Goal: Task Accomplishment & Management: Manage account settings

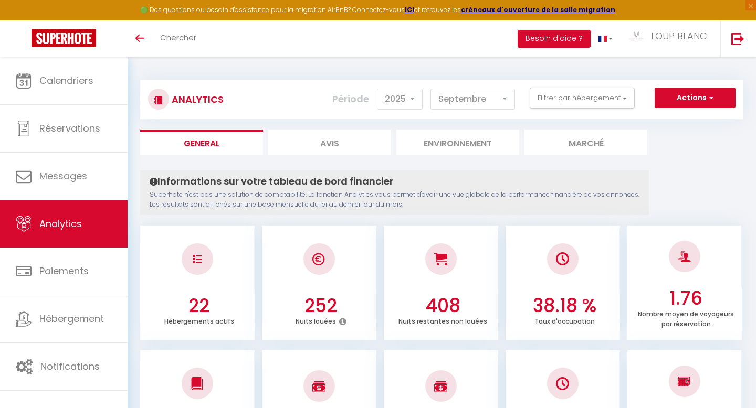
select select "2025"
select select "9"
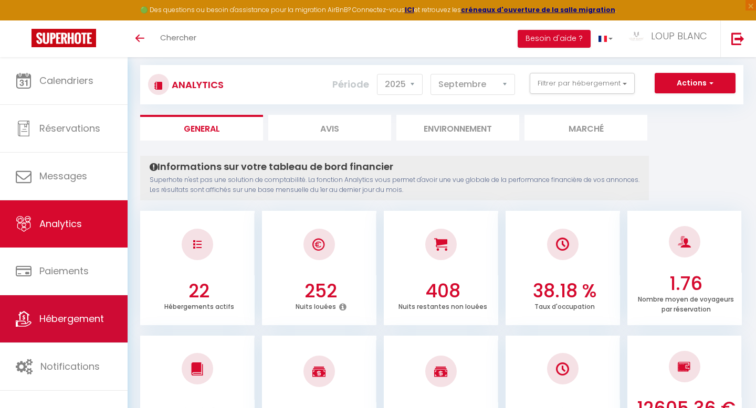
click at [62, 309] on link "Hébergement" at bounding box center [64, 318] width 128 height 47
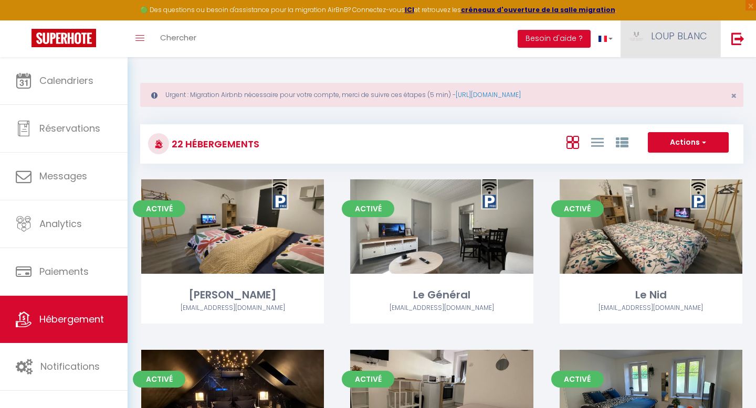
click at [683, 34] on span "LOUP BLANC" at bounding box center [679, 35] width 56 height 13
click at [678, 76] on link "Paramètres" at bounding box center [678, 73] width 78 height 18
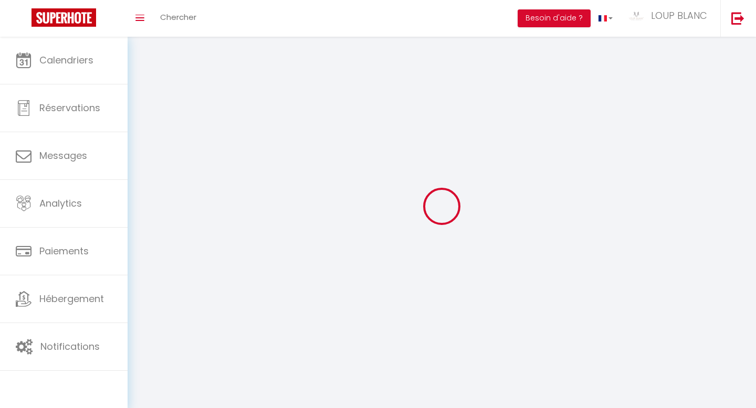
type input "nKkQ6Niw1aAkRoLIAcAWqEF6P"
type input "7jyCiFXpjMdw5RUt4p677ga2G"
type input "https://app.superhote.com/#/get-available-rentals/7jyCiFXpjMdw5RUt4p677ga2G"
select select "fr"
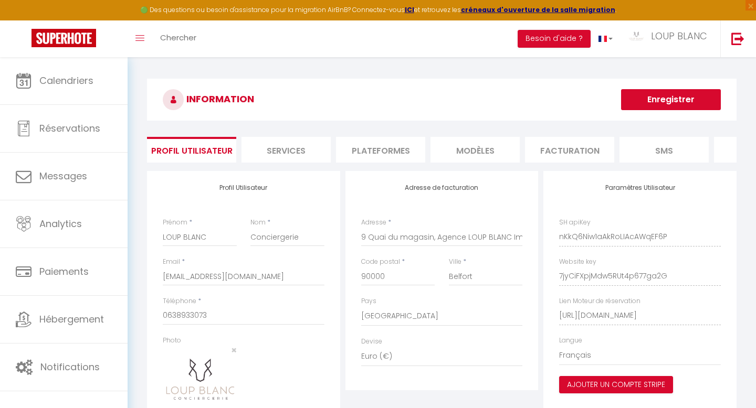
click at [368, 158] on li "Plateformes" at bounding box center [380, 150] width 89 height 26
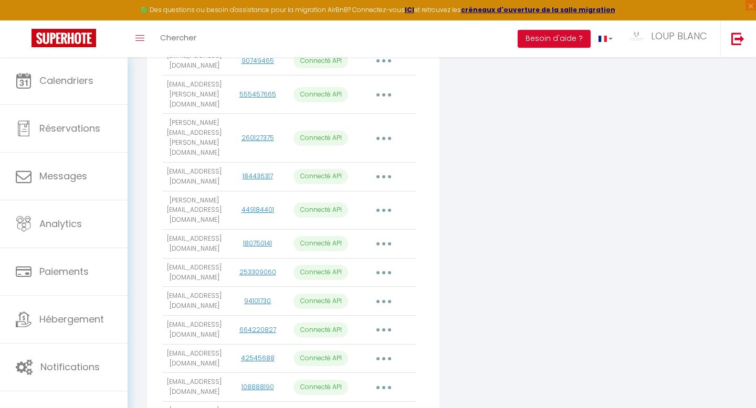
scroll to position [352, 0]
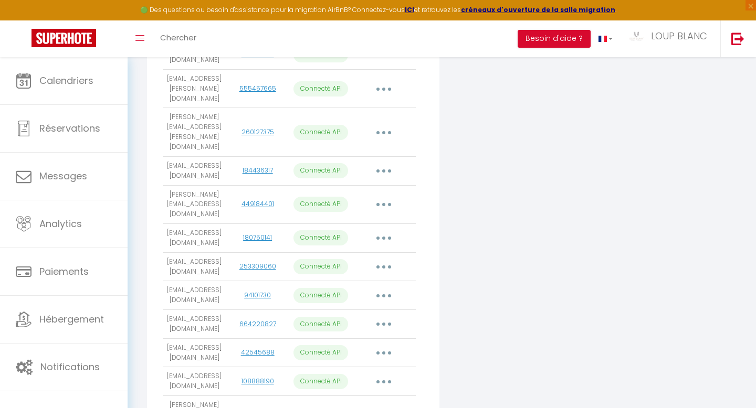
click at [385, 230] on button "button" at bounding box center [383, 238] width 29 height 17
click at [367, 253] on link "Importer les appartements" at bounding box center [337, 262] width 116 height 18
select select
select select "58336"
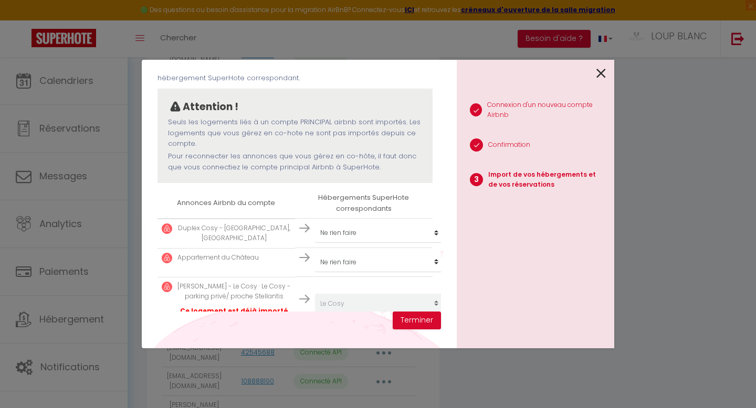
scroll to position [72, 2]
click at [254, 226] on p "Duplex Cosy - Quartier Fonderie, Mulhouse" at bounding box center [232, 234] width 113 height 20
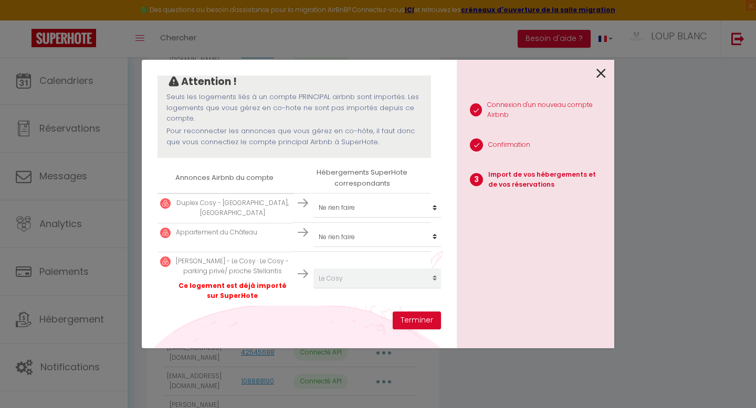
scroll to position [99, 2]
click at [263, 206] on p "Duplex Cosy - Quartier Fonderie, Mulhouse" at bounding box center [232, 207] width 113 height 20
click at [332, 201] on select "Créer un nouvel hébergement Ne rien faire Le Lazare Le Général Le Nid Black Roo…" at bounding box center [377, 206] width 129 height 20
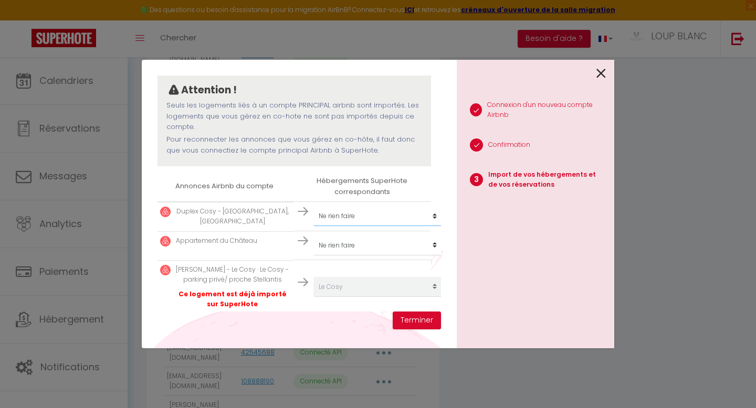
scroll to position [92, 2]
click at [354, 215] on select "Créer un nouvel hébergement Ne rien faire Le Lazare Le Général Le Nid Black Roo…" at bounding box center [377, 214] width 129 height 20
click at [313, 204] on select "Créer un nouvel hébergement Ne rien faire Le Lazare Le Général Le Nid Black Roo…" at bounding box center [377, 214] width 129 height 20
click at [372, 242] on select "Créer un nouvel hébergement Ne rien faire Le Lazare Le Général Le Nid Black Roo…" at bounding box center [377, 243] width 129 height 20
click at [313, 233] on select "Créer un nouvel hébergement Ne rien faire Le Lazare Le Général Le Nid Black Roo…" at bounding box center [377, 243] width 129 height 20
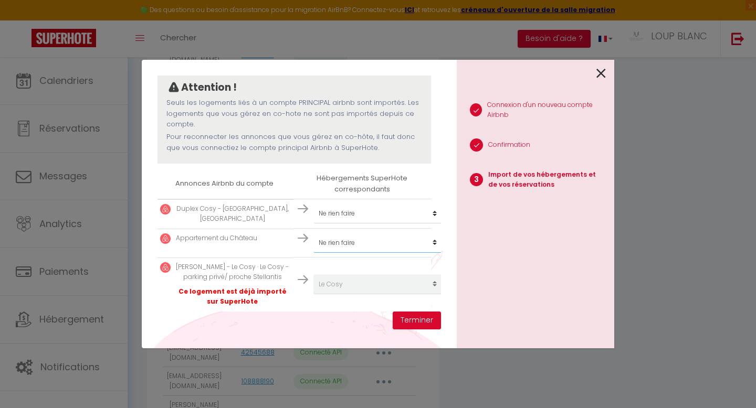
scroll to position [99, 2]
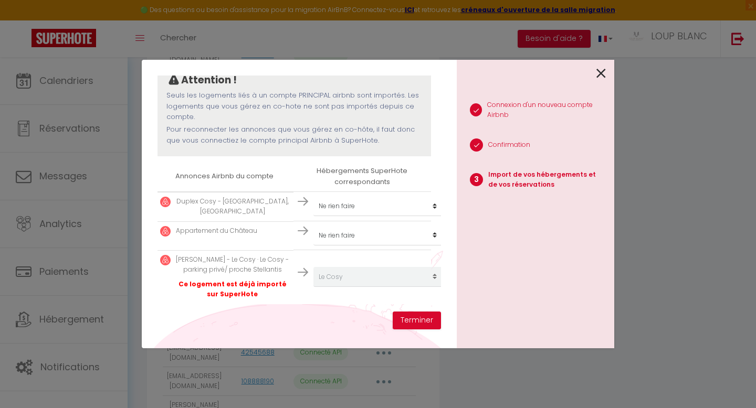
click at [600, 74] on icon at bounding box center [600, 74] width 9 height 16
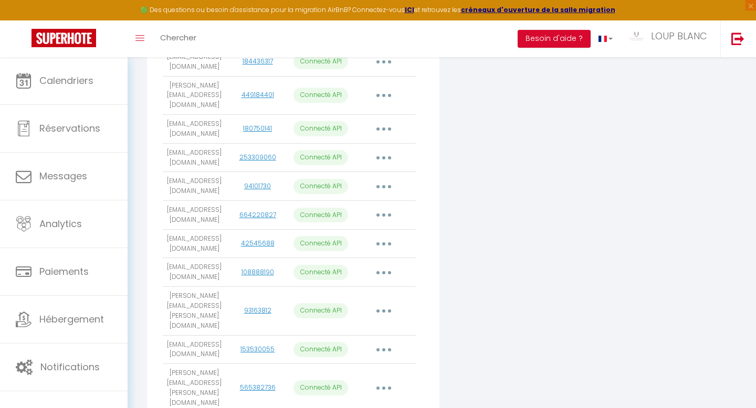
scroll to position [463, 0]
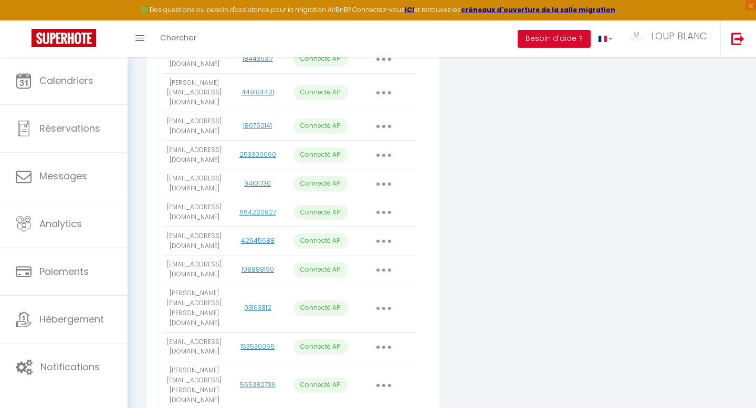
click at [386, 235] on button "button" at bounding box center [383, 241] width 29 height 17
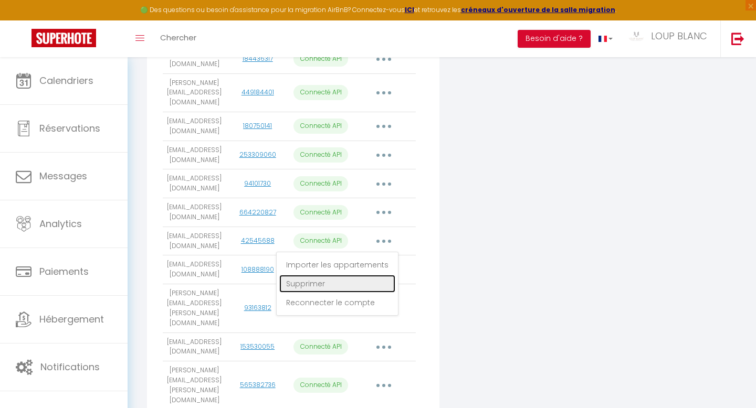
click at [348, 278] on link "Supprimer" at bounding box center [337, 284] width 116 height 18
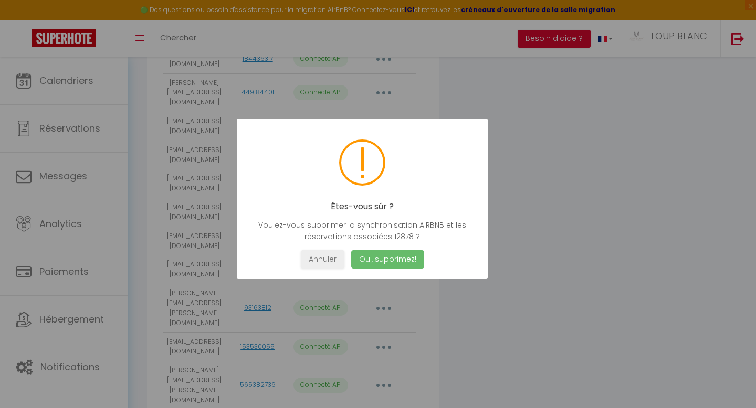
click at [398, 259] on button "Oui, supprimez!" at bounding box center [387, 259] width 73 height 18
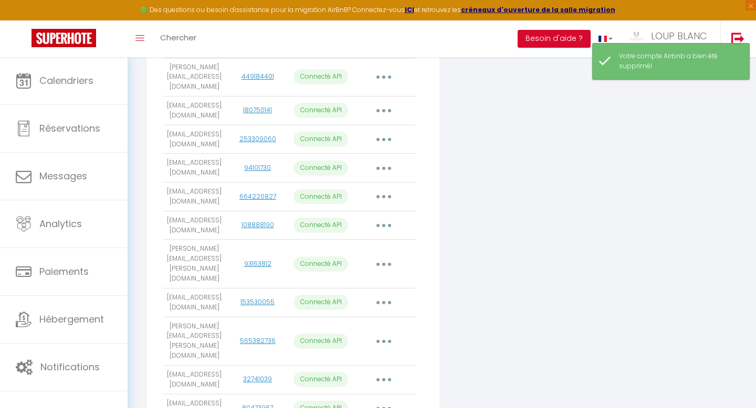
scroll to position [485, 0]
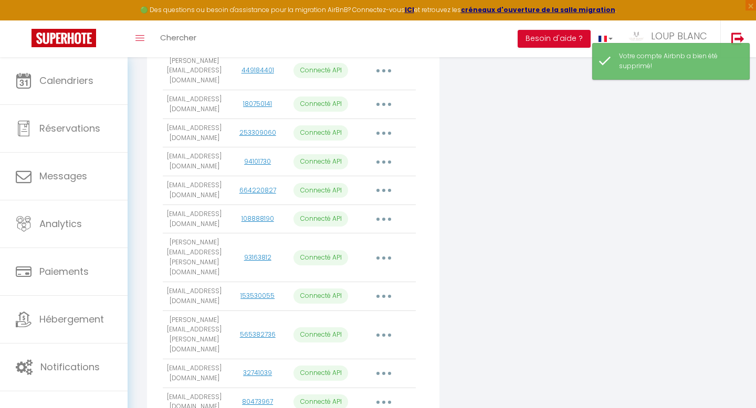
click at [387, 249] on button "button" at bounding box center [383, 257] width 29 height 17
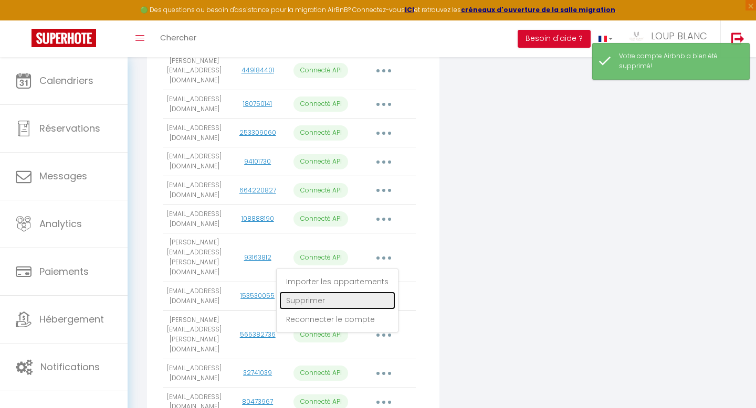
click at [361, 292] on link "Supprimer" at bounding box center [337, 301] width 116 height 18
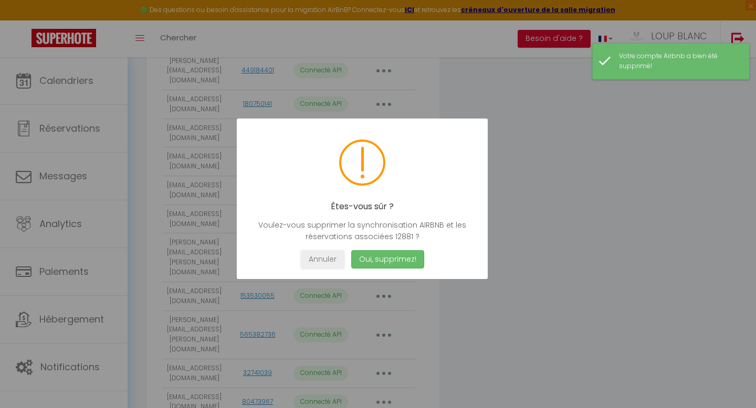
click at [400, 258] on button "Oui, supprimez!" at bounding box center [387, 259] width 73 height 18
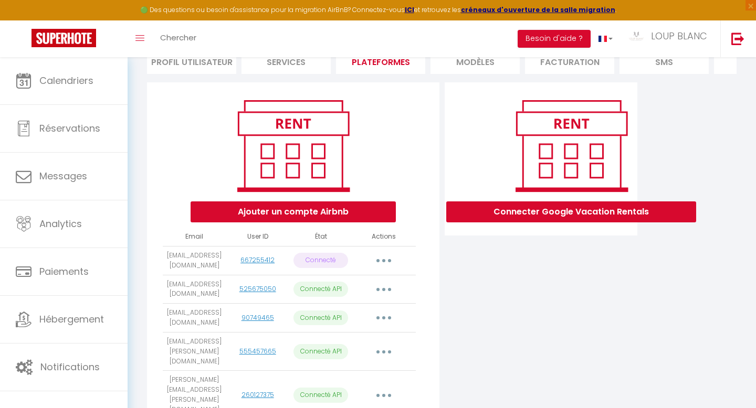
scroll to position [79, 0]
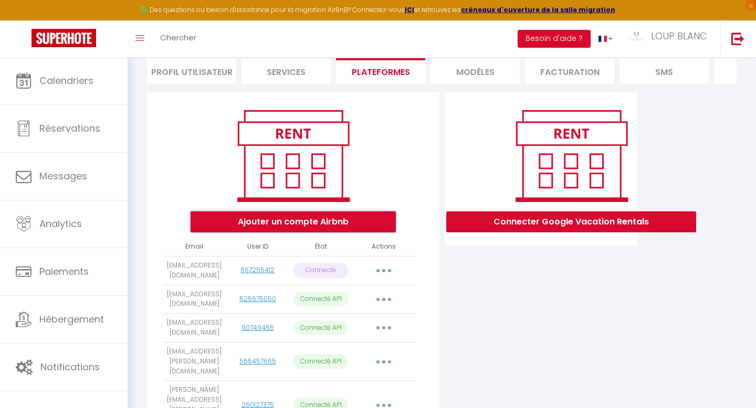
click at [279, 227] on button "Ajouter un compte Airbnb" at bounding box center [292, 221] width 205 height 21
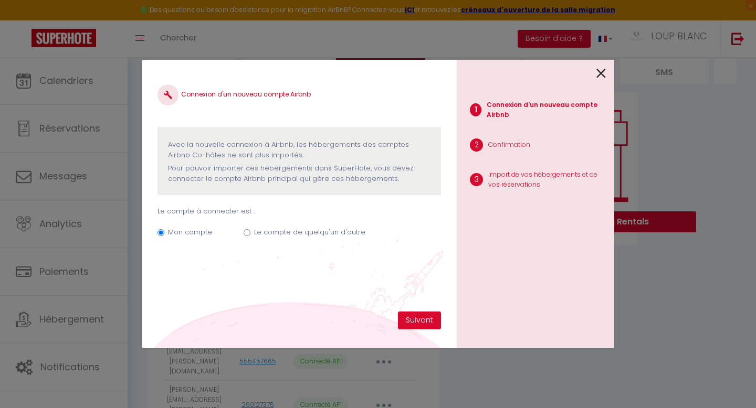
click at [600, 75] on icon at bounding box center [600, 74] width 9 height 16
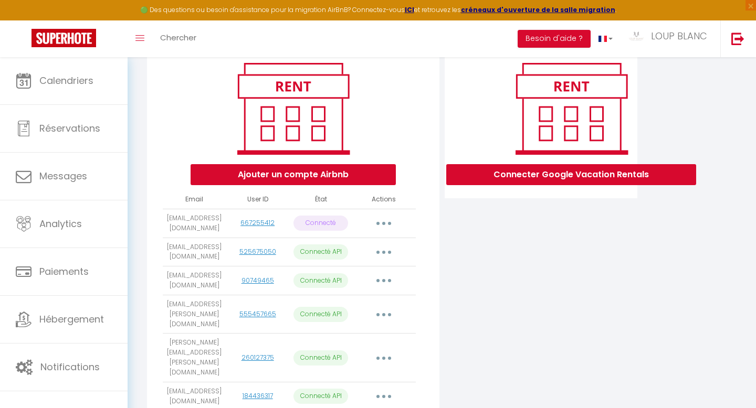
scroll to position [141, 0]
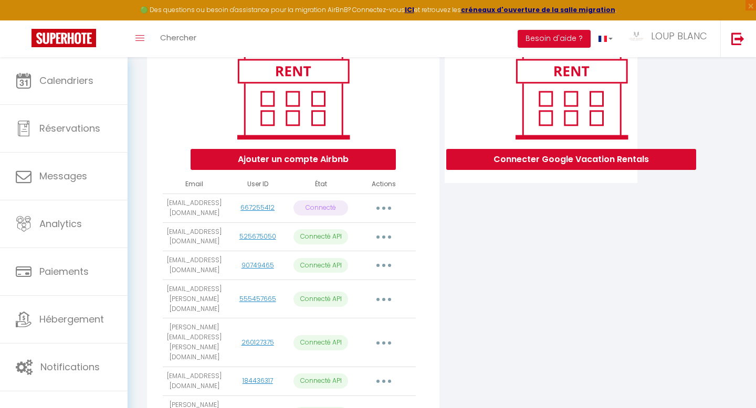
click at [387, 243] on button "button" at bounding box center [383, 237] width 29 height 17
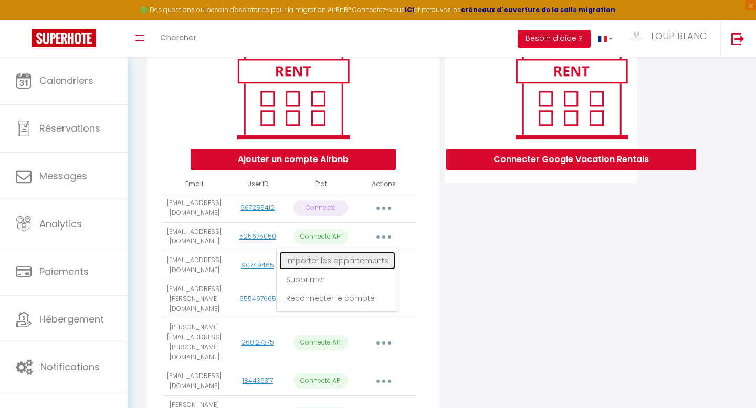
click at [356, 270] on link "Importer les appartements" at bounding box center [337, 261] width 116 height 18
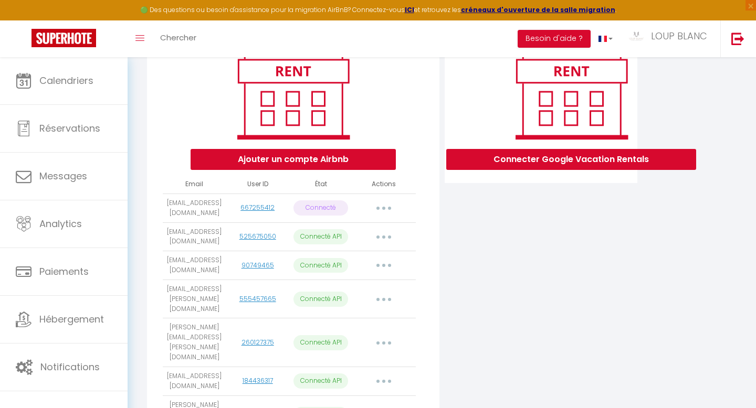
select select "57880"
select select "58371"
select select "58372"
select select "67336"
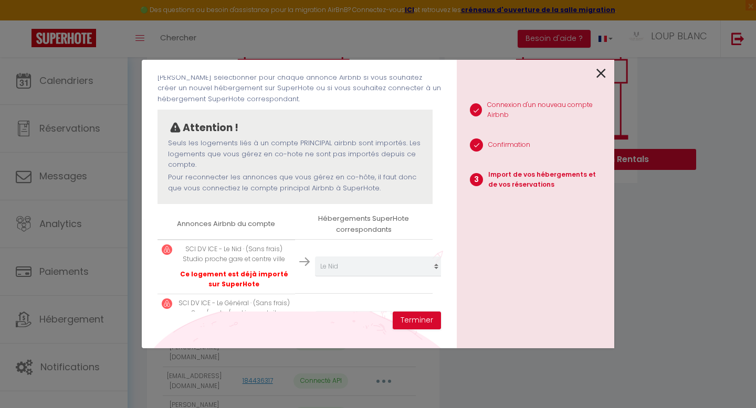
scroll to position [0, 0]
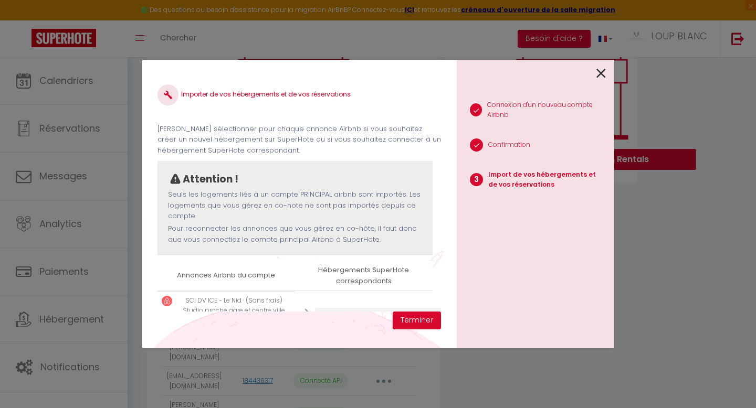
click at [600, 78] on icon at bounding box center [600, 74] width 9 height 16
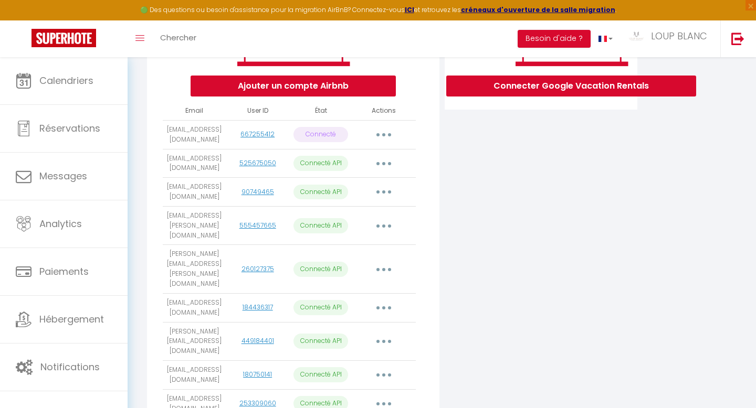
scroll to position [177, 0]
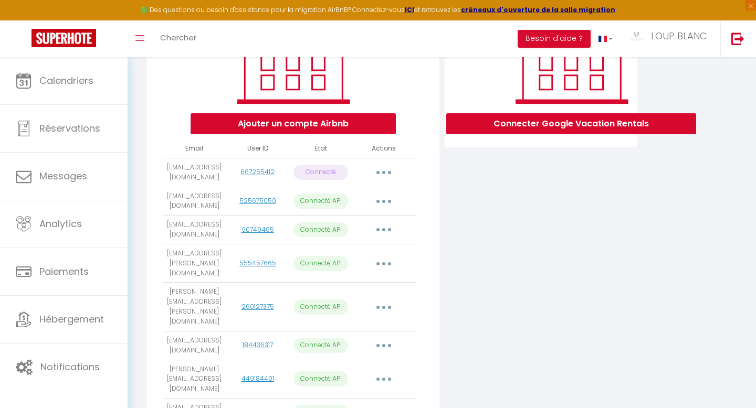
click at [380, 181] on button "button" at bounding box center [383, 172] width 29 height 17
click at [336, 171] on p "Connecté" at bounding box center [320, 172] width 55 height 15
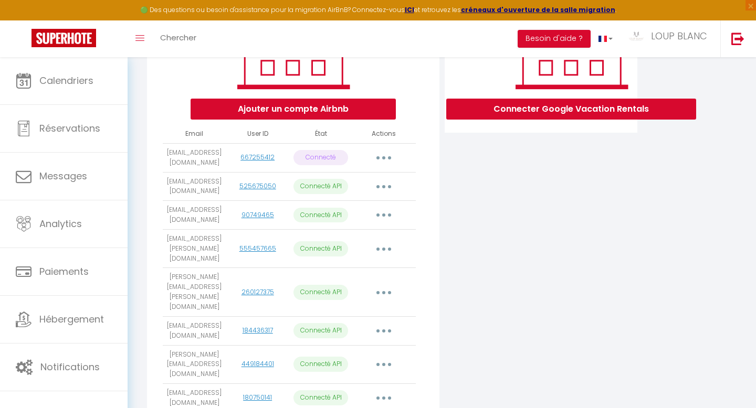
scroll to position [195, 0]
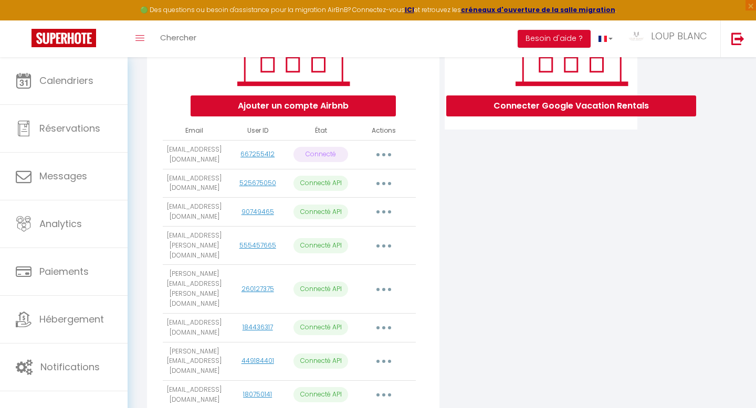
click at [384, 156] on icon "button" at bounding box center [383, 154] width 3 height 3
click at [356, 221] on link "Reconnecter le compte" at bounding box center [337, 216] width 116 height 18
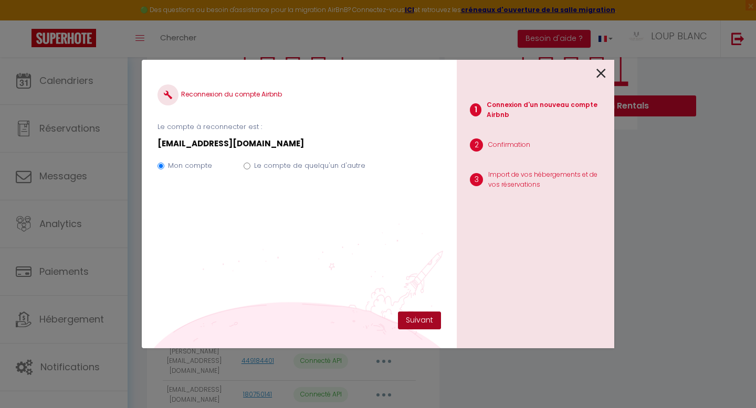
click at [411, 317] on button "Suivant" at bounding box center [419, 321] width 43 height 18
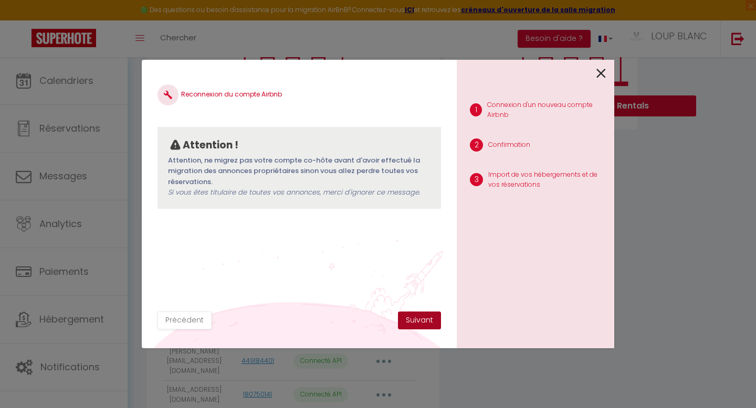
click at [414, 326] on button "Suivant" at bounding box center [419, 321] width 43 height 18
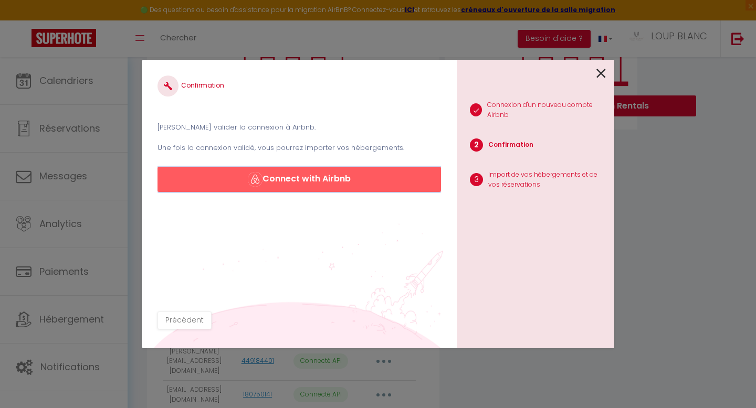
click at [304, 186] on button "Connect with Airbnb" at bounding box center [298, 179] width 283 height 25
click at [596, 73] on icon at bounding box center [600, 74] width 9 height 16
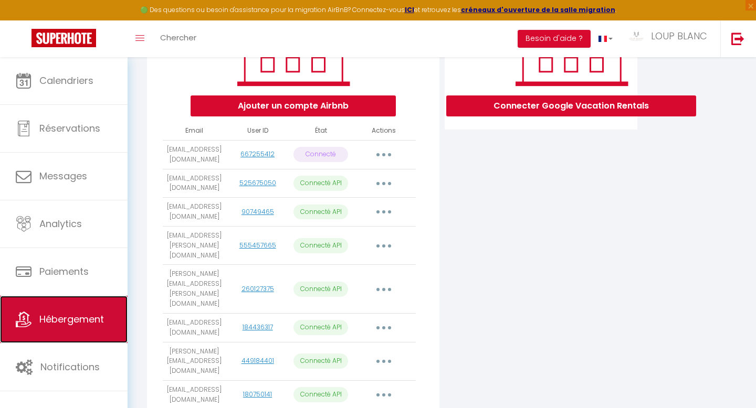
click at [88, 313] on span "Hébergement" at bounding box center [71, 319] width 65 height 13
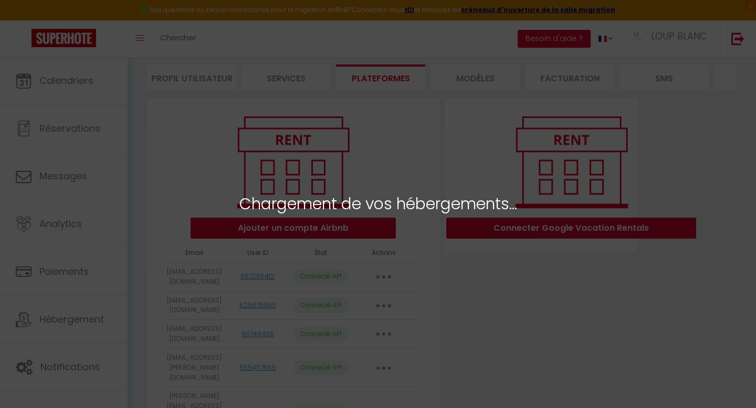
scroll to position [73, 0]
select select "57880"
select select "58371"
select select "58372"
select select "67336"
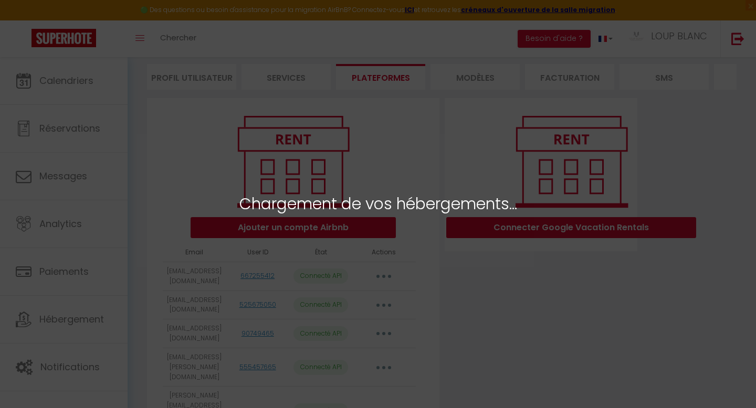
select select "58374"
select select "58375"
select select "58377"
select select "58379"
select select "60033"
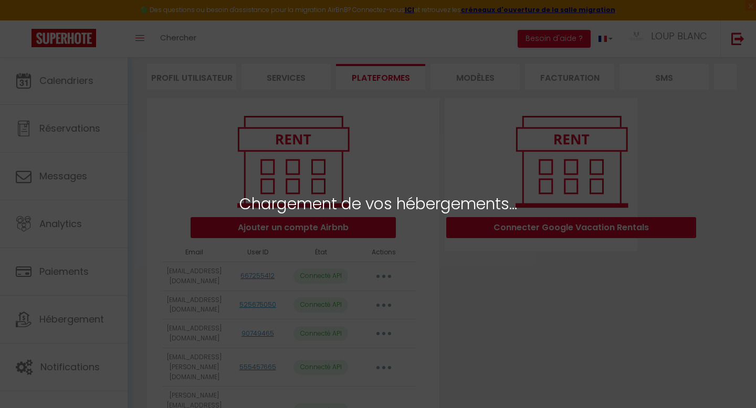
select select "59350"
select select
select select "58336"
select select "61936"
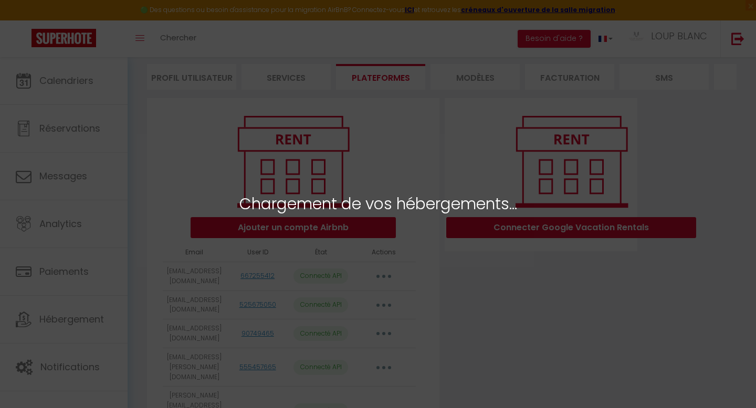
select select "62747"
select select "64098"
select select "69635"
select select "74985"
select select "73494"
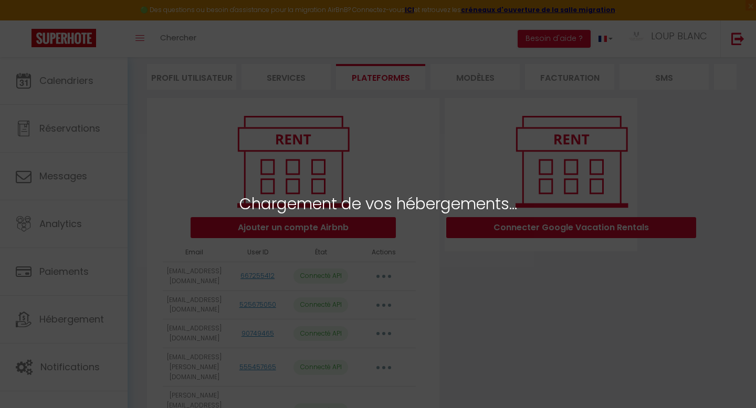
select select "75586"
select select "76290"
select select "76288"
select select "69547"
select select "74986"
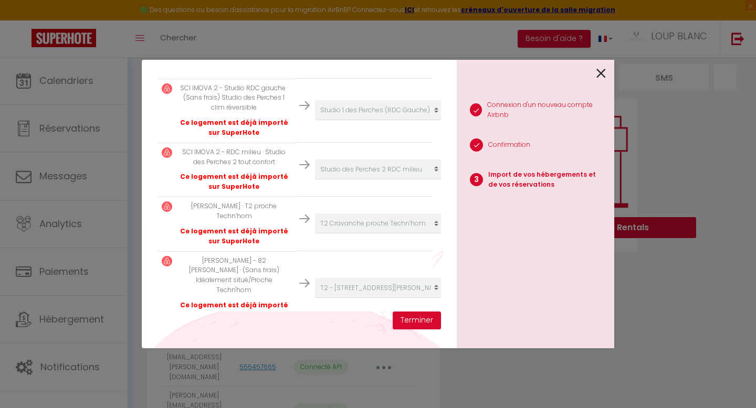
scroll to position [1308, 0]
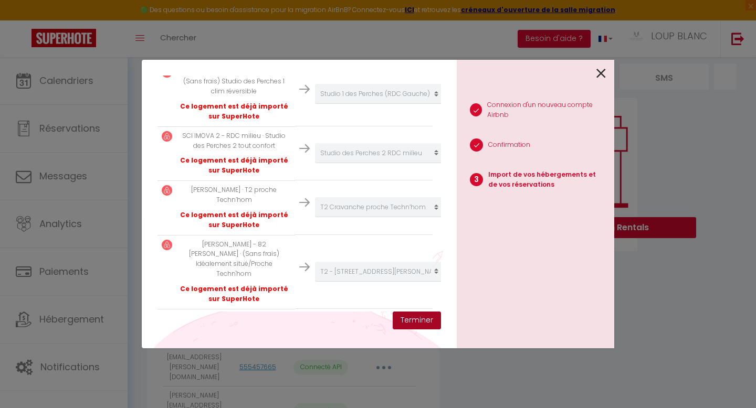
click at [420, 321] on button "Terminer" at bounding box center [417, 321] width 48 height 18
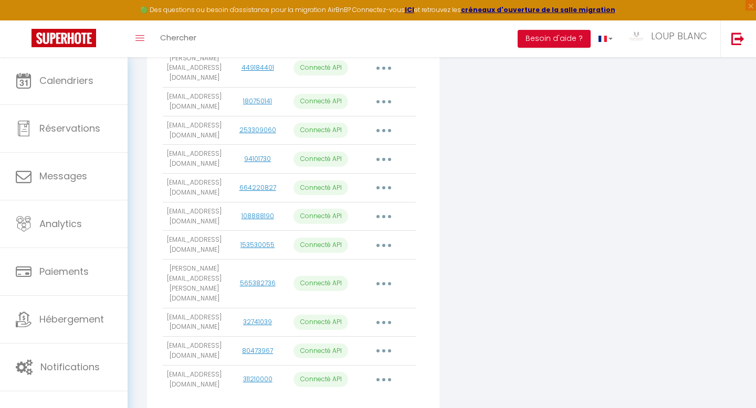
scroll to position [501, 0]
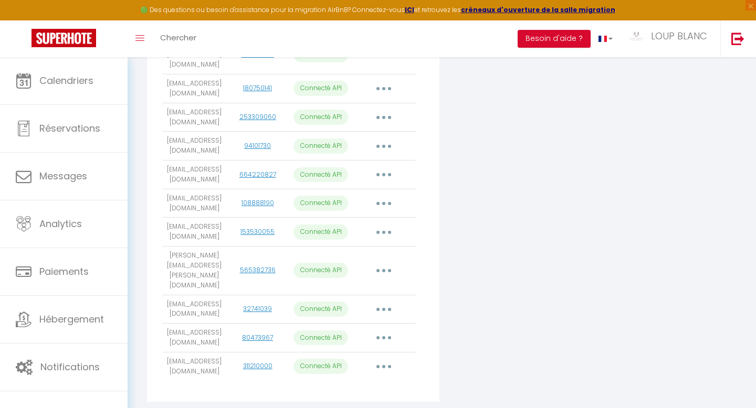
click at [515, 137] on div "Connecter Google Vacation Rentals" at bounding box center [541, 39] width 198 height 738
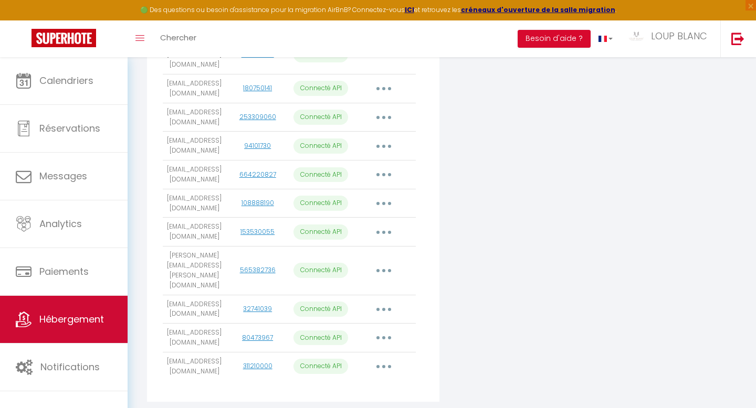
click at [81, 327] on link "Hébergement" at bounding box center [64, 319] width 128 height 47
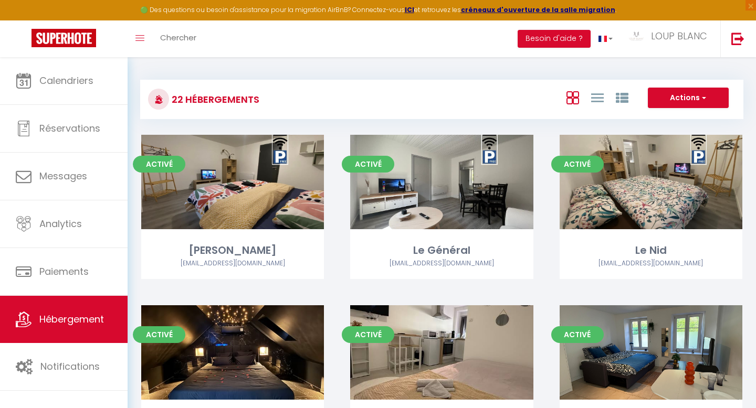
click at [679, 19] on div "🟢 Des questions ou besoin d'assistance pour la migration AirBnB? Connectez-vous…" at bounding box center [378, 10] width 756 height 20
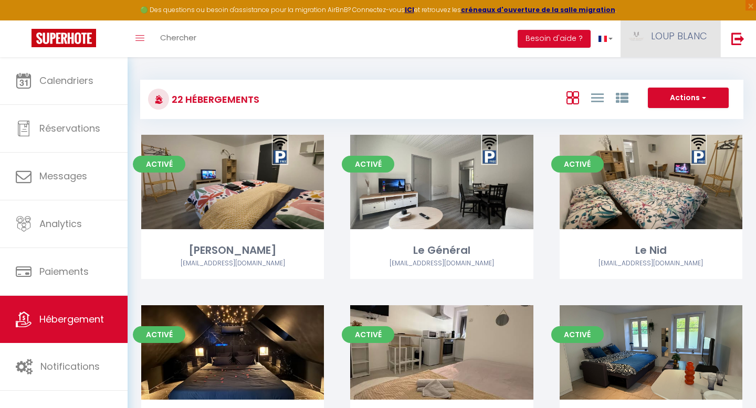
click at [679, 34] on span "LOUP BLANC" at bounding box center [679, 35] width 56 height 13
click at [679, 84] on link "Équipe" at bounding box center [678, 92] width 78 height 18
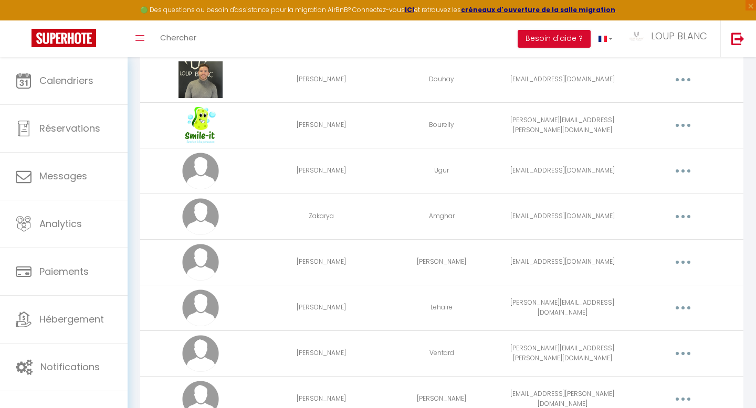
scroll to position [92, 0]
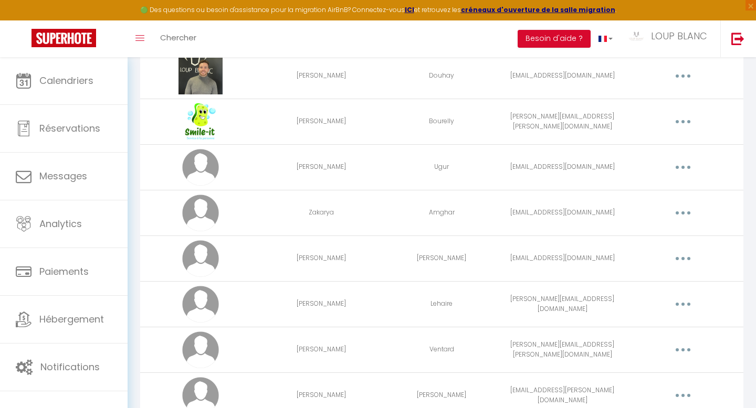
click at [684, 168] on button "button" at bounding box center [682, 167] width 29 height 17
click at [657, 211] on link "Supprimer" at bounding box center [656, 211] width 78 height 18
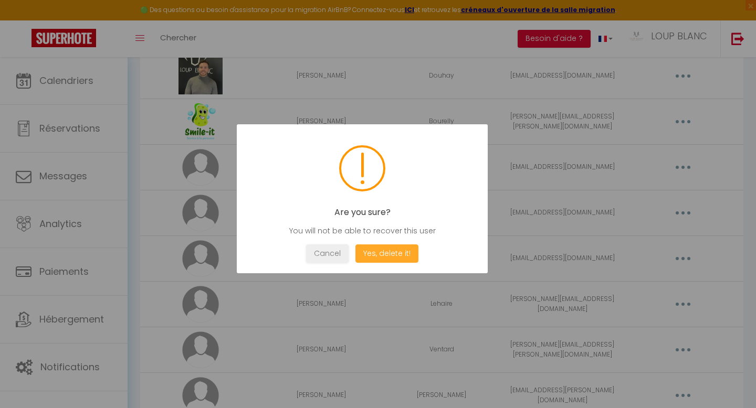
click at [398, 251] on button "Yes, delete it!" at bounding box center [386, 254] width 63 height 18
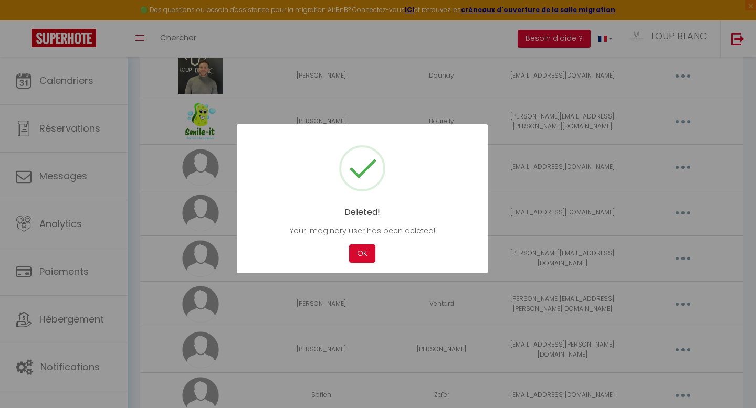
click at [364, 244] on div "Deleted! Your imaginary user has been deleted! Not valid Cancel OK" at bounding box center [362, 198] width 251 height 149
click at [364, 249] on button "OK" at bounding box center [362, 254] width 26 height 18
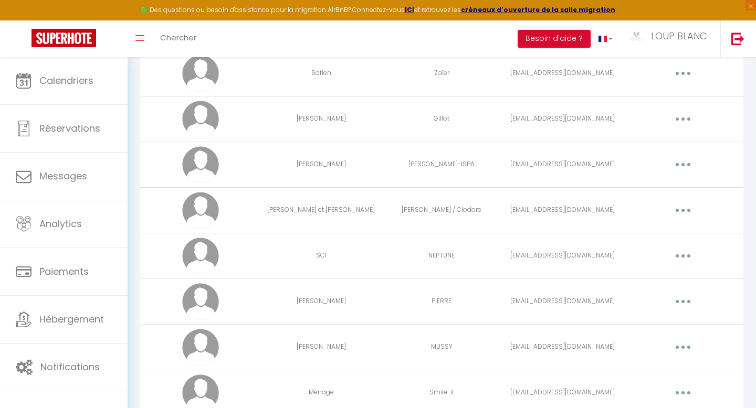
scroll to position [416, 0]
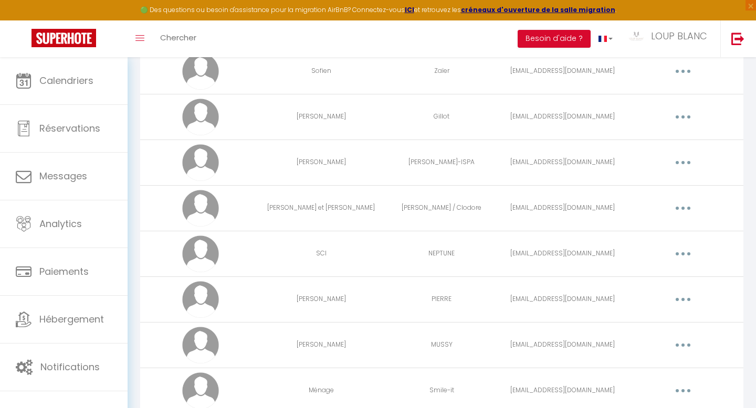
click at [682, 256] on icon "button" at bounding box center [682, 253] width 3 height 3
click at [643, 298] on link "Supprimer" at bounding box center [656, 297] width 78 height 18
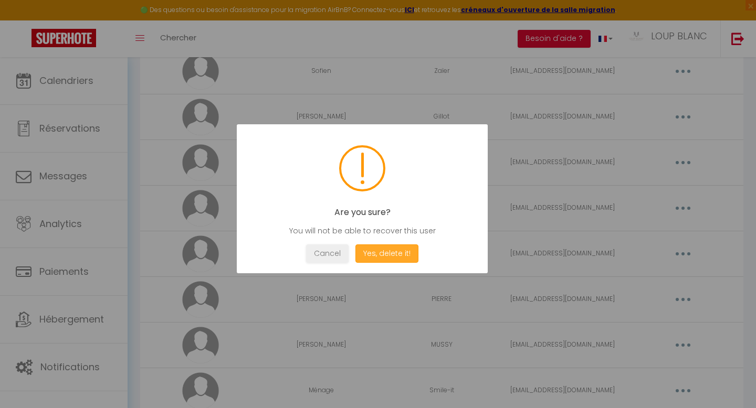
click at [395, 256] on button "Yes, delete it!" at bounding box center [386, 254] width 63 height 18
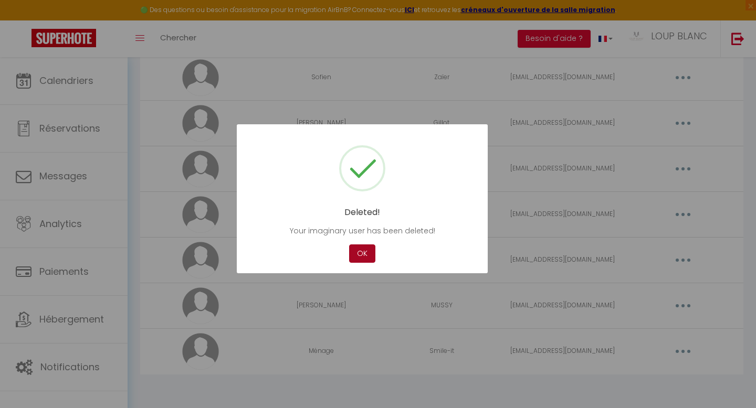
scroll to position [410, 0]
click at [365, 253] on button "OK" at bounding box center [362, 254] width 26 height 18
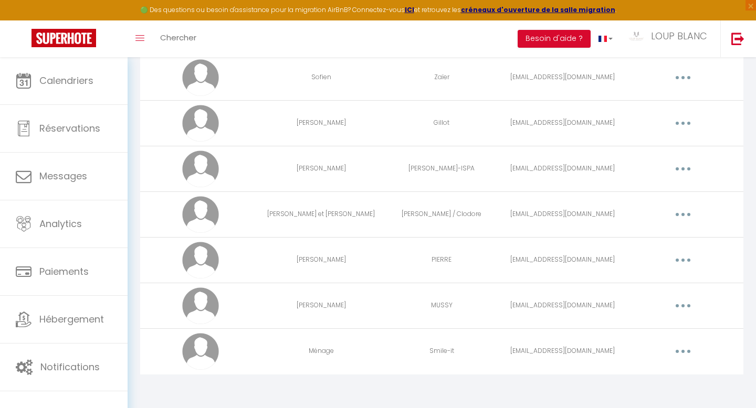
click at [675, 260] on button "button" at bounding box center [682, 260] width 29 height 17
click at [640, 308] on link "Supprimer" at bounding box center [656, 303] width 78 height 18
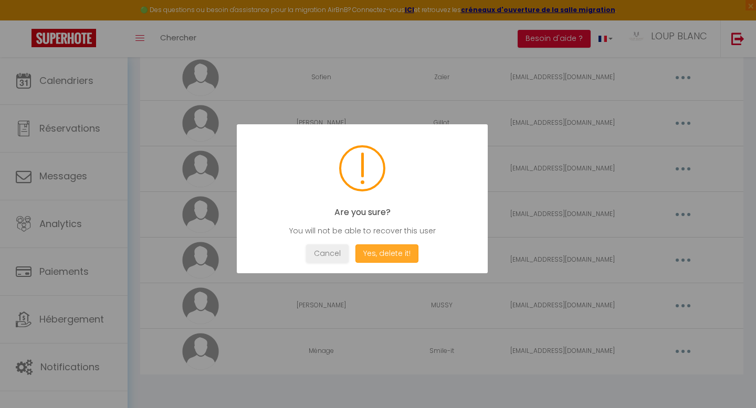
click at [391, 259] on button "Yes, delete it!" at bounding box center [386, 254] width 63 height 18
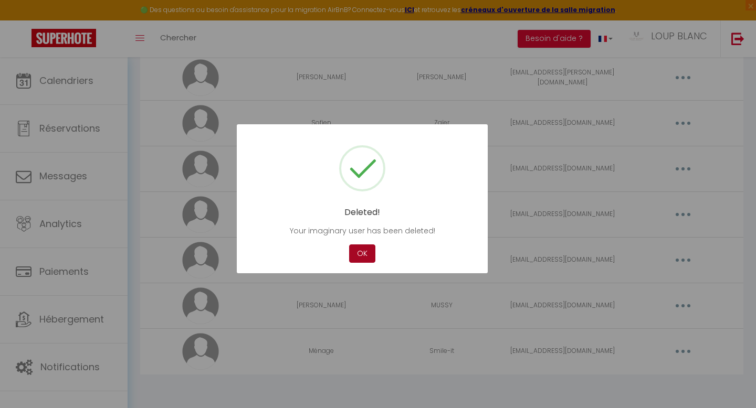
scroll to position [364, 0]
click at [369, 257] on button "OK" at bounding box center [362, 254] width 26 height 18
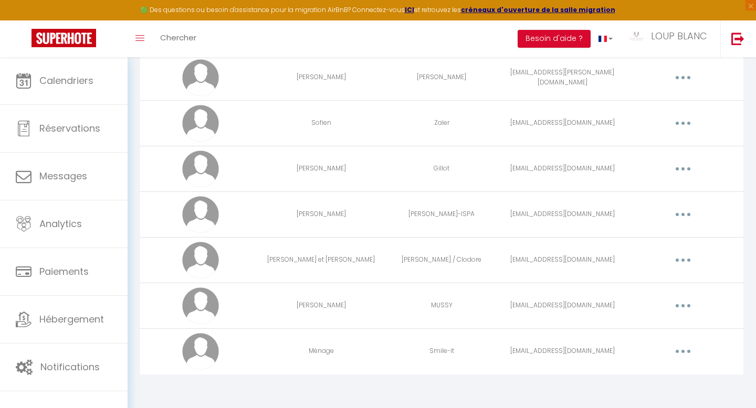
click at [681, 354] on button "button" at bounding box center [682, 351] width 29 height 17
click at [653, 389] on link "Supprimer" at bounding box center [656, 395] width 78 height 18
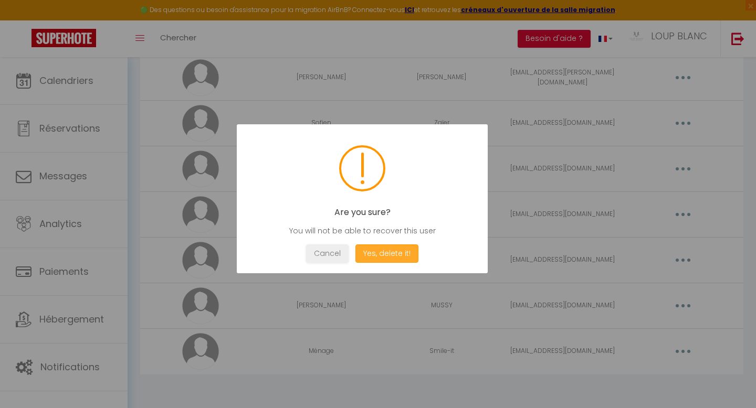
click at [413, 256] on button "Yes, delete it!" at bounding box center [386, 254] width 63 height 18
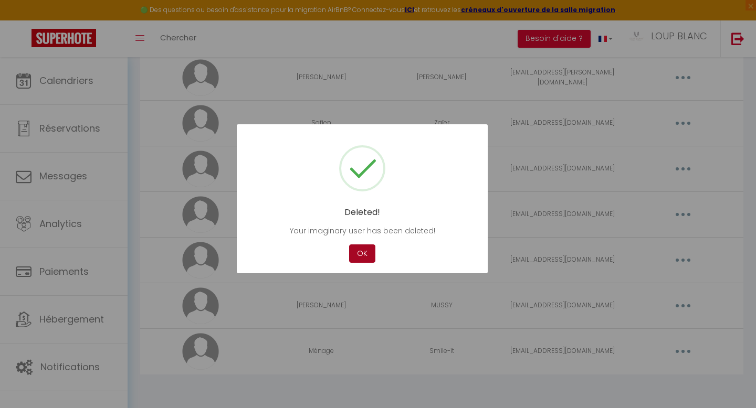
scroll to position [319, 0]
click at [359, 250] on button "OK" at bounding box center [362, 254] width 26 height 18
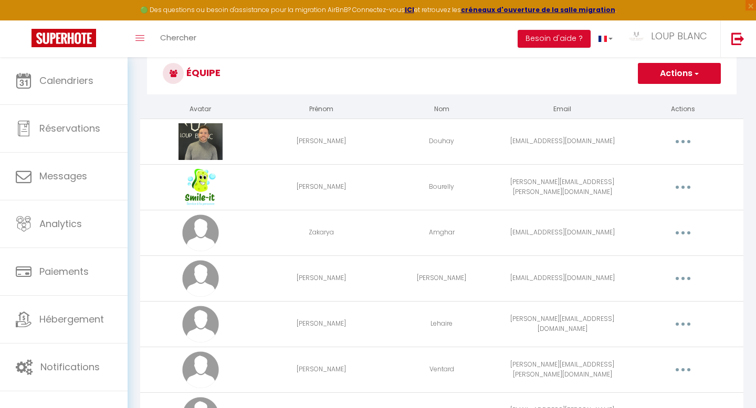
scroll to position [0, 0]
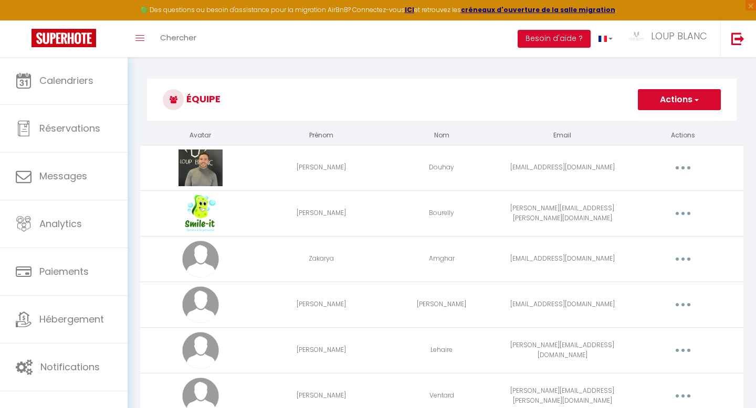
click at [671, 108] on button "Actions" at bounding box center [679, 99] width 83 height 21
click at [422, 110] on h3 "Équipe" at bounding box center [441, 100] width 589 height 42
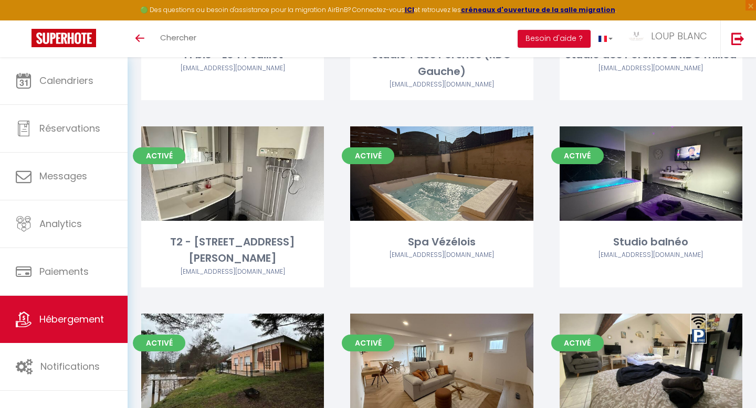
scroll to position [539, 0]
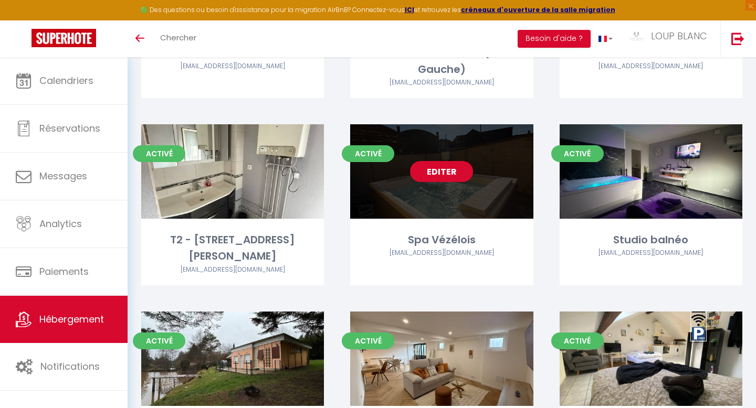
click at [446, 178] on link "Editer" at bounding box center [441, 171] width 63 height 21
select select "3"
select select "2"
select select "1"
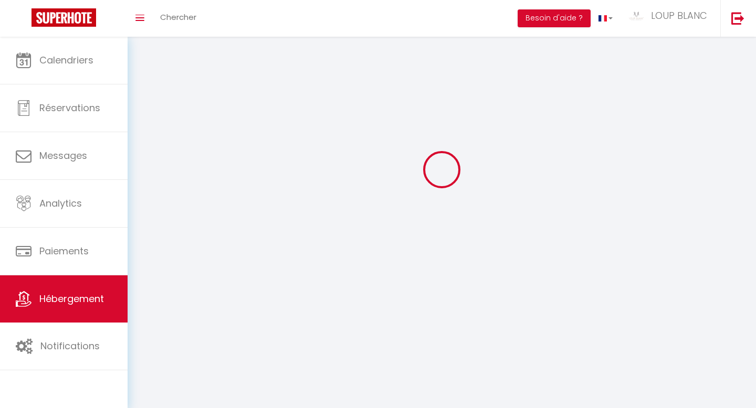
select select
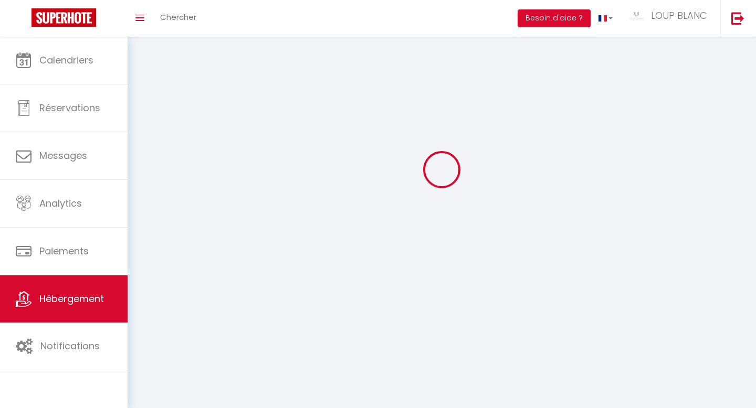
select select
checkbox input "false"
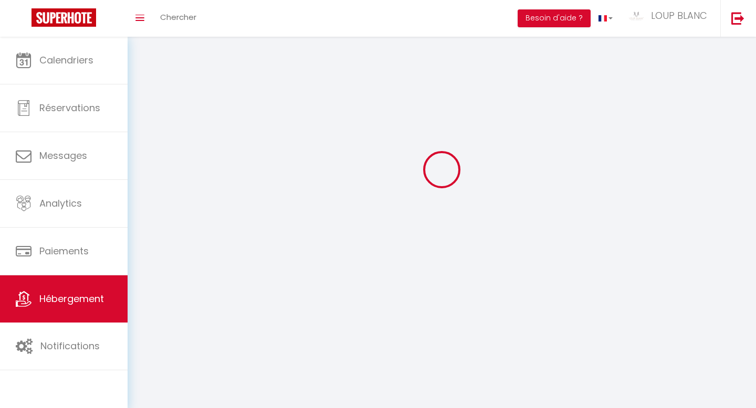
select select
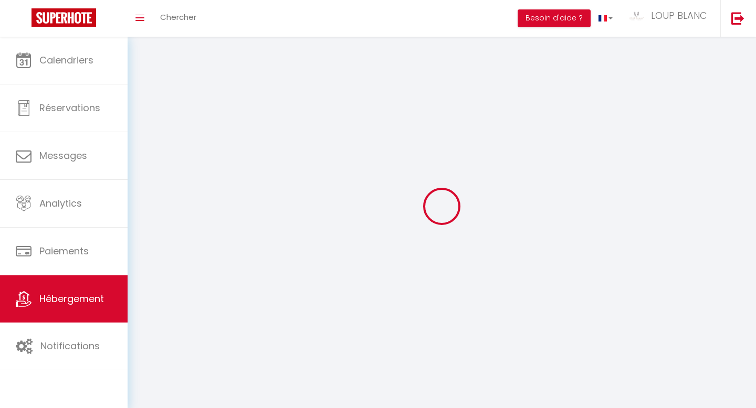
select select
checkbox input "false"
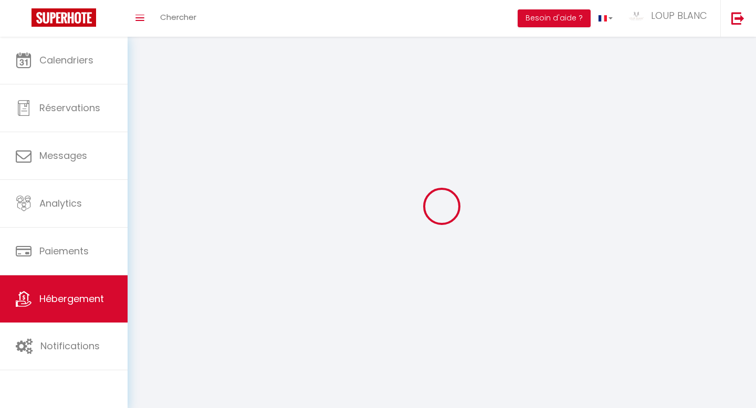
checkbox input "false"
select select
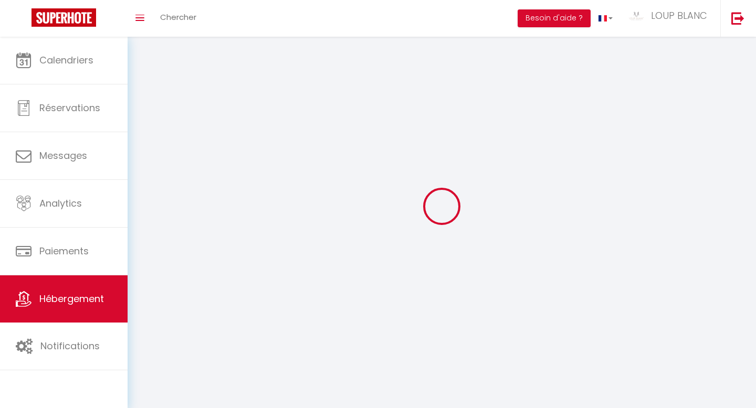
select select
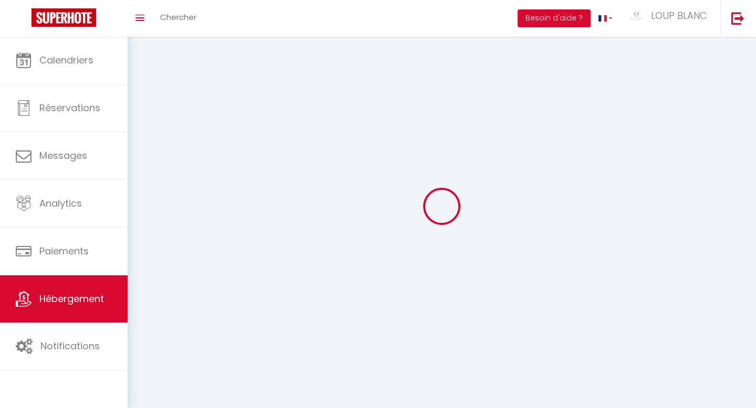
checkbox input "false"
select select
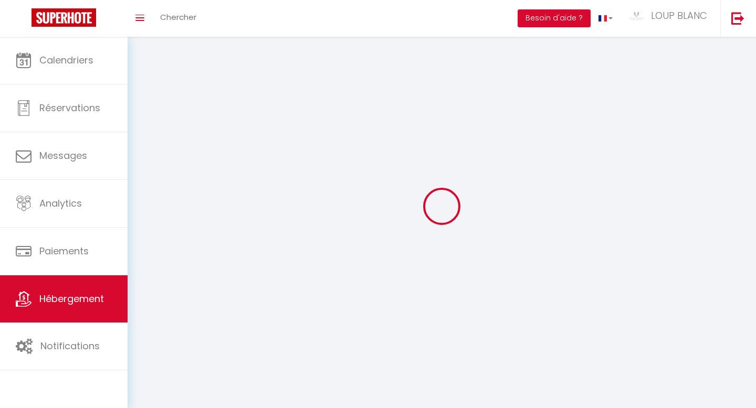
select select
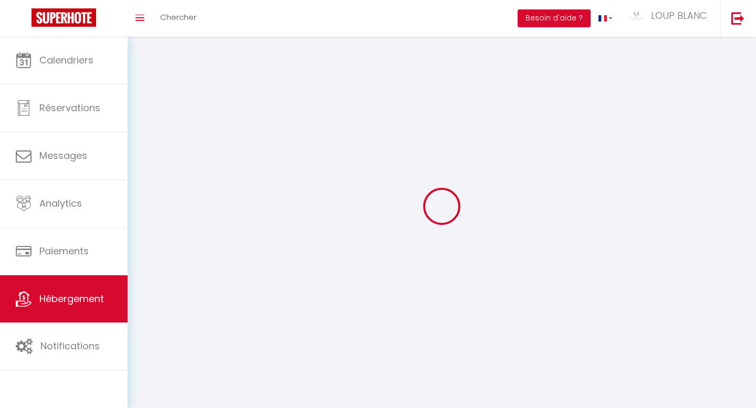
select select
checkbox input "false"
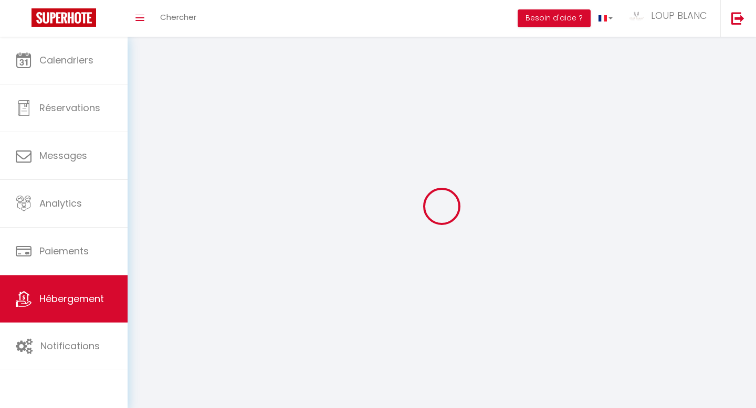
checkbox input "false"
select select
select select "28"
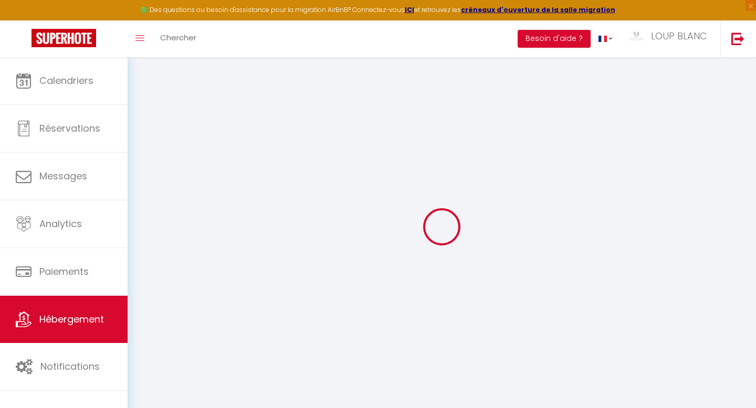
select select
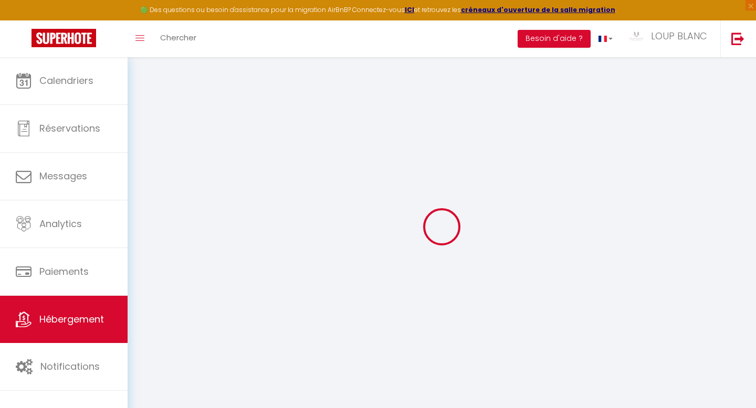
select select
checkbox input "false"
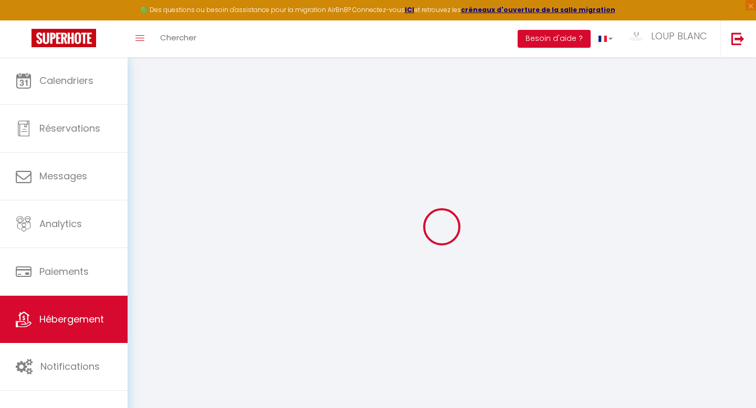
select select
type input "Spa Vézélois"
type input "Carole"
type input "MUSSY"
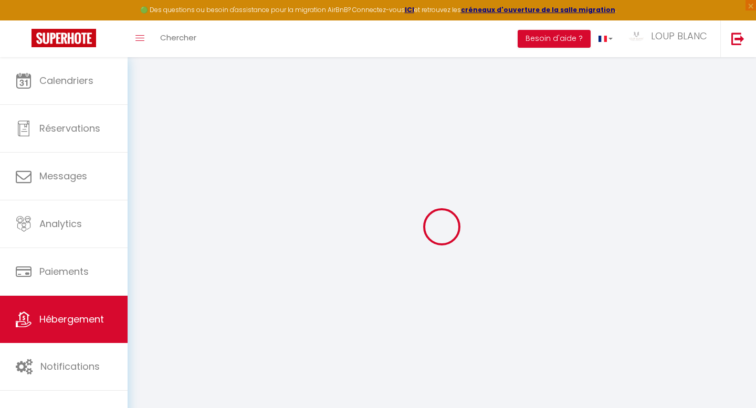
select select "8"
select select "4"
select select "2"
type input "100"
type input "8"
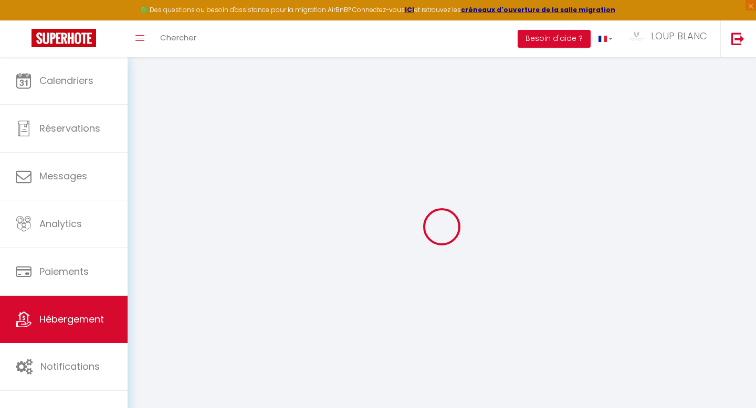
type input "59"
type input "3.5"
type input "0"
select select
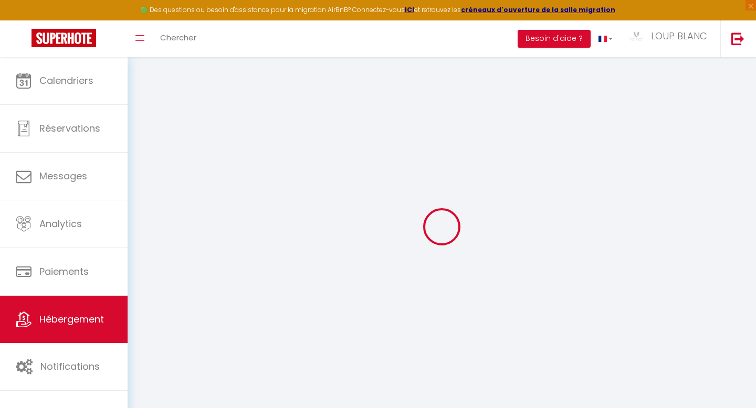
select select
type input "166 rue de Danjoutin"
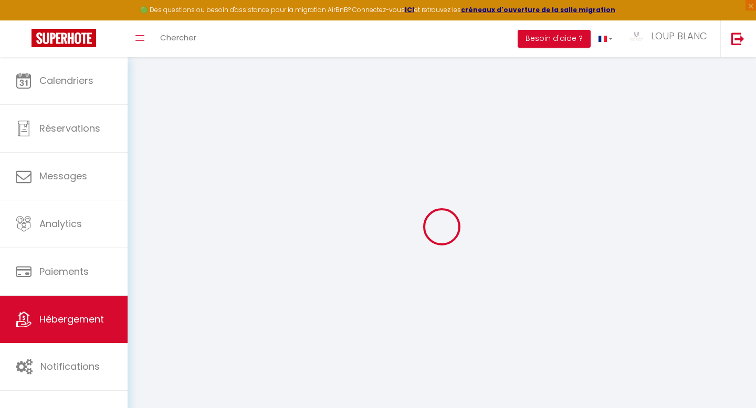
type input "90400"
type input "Vézelois"
type input "[EMAIL_ADDRESS][DOMAIN_NAME]"
select select
checkbox input "false"
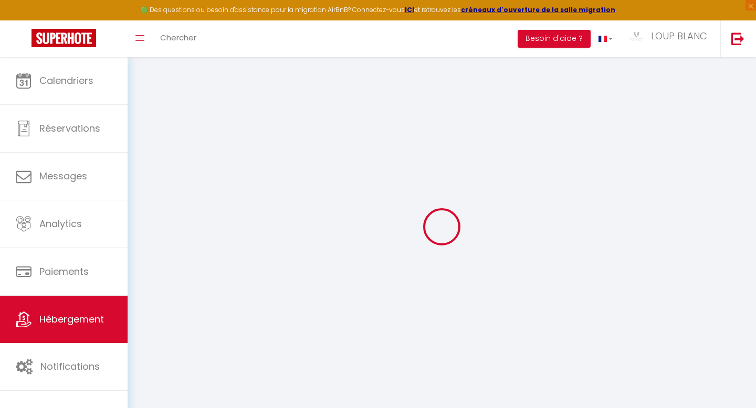
checkbox input "false"
radio input "true"
type input "59"
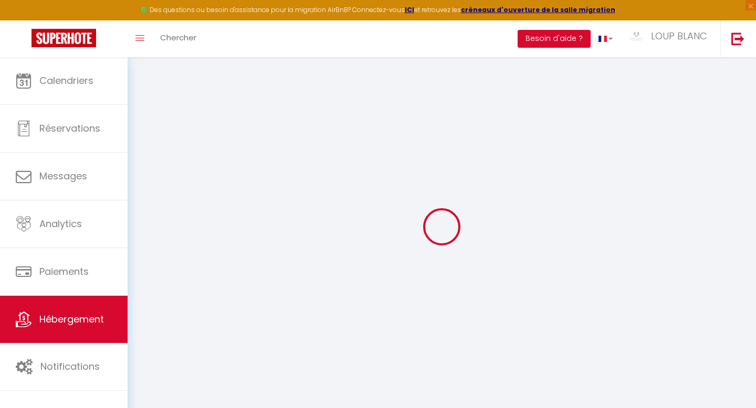
type input "0"
select select
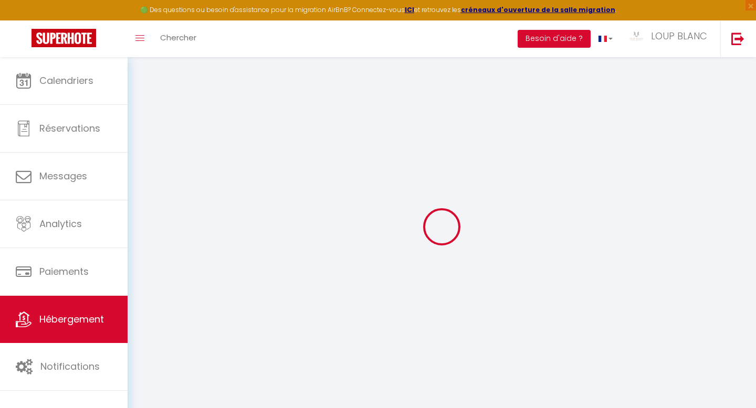
select select
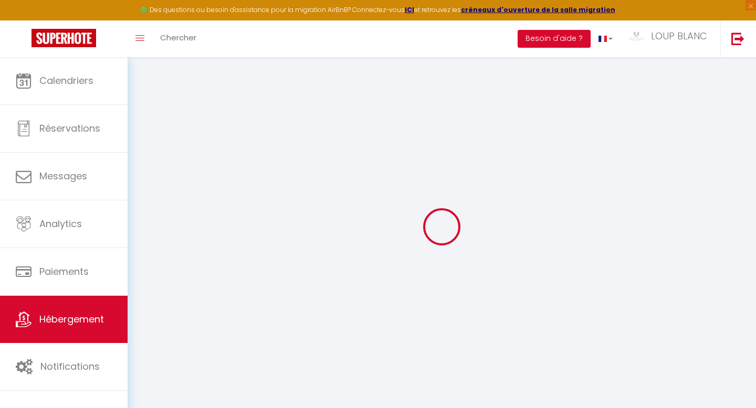
checkbox input "false"
select select "+ 22 %"
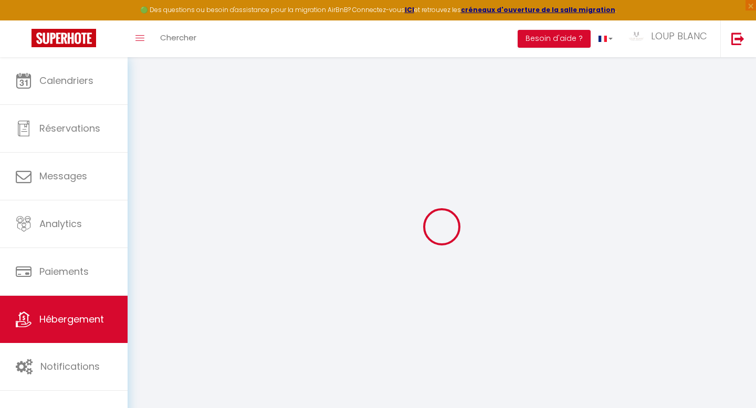
select select "+ 30 %"
select select "+ 5 %"
select select
checkbox input "false"
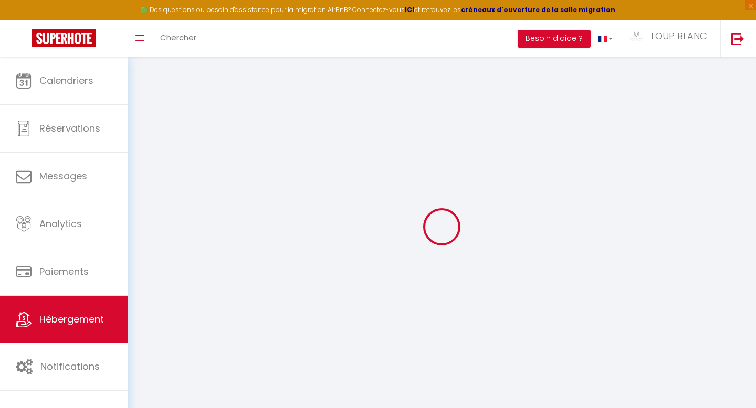
checkbox input "false"
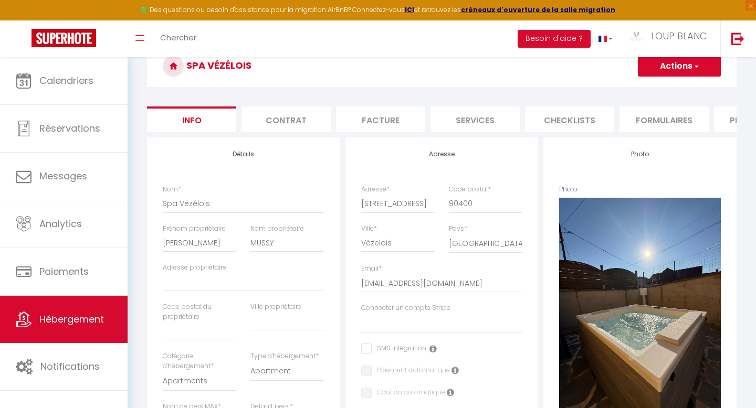
scroll to position [64, 0]
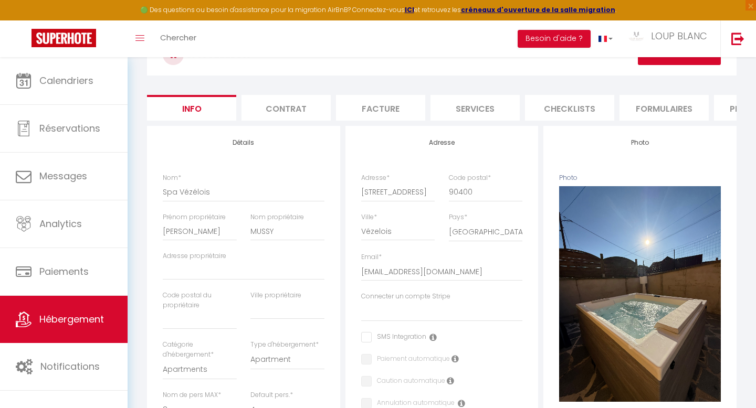
click at [726, 110] on li "Plateformes" at bounding box center [758, 108] width 89 height 26
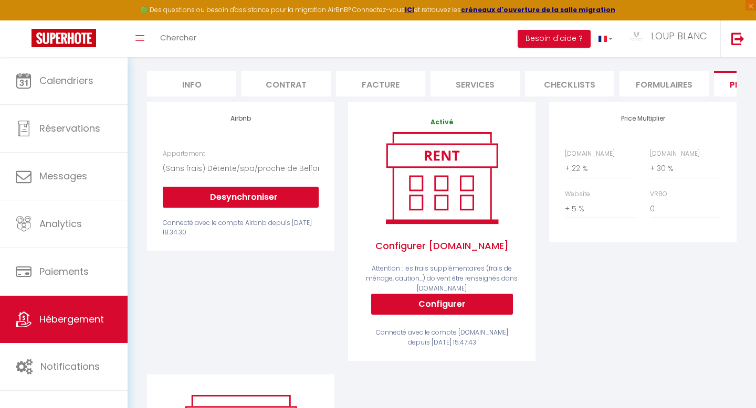
scroll to position [102, 0]
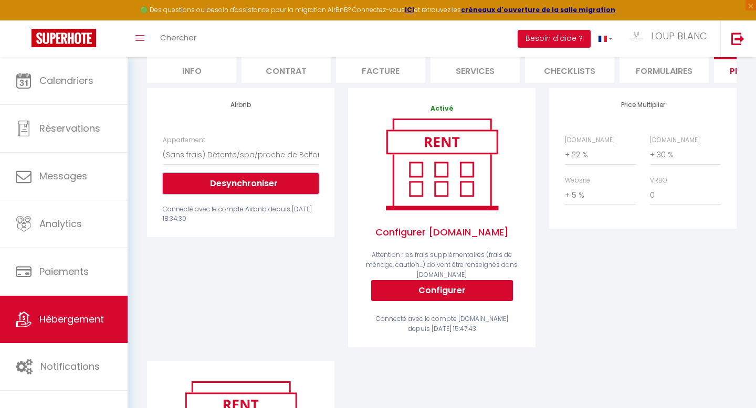
click at [245, 185] on button "Desynchroniser" at bounding box center [241, 183] width 156 height 21
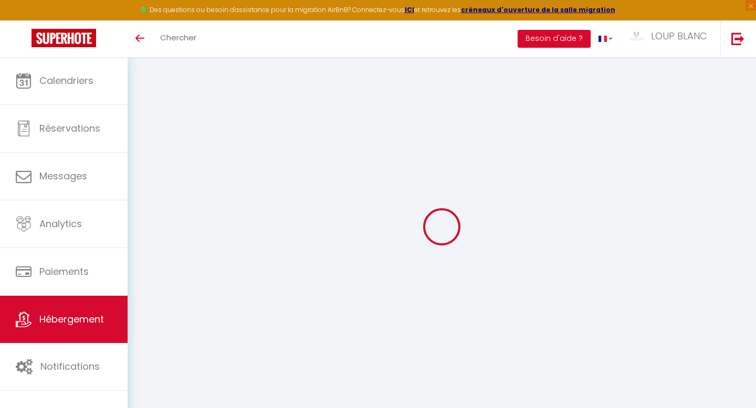
scroll to position [57, 0]
select select "+ 22 %"
select select "+ 30 %"
select select "+ 5 %"
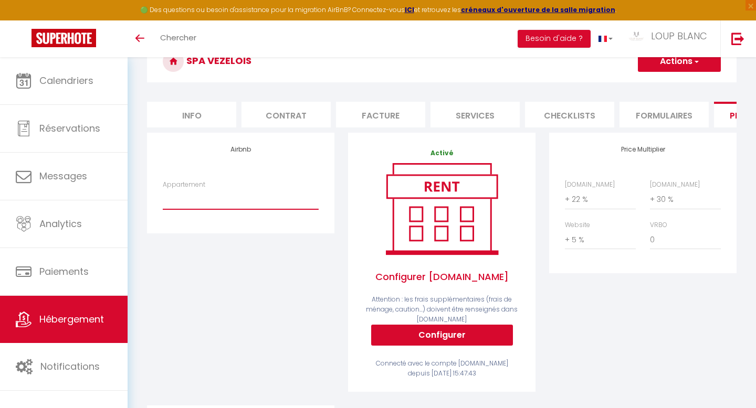
click at [239, 200] on select "T2 proche Techn’hom - loupblancconciergerie@gmail.com (Sans frais) Gare/centre/…" at bounding box center [241, 199] width 156 height 20
select select "18205-1460067427710390649"
click at [163, 189] on select "T2 proche Techn’hom - loupblancconciergerie@gmail.com (Sans frais) Gare/centre/…" at bounding box center [241, 199] width 156 height 20
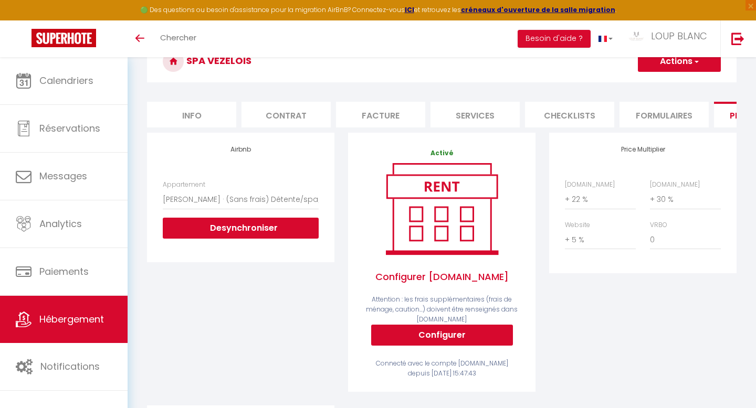
click at [691, 65] on button "Actions" at bounding box center [679, 61] width 83 height 21
click at [672, 82] on link "Enregistrer" at bounding box center [678, 85] width 83 height 14
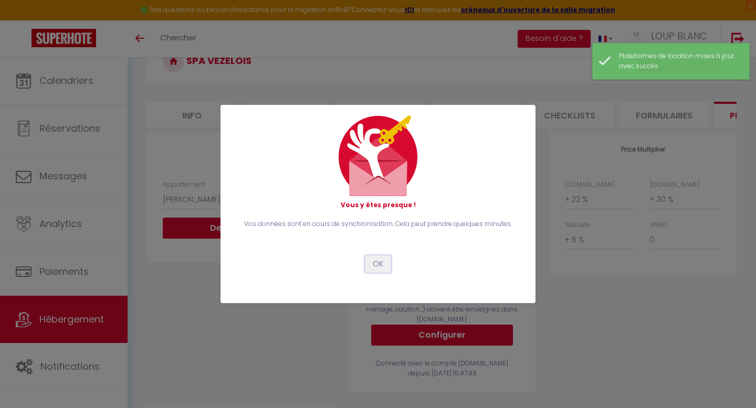
click at [382, 267] on button "OK" at bounding box center [378, 265] width 26 height 18
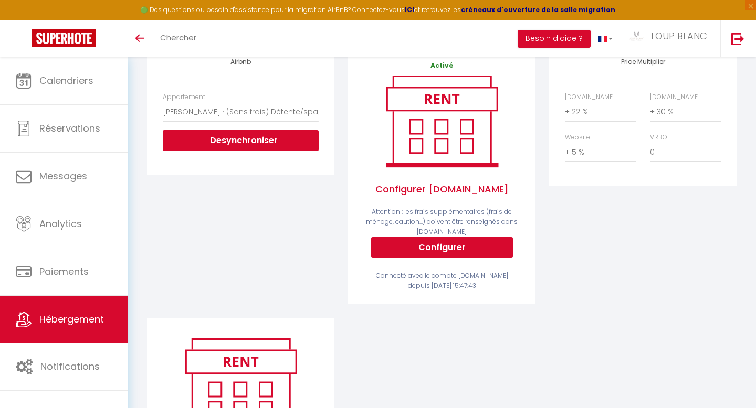
scroll to position [146, 0]
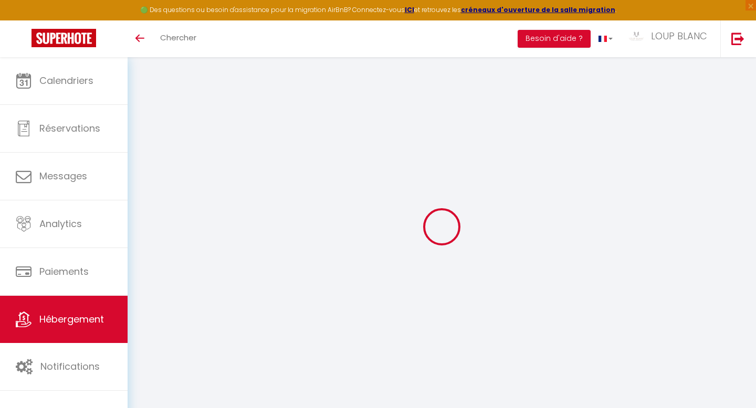
scroll to position [57, 0]
select select "18205-1460067427710390649"
select select "+ 22 %"
select select "+ 30 %"
select select "+ 5 %"
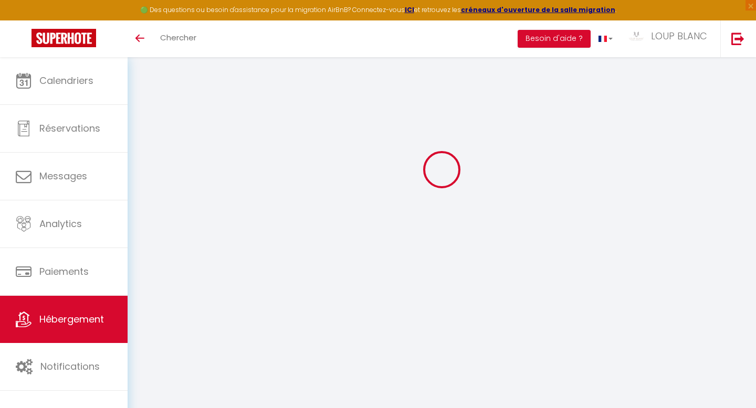
scroll to position [0, 0]
select select "365"
select select "EUR"
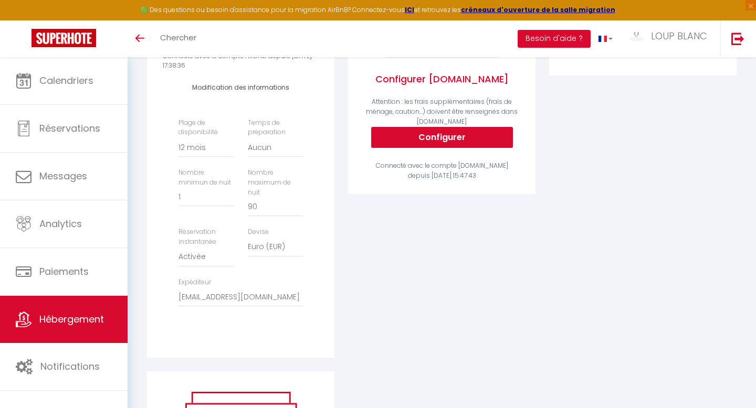
scroll to position [262, 0]
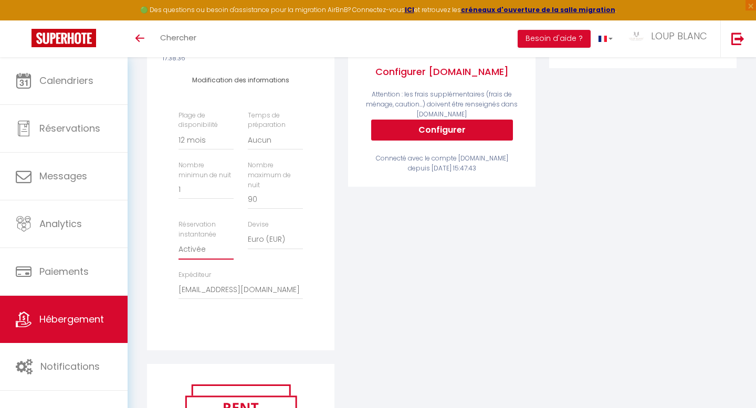
click at [224, 240] on select "Activée Demander des évaluations positives" at bounding box center [205, 250] width 55 height 20
click at [178, 240] on select "Activée Demander des évaluations positives" at bounding box center [205, 250] width 55 height 20
click at [263, 280] on select "[EMAIL_ADDRESS][DOMAIN_NAME] [EMAIL_ADDRESS][DOMAIN_NAME] [EMAIL_ADDRESS][DOMAI…" at bounding box center [240, 290] width 124 height 20
click at [178, 280] on select "[EMAIL_ADDRESS][DOMAIN_NAME] [EMAIL_ADDRESS][DOMAIN_NAME] [EMAIL_ADDRESS][DOMAI…" at bounding box center [240, 290] width 124 height 20
click at [342, 270] on div "Activé Configurer [DOMAIN_NAME] Attention : les frais supplémentaires (frais de…" at bounding box center [441, 146] width 201 height 437
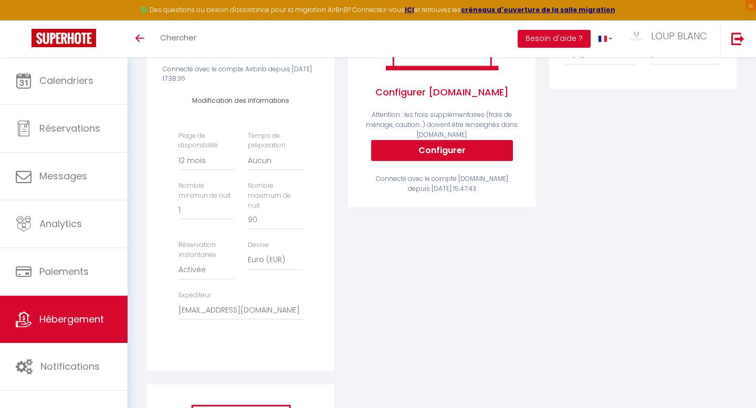
scroll to position [246, 0]
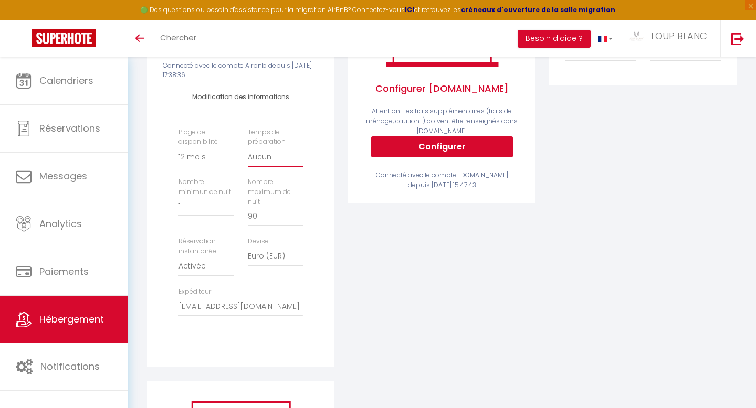
click at [276, 164] on select "Aucun 1 nuit avant et après chaque réservation 2 nuits avant et après chaque ré…" at bounding box center [275, 157] width 55 height 20
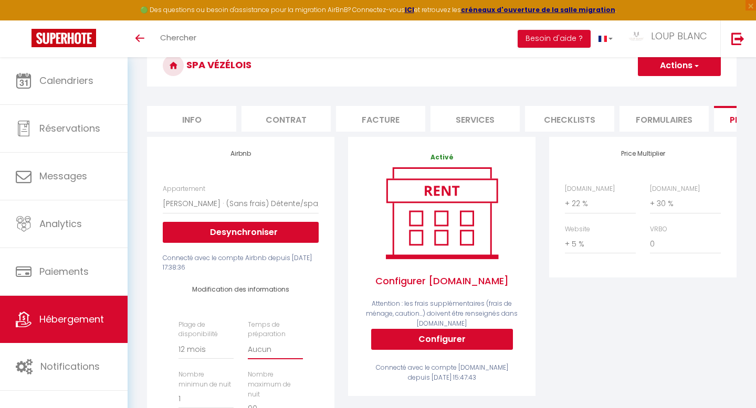
scroll to position [0, 0]
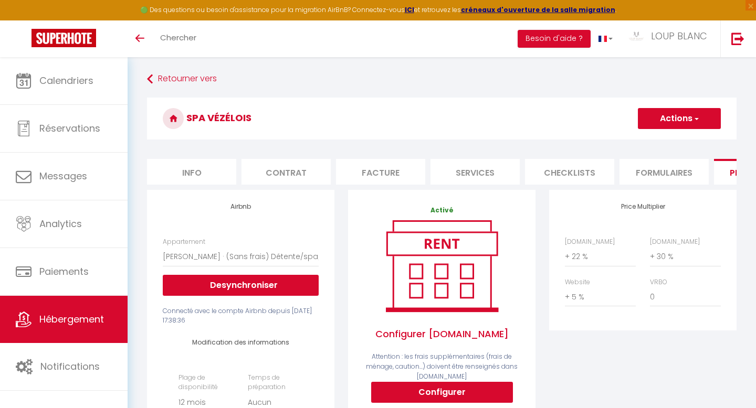
click at [684, 121] on button "Actions" at bounding box center [679, 118] width 83 height 21
click at [670, 136] on link "Enregistrer" at bounding box center [678, 142] width 83 height 14
select select "365"
select select "EUR"
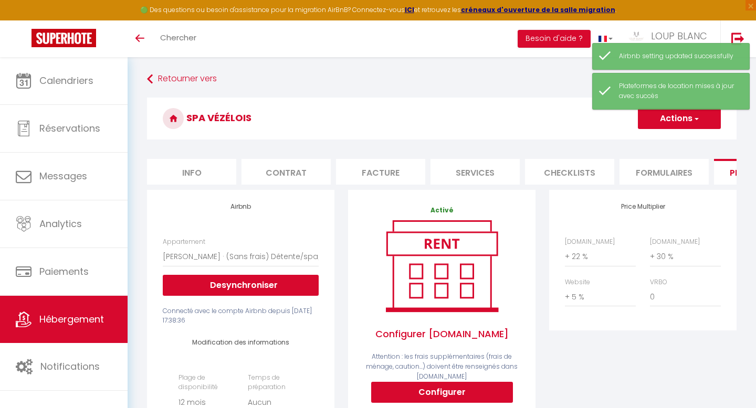
click at [73, 327] on link "Hébergement" at bounding box center [64, 319] width 128 height 47
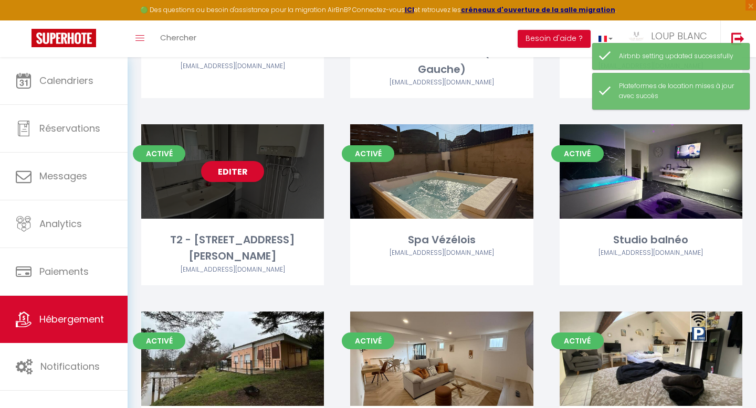
scroll to position [579, 0]
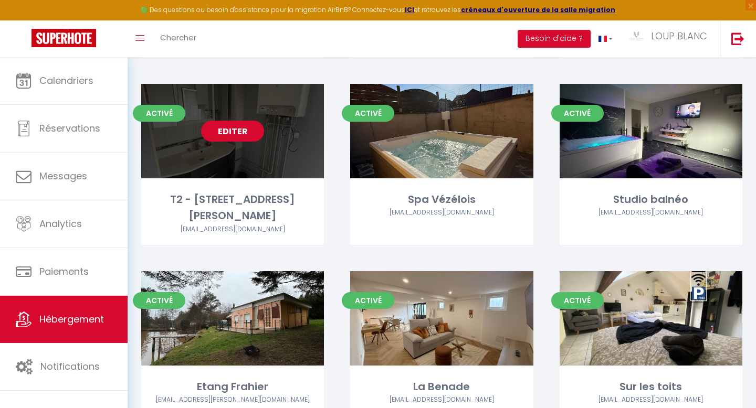
click at [243, 126] on link "Editer" at bounding box center [232, 131] width 63 height 21
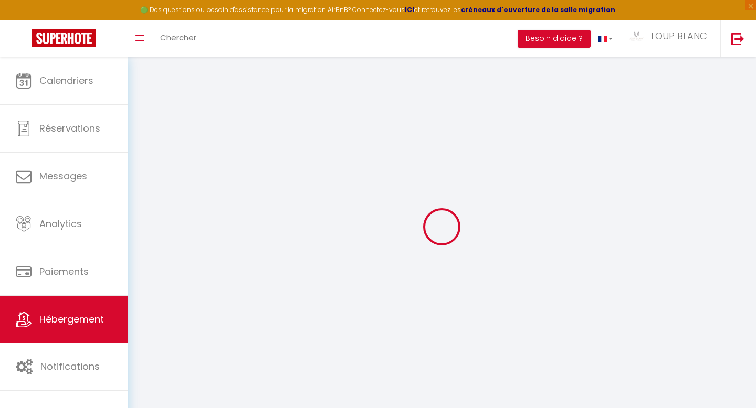
select select "+ 22 %"
select select "+ 30 %"
select select
checkbox input "false"
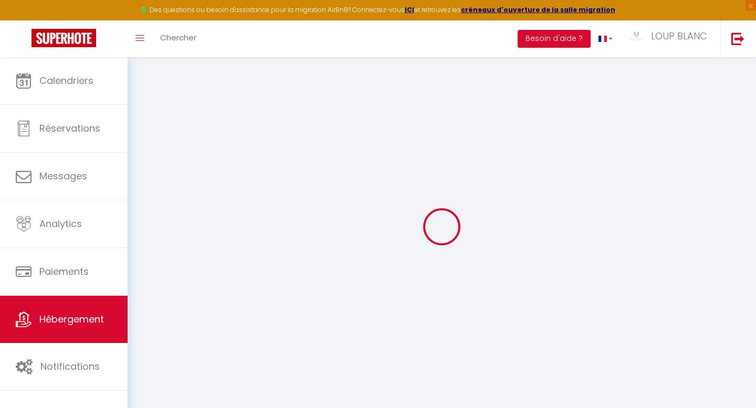
checkbox input "false"
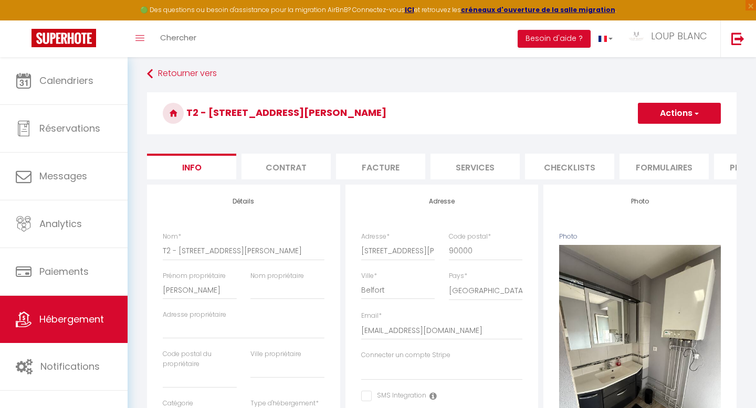
scroll to position [7, 0]
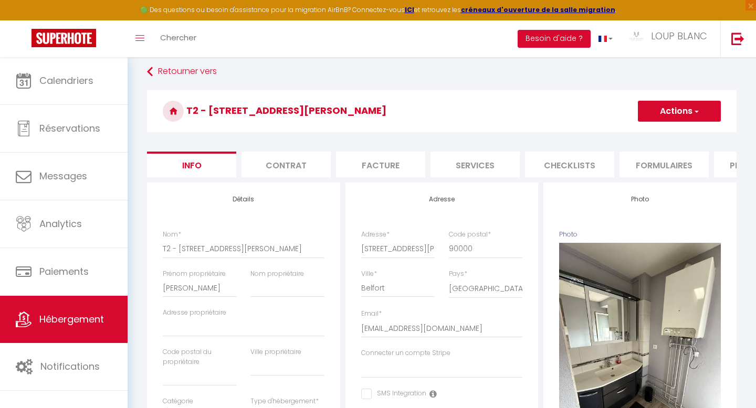
click at [733, 174] on li "Plateformes" at bounding box center [758, 165] width 89 height 26
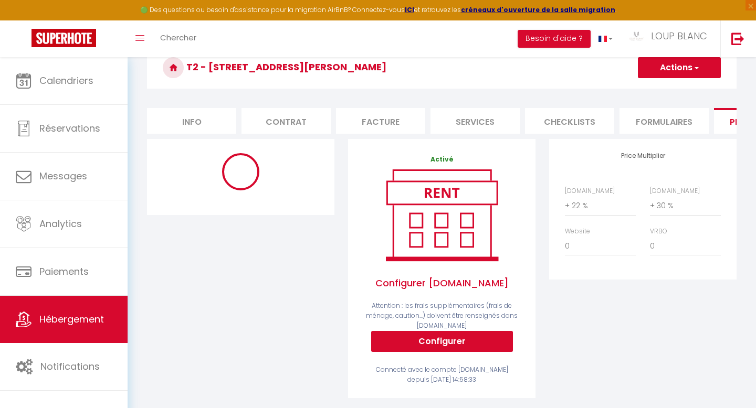
scroll to position [108, 0]
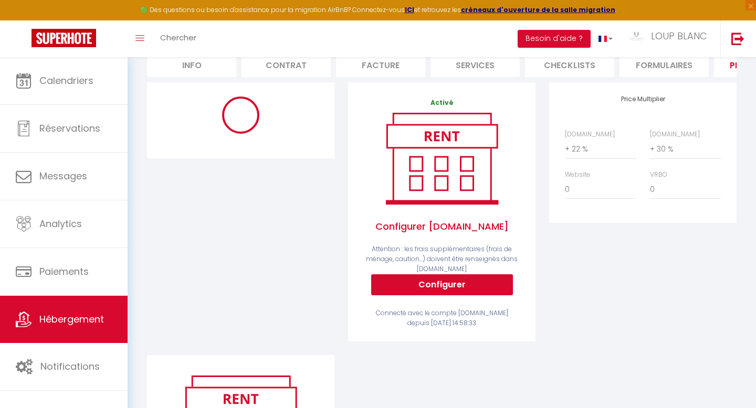
select select "365"
select select "EUR"
select select "18205-1426668323101061995"
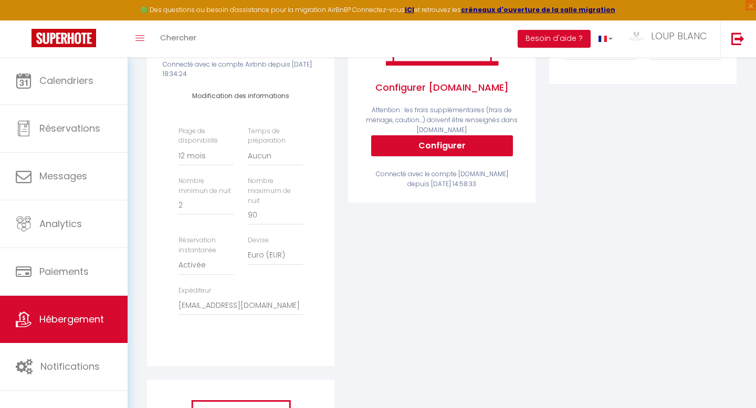
scroll to position [248, 0]
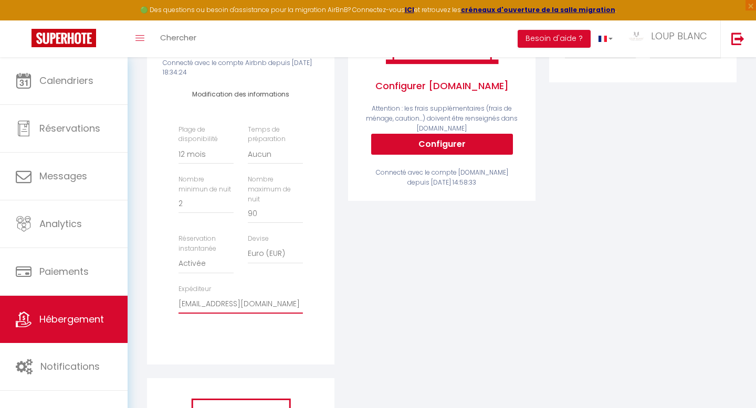
click at [273, 297] on select "loupblancconciergerie@gmail.com dviceinvestissements@gmail.com mariedaminelli90…" at bounding box center [240, 304] width 124 height 20
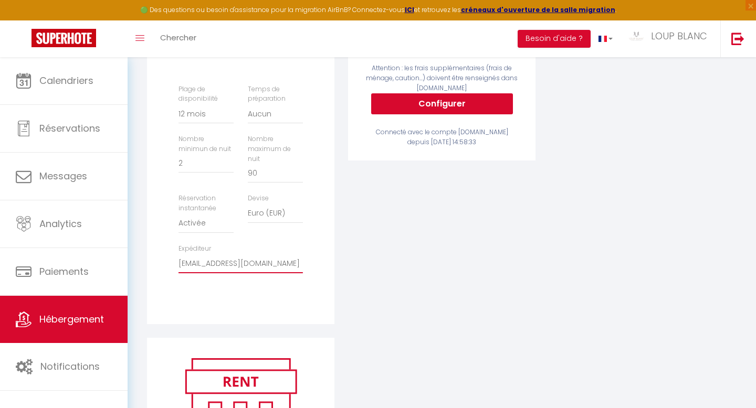
scroll to position [291, 0]
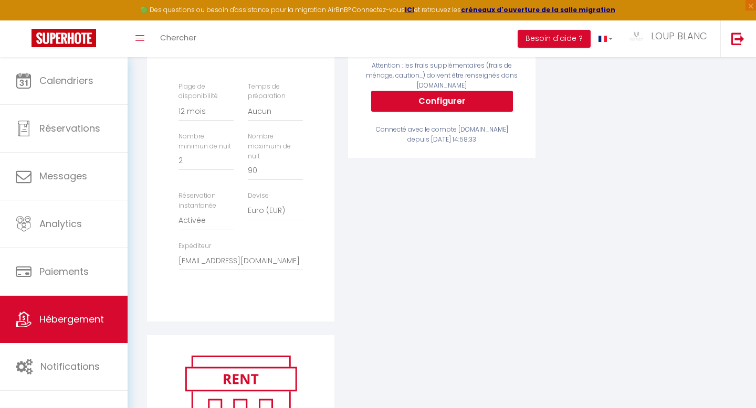
click at [323, 260] on div "Modification des informations Plage de disponibilité Date indisponible par defa…" at bounding box center [241, 165] width 170 height 260
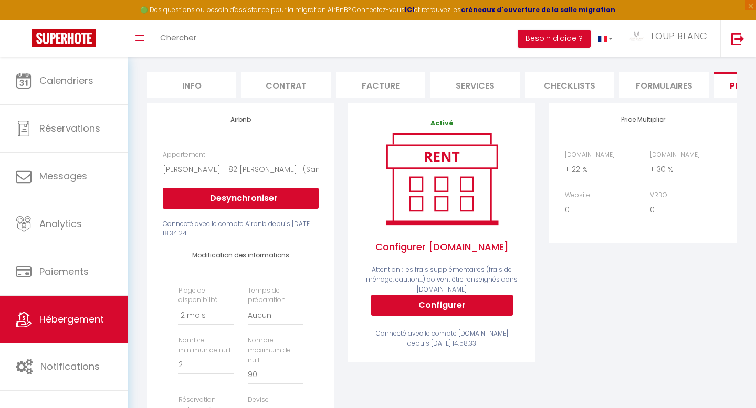
scroll to position [76, 0]
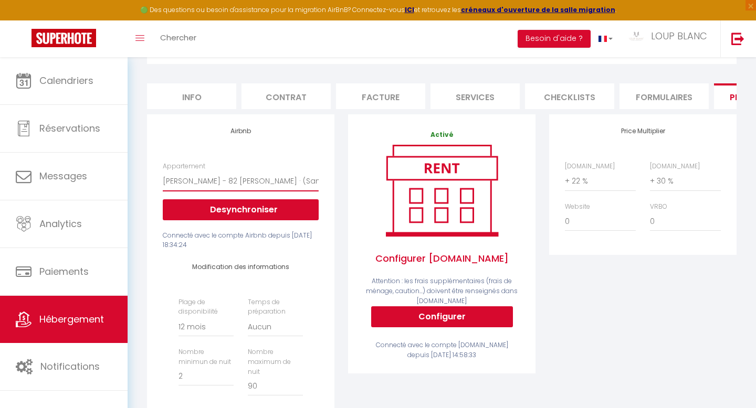
click at [269, 182] on select "SCI DV ICE - Le Nid · (Sans frais) Studio proche gare et centre ville - dvicein…" at bounding box center [241, 181] width 156 height 20
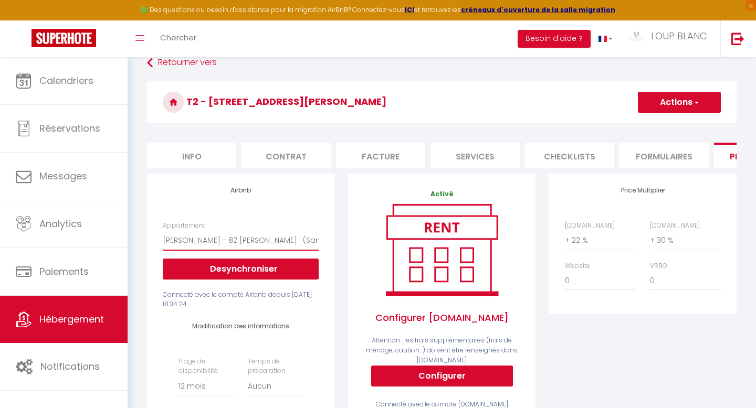
scroll to position [0, 0]
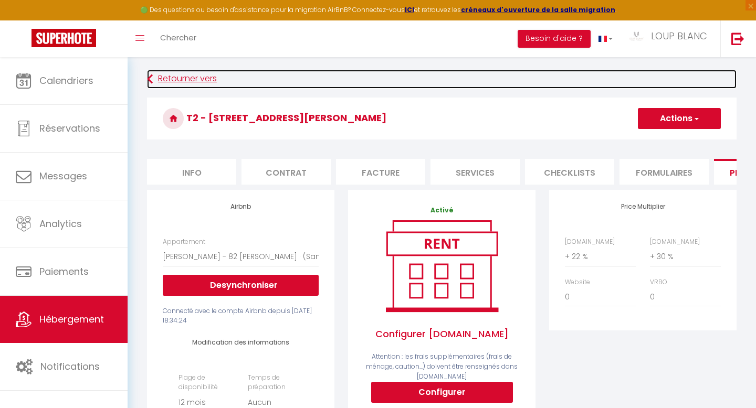
click at [194, 70] on link "Retourner vers" at bounding box center [441, 79] width 589 height 19
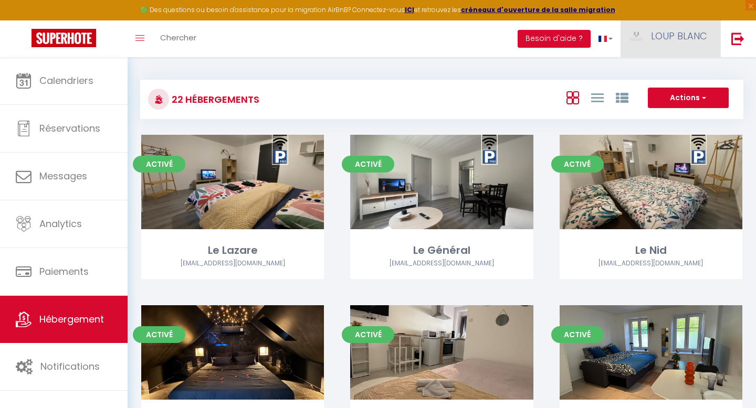
click at [680, 46] on link "LOUP BLANC" at bounding box center [670, 38] width 100 height 37
click at [672, 91] on link "Équipe" at bounding box center [678, 92] width 78 height 18
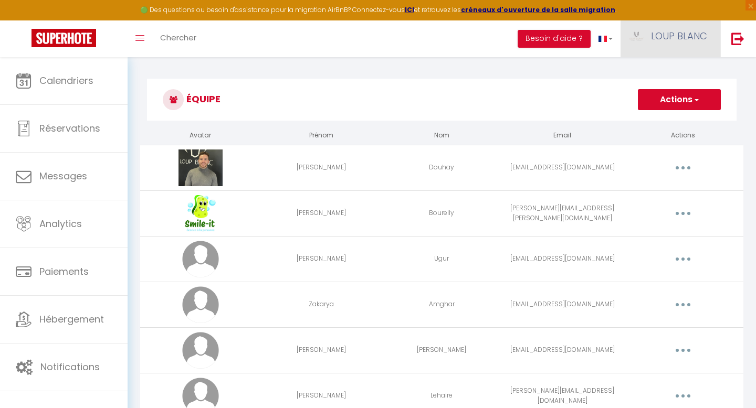
click at [688, 34] on span "LOUP BLANC" at bounding box center [679, 35] width 56 height 13
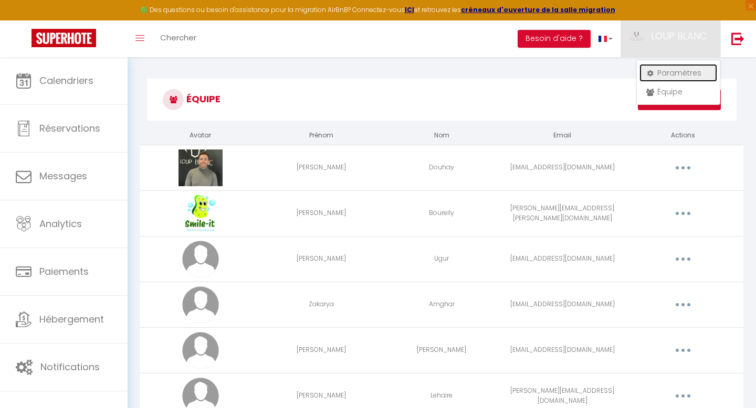
click at [665, 71] on link "Paramètres" at bounding box center [678, 73] width 78 height 18
select select "28"
select select "fr"
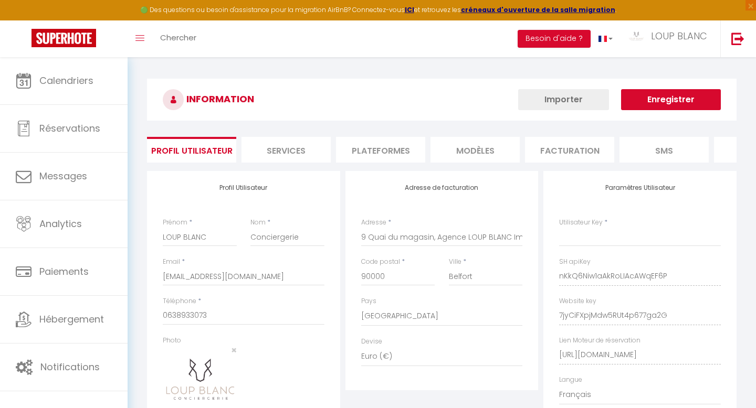
type input "nKkQ6Niw1aAkRoLIAcAWqEF6P"
type input "7jyCiFXpjMdw5RUt4p677ga2G"
type input "https://app.superhote.com/#/get-available-rentals/7jyCiFXpjMdw5RUt4p677ga2G"
select select "fr"
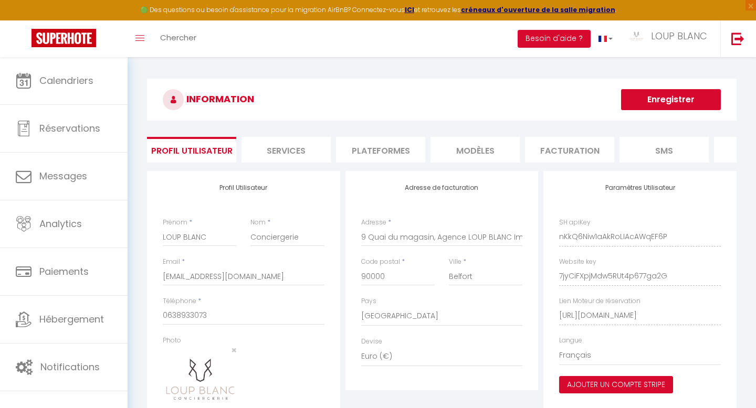
click at [388, 144] on li "Plateformes" at bounding box center [380, 150] width 89 height 26
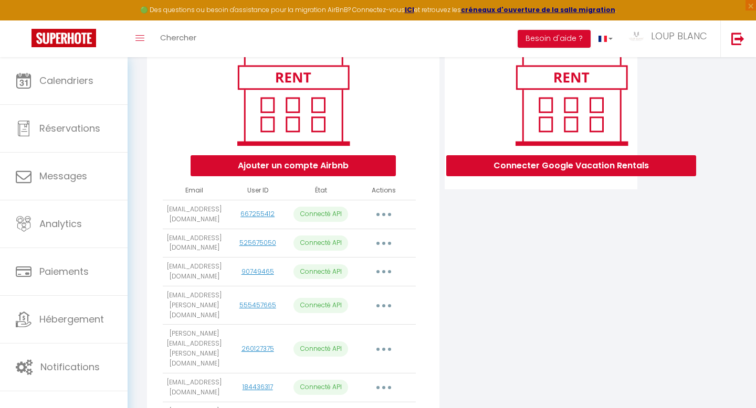
scroll to position [139, 0]
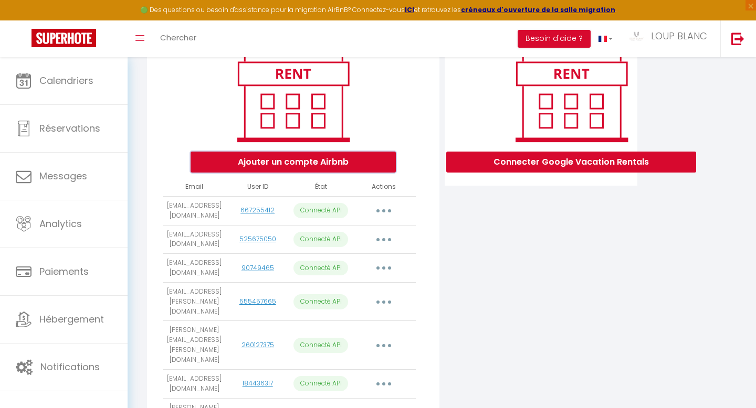
click at [351, 154] on button "Ajouter un compte Airbnb" at bounding box center [292, 162] width 205 height 21
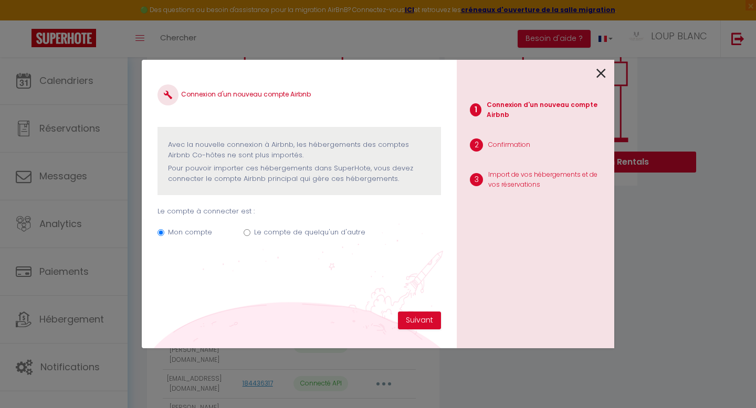
click at [247, 230] on input "Le compte de quelqu'un d'autre" at bounding box center [246, 232] width 7 height 7
radio input "true"
radio input "false"
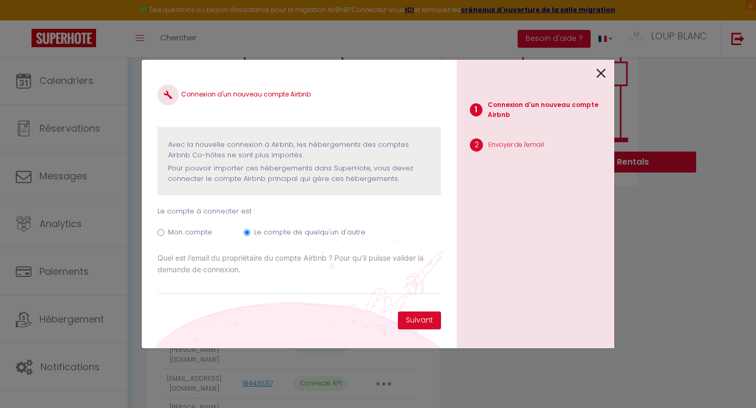
click at [247, 294] on div "Connexion d'un nouveau compte Airbnb Avec la nouvelle connexion à Airbnb, les h…" at bounding box center [298, 194] width 283 height 236
click at [248, 285] on input "Email connexion Airbnb" at bounding box center [298, 285] width 283 height 19
click at [599, 72] on icon at bounding box center [600, 74] width 9 height 16
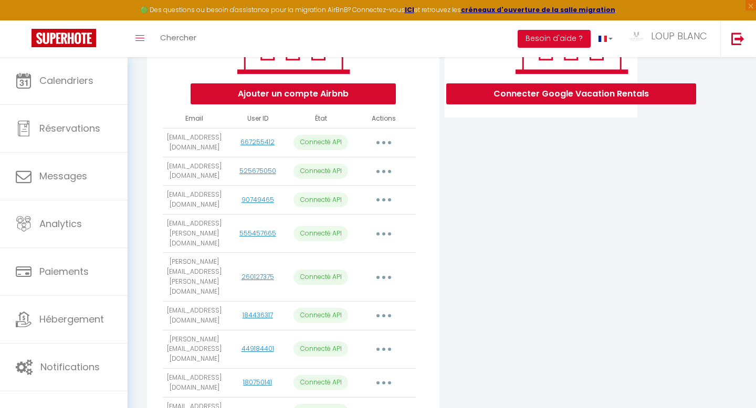
scroll to position [215, 0]
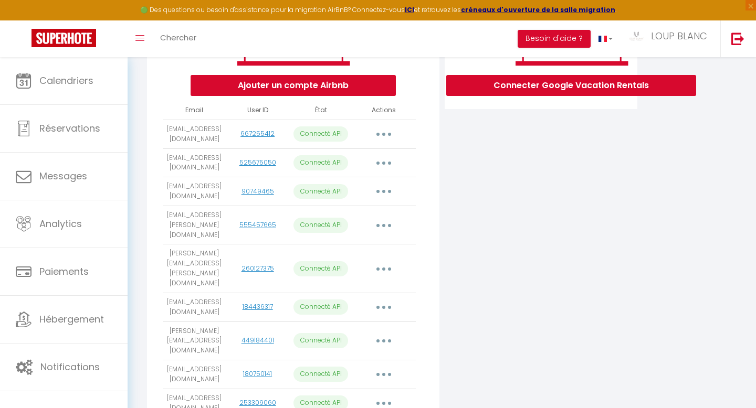
click at [388, 200] on button "button" at bounding box center [383, 191] width 29 height 17
click at [464, 241] on div "Connecter Google Vacation Rentals" at bounding box center [541, 325] width 198 height 738
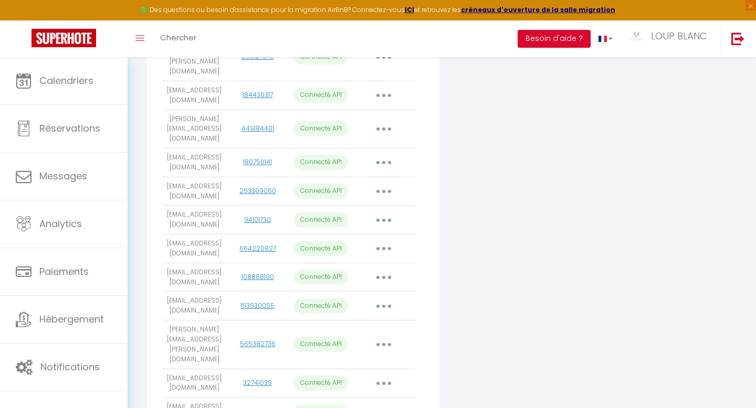
scroll to position [501, 0]
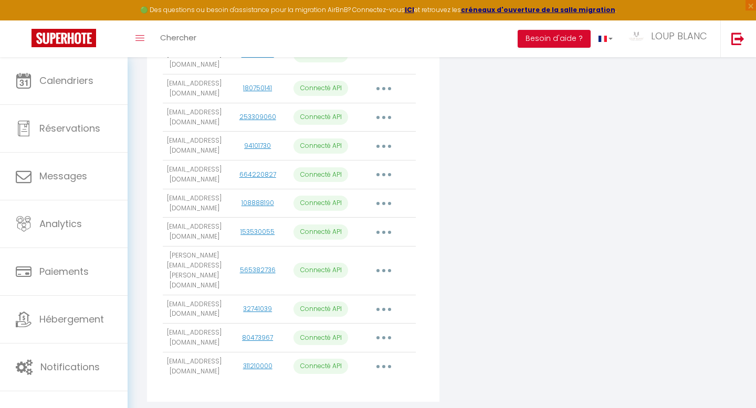
click at [385, 358] on button "button" at bounding box center [383, 366] width 29 height 17
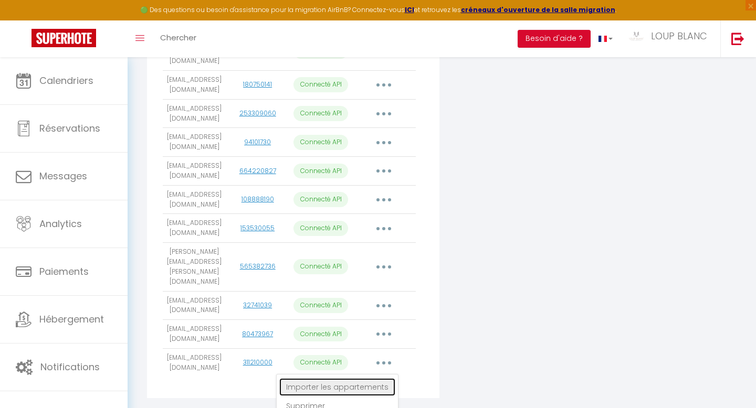
click at [370, 378] on link "Importer les appartements" at bounding box center [337, 387] width 116 height 18
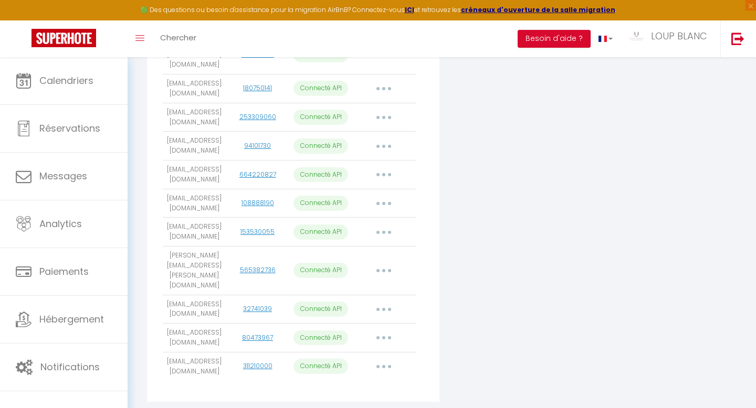
select select "69547"
select select "74986"
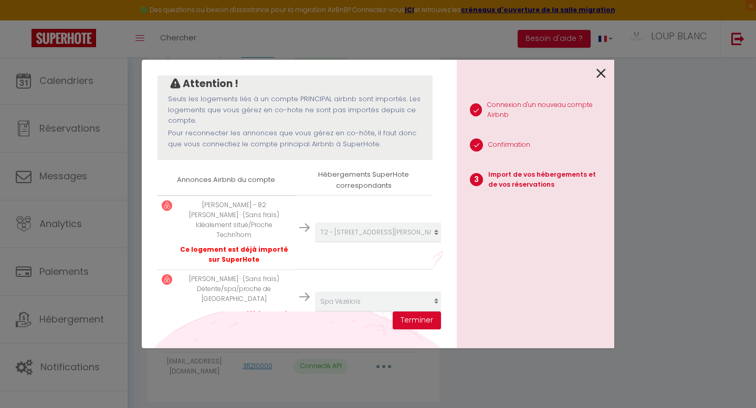
scroll to position [105, 0]
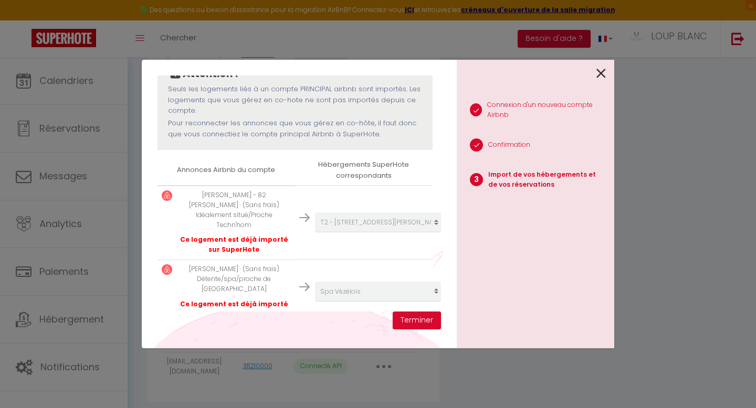
click at [598, 76] on icon at bounding box center [600, 74] width 9 height 16
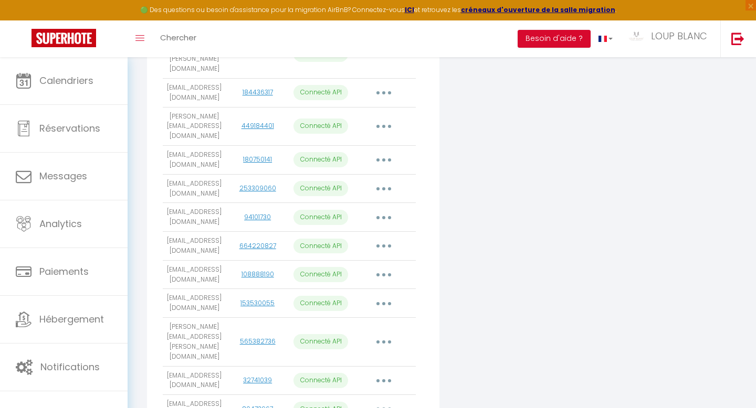
scroll to position [419, 0]
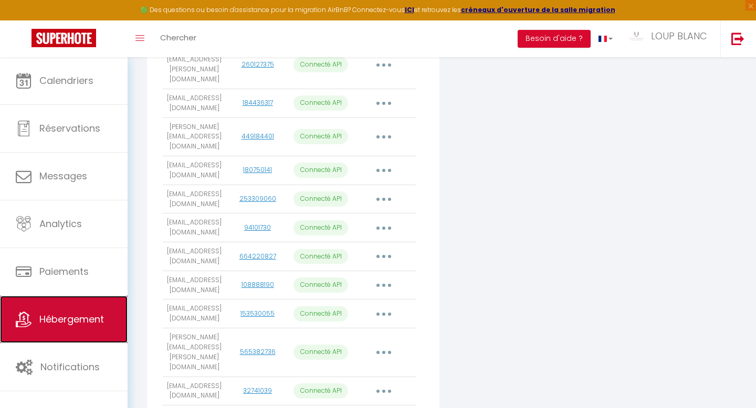
click at [77, 322] on span "Hébergement" at bounding box center [71, 319] width 65 height 13
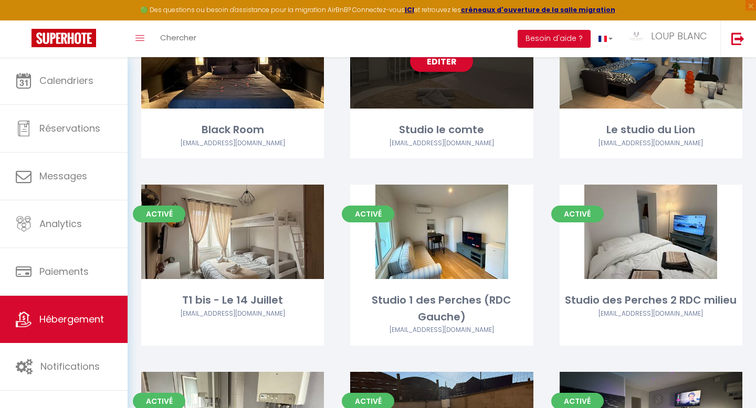
scroll to position [294, 0]
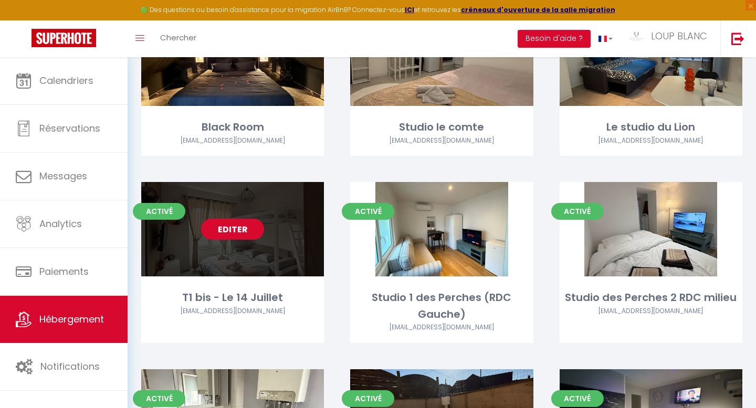
click at [236, 231] on link "Editer" at bounding box center [232, 229] width 63 height 21
select select "3"
select select "2"
select select "1"
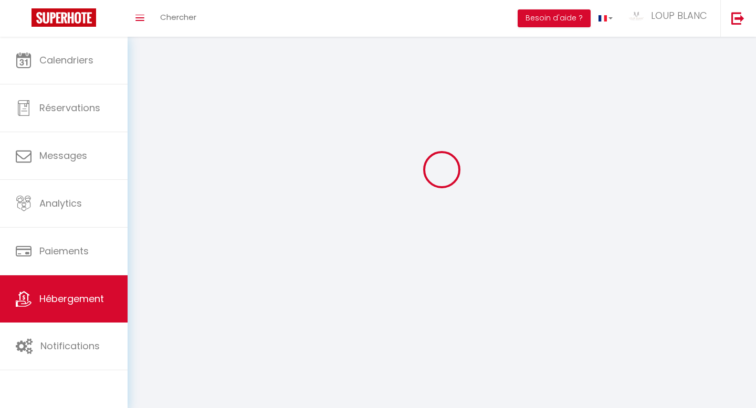
select select
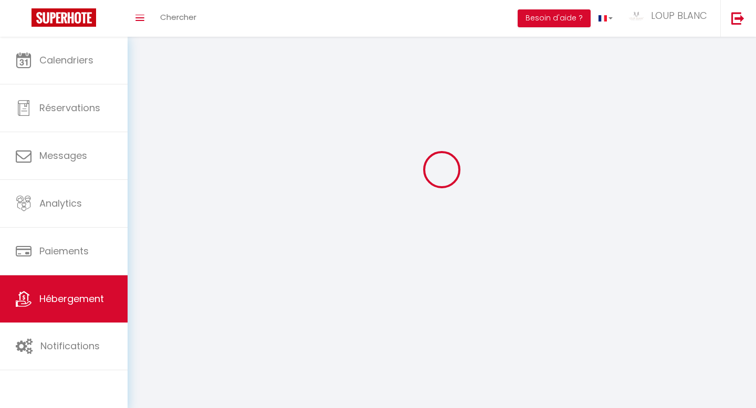
select select
checkbox input "false"
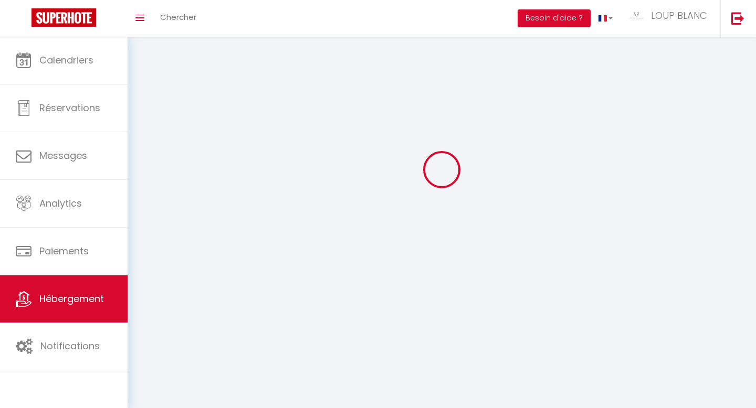
select select
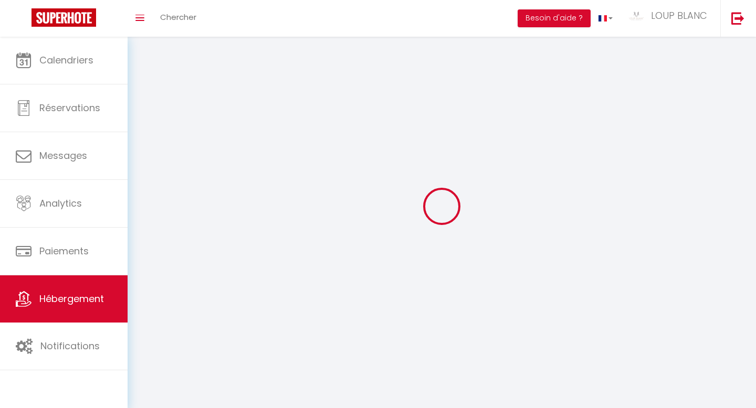
select select
checkbox input "false"
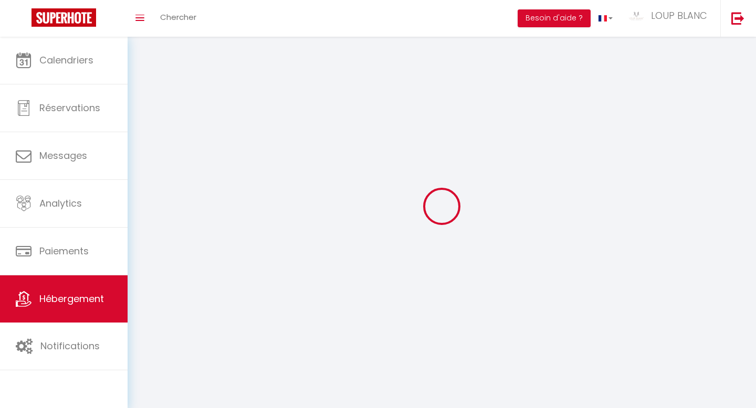
checkbox input "false"
select select
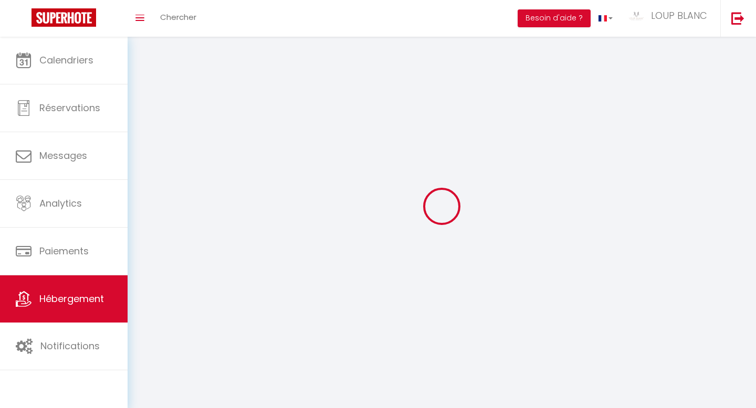
select select
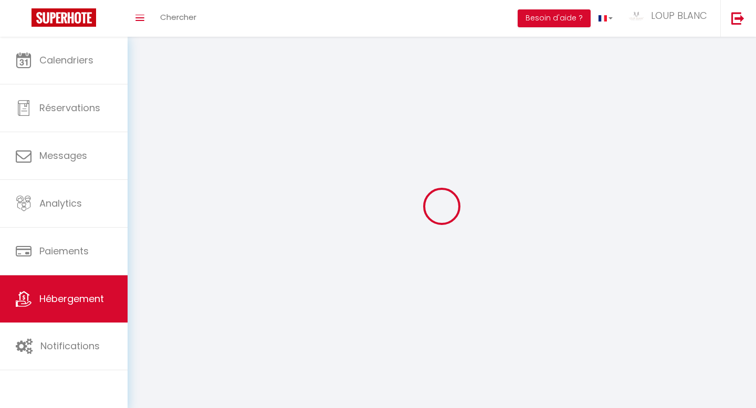
checkbox input "false"
select select
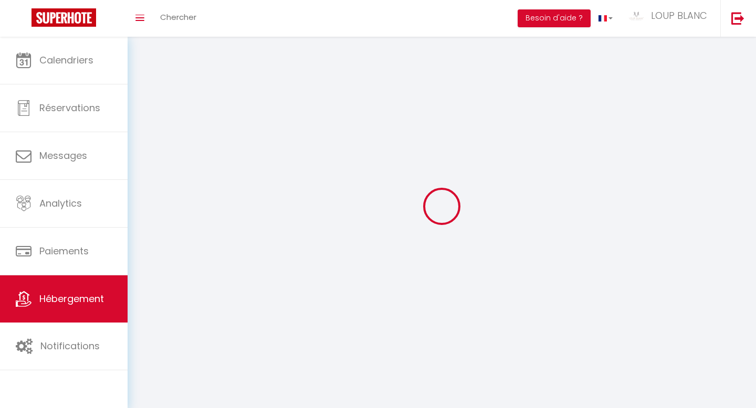
select select
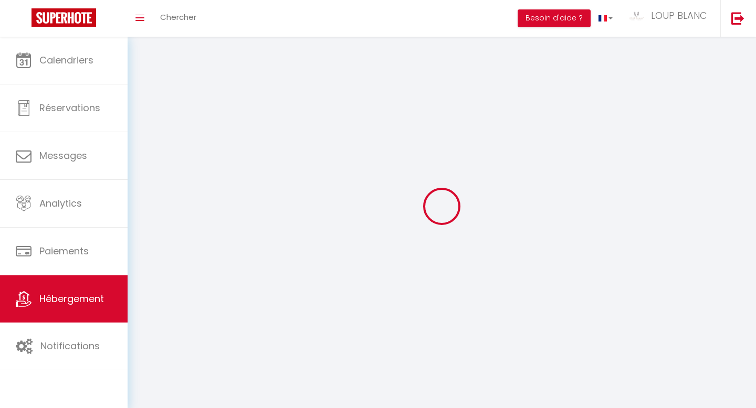
select select
checkbox input "false"
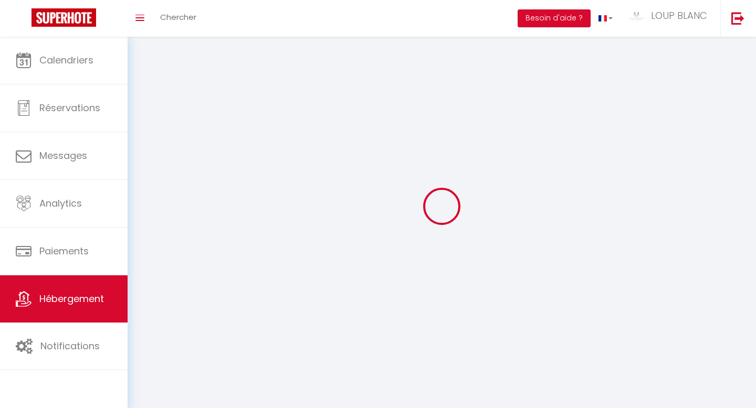
checkbox input "false"
select select
select select "28"
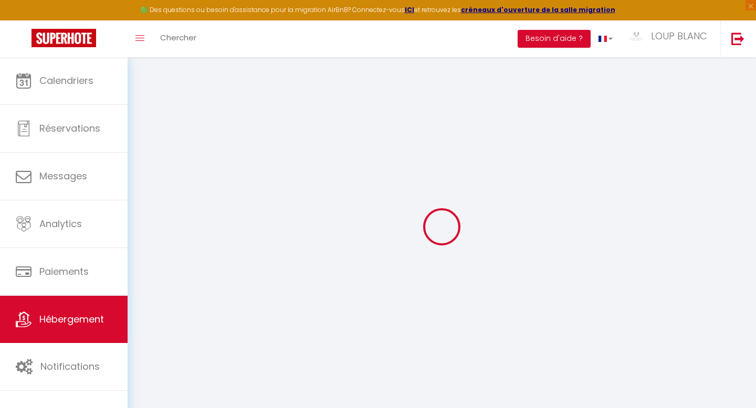
select select
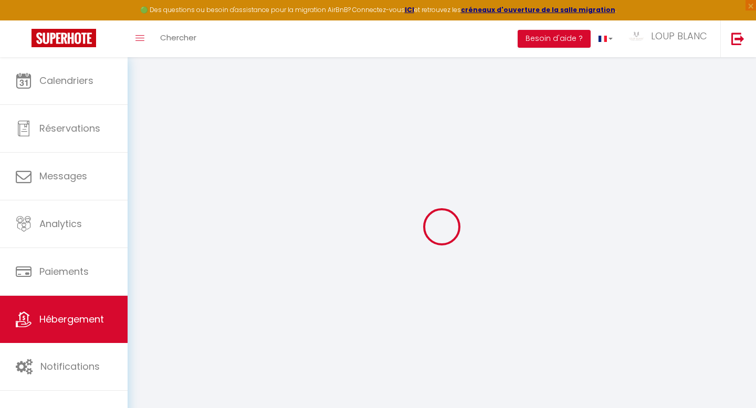
select select
checkbox input "false"
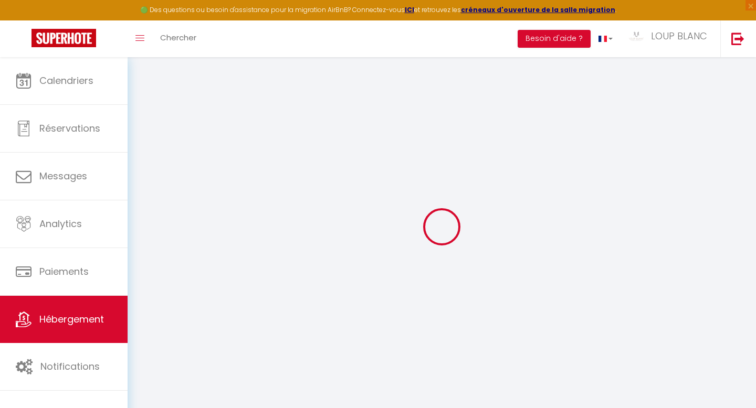
select select
type input "T1 bis - Le 14 Juillet"
type input "Mickael"
select select "2"
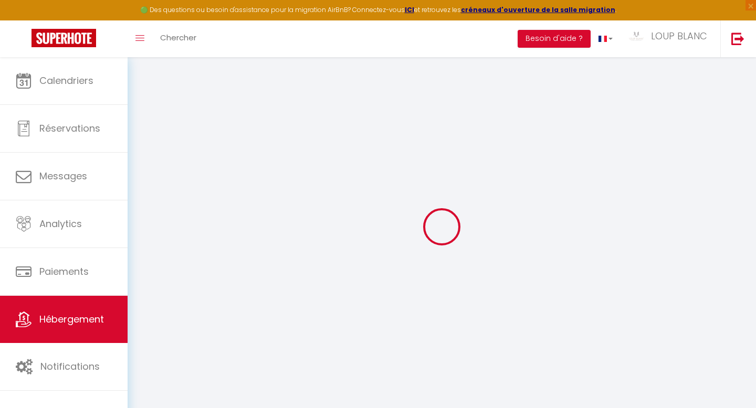
type input "39"
type input "7"
type input "39"
type input "3.85"
type input "0"
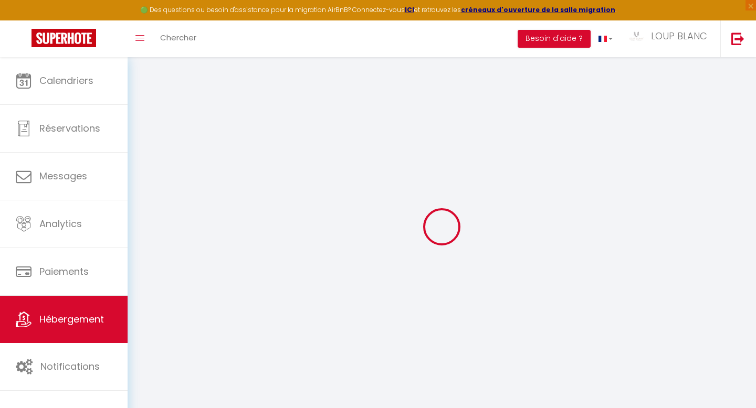
select select
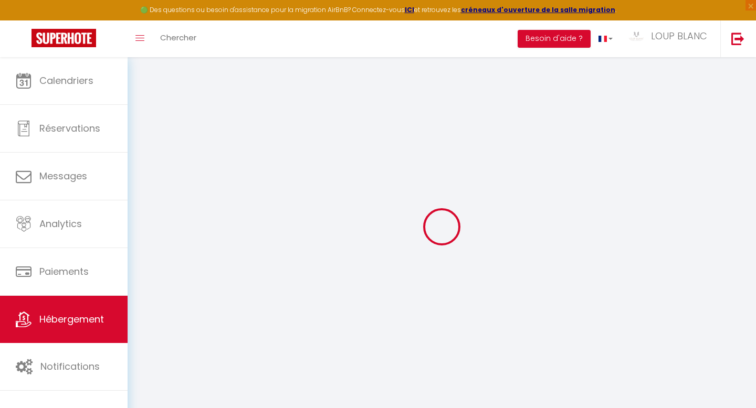
select select
type input "24 b rue du 14 Juillet"
type input "90000"
type input "Belfort"
type input "[EMAIL_ADDRESS][DOMAIN_NAME]"
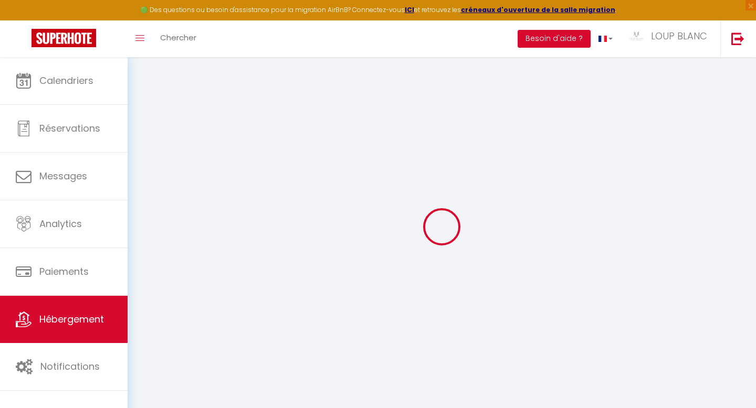
select select
checkbox input "false"
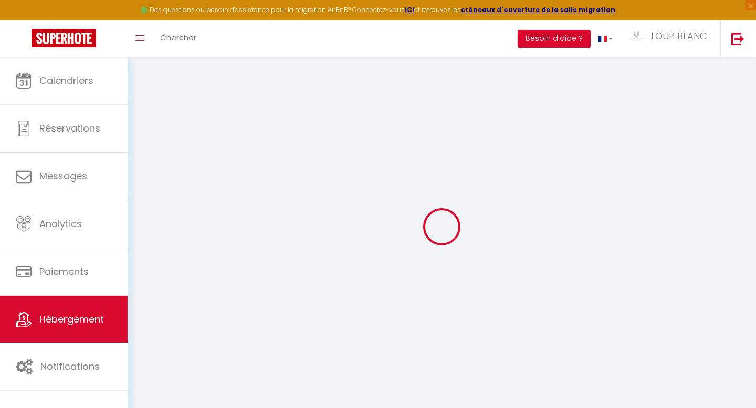
radio input "true"
type input "35"
type input "0"
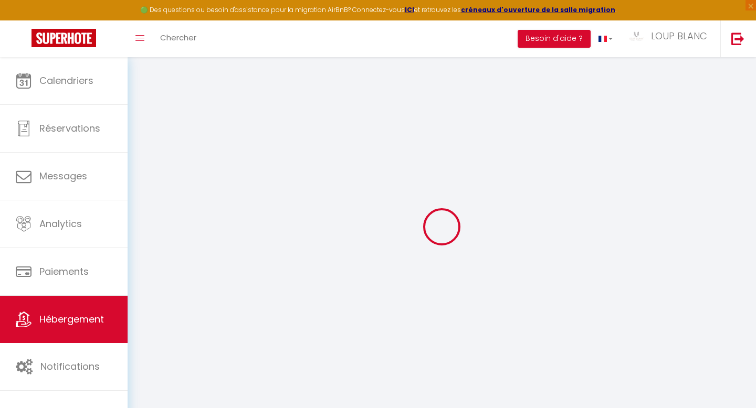
select select
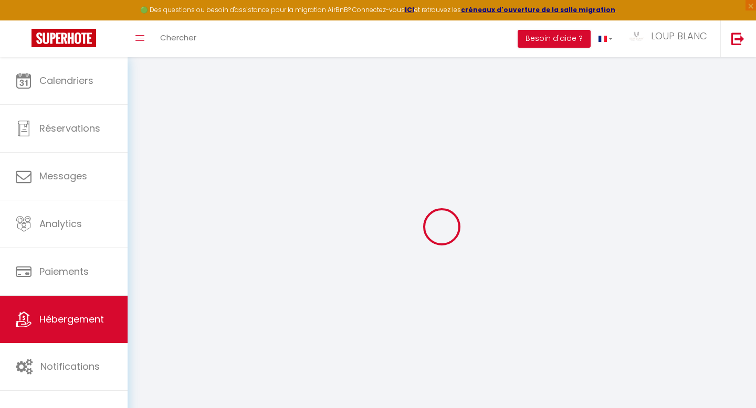
select select
checkbox input "false"
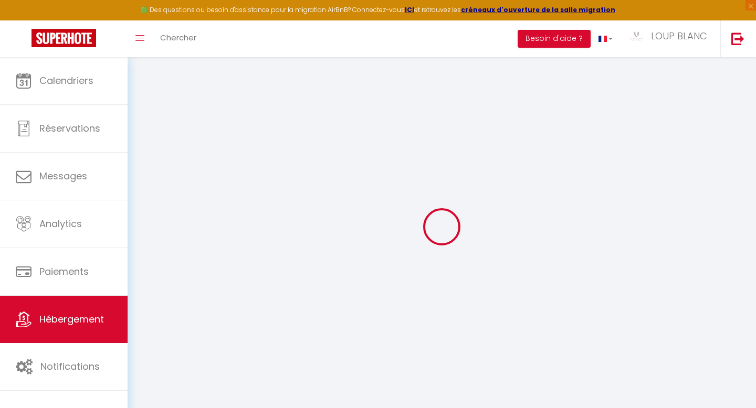
checkbox input "false"
select select
checkbox input "false"
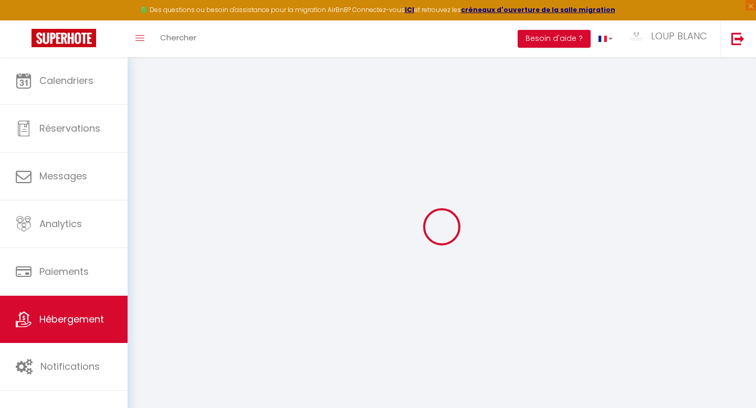
checkbox input "false"
select select "18:00"
select select
select select "10:00"
select select "30"
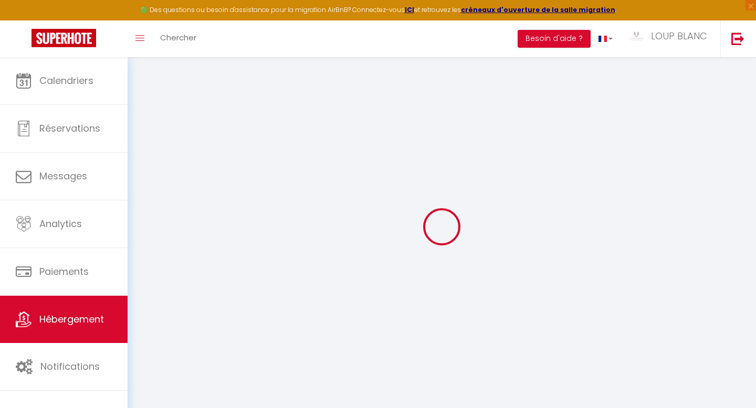
select select "120"
select select "19:00"
select select
checkbox input "false"
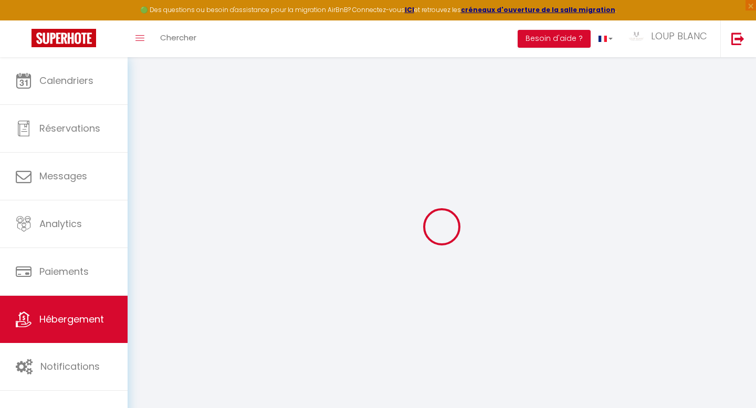
checkbox input "false"
select select
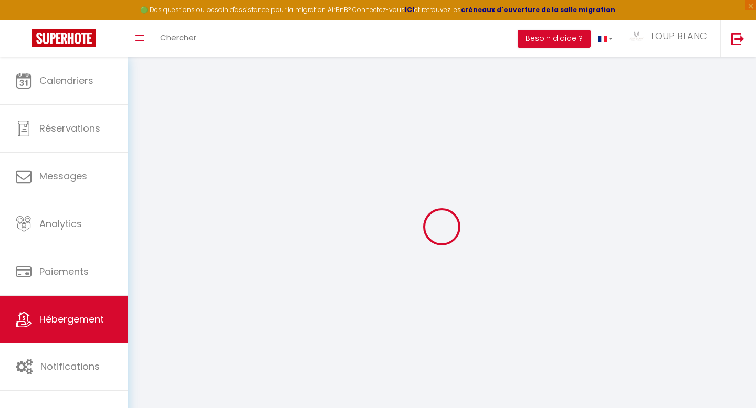
checkbox input "false"
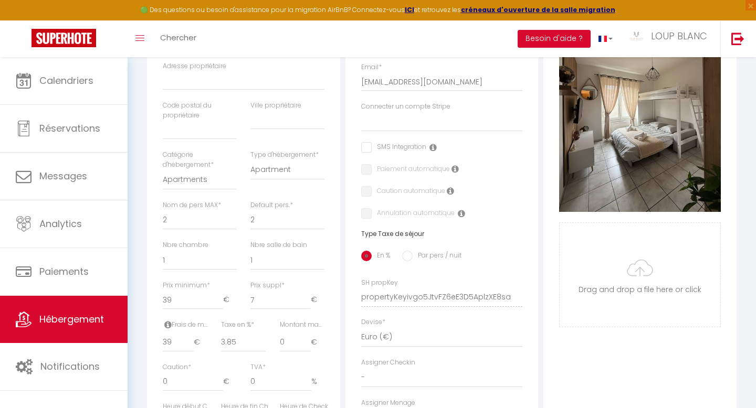
scroll to position [257, 0]
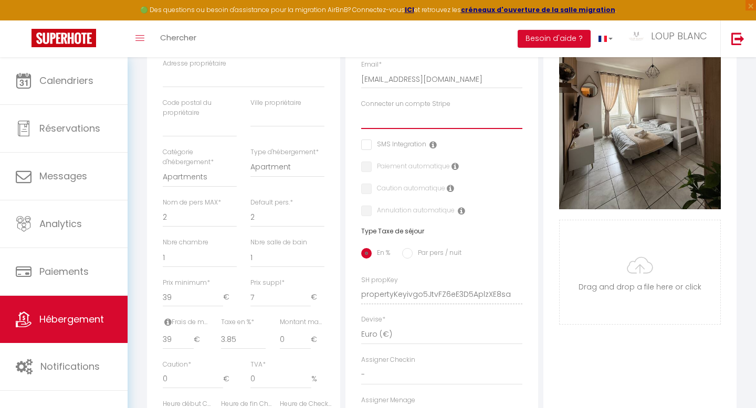
click at [423, 116] on select "Connecter un compte Stripe" at bounding box center [442, 119] width 162 height 20
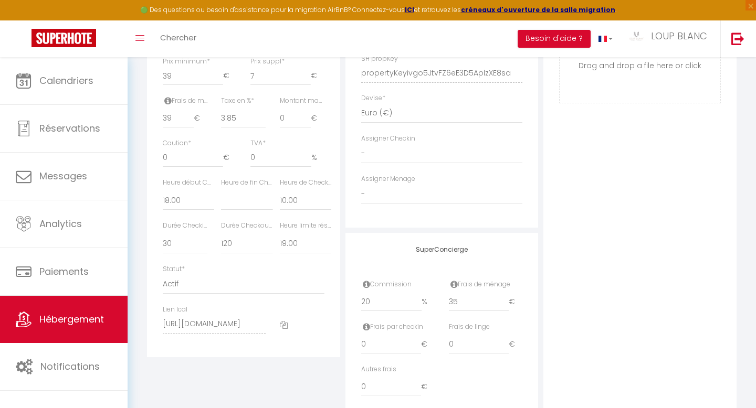
scroll to position [504, 0]
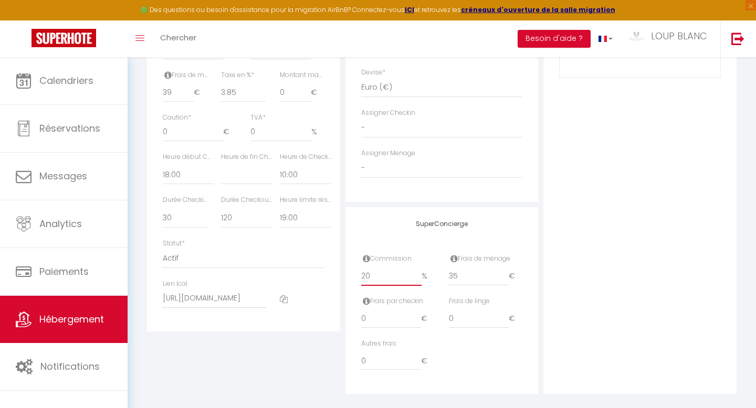
click at [393, 281] on input "20" at bounding box center [391, 276] width 61 height 19
click at [450, 225] on h4 "SuperConcierge" at bounding box center [442, 223] width 162 height 7
click at [443, 235] on div "SuperConcierge Commission 20 % Frais de ménage 35 € Frais par checkin 0 € Frais…" at bounding box center [441, 300] width 193 height 187
select select
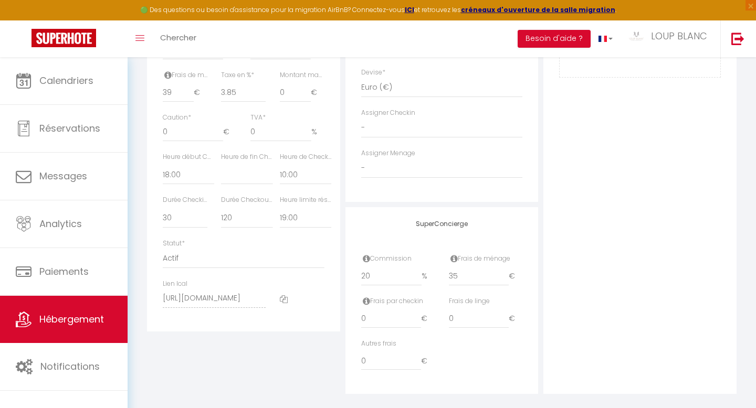
checkbox input "false"
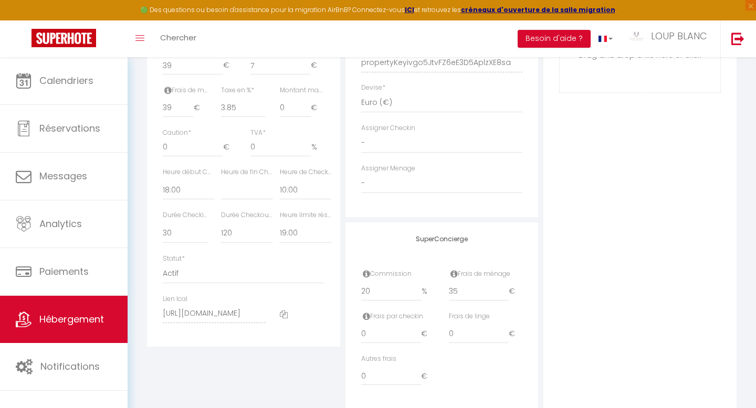
scroll to position [484, 0]
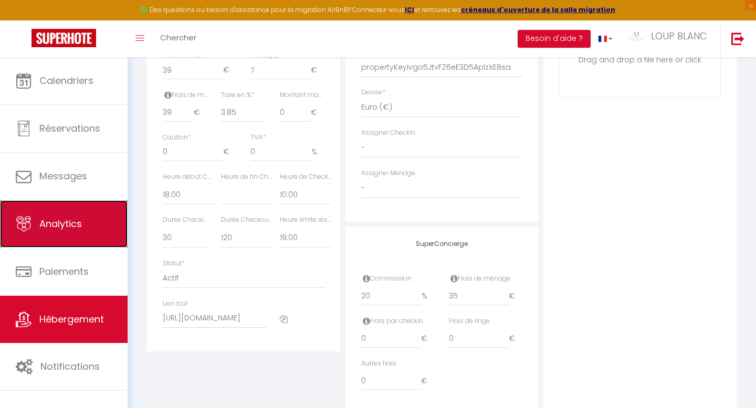
click at [98, 228] on link "Analytics" at bounding box center [64, 223] width 128 height 47
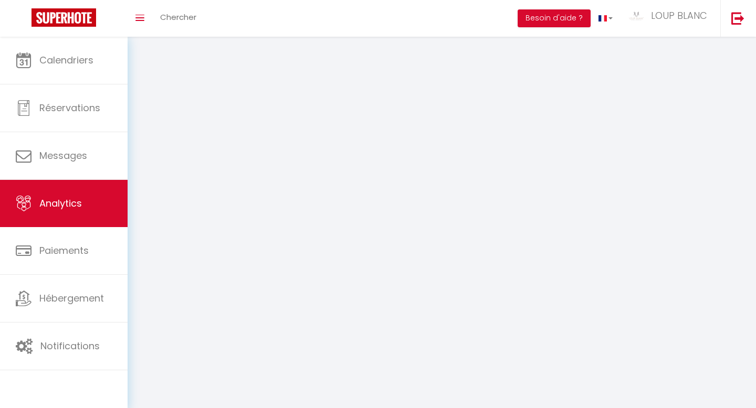
select select "2025"
select select "9"
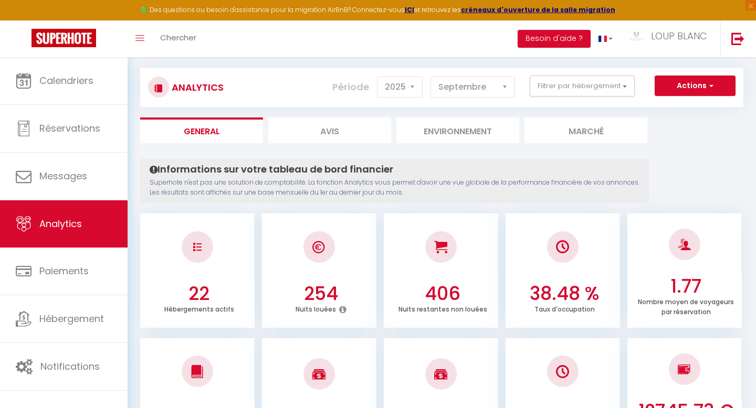
scroll to position [12, 0]
click at [695, 93] on button "Actions" at bounding box center [694, 86] width 81 height 21
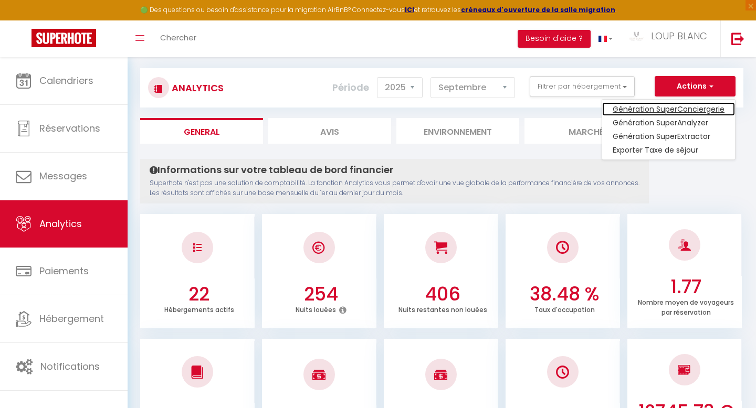
click at [672, 108] on link "Génération SuperConciergerie" at bounding box center [668, 109] width 133 height 14
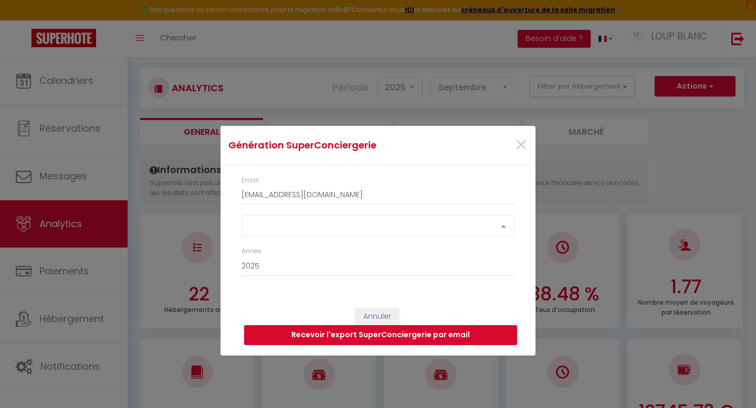
click at [400, 228] on div "Select option" at bounding box center [377, 225] width 273 height 21
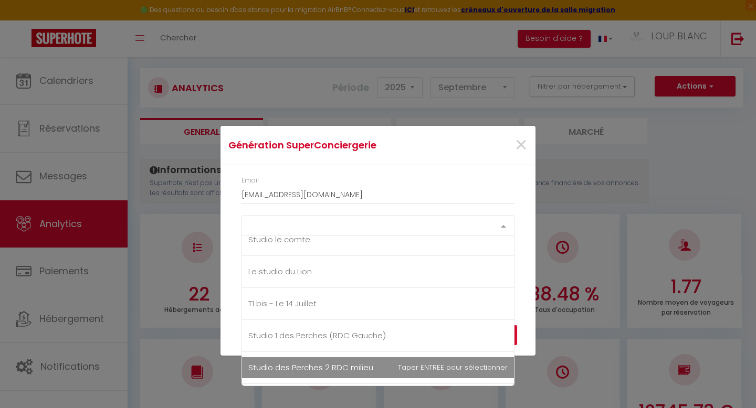
scroll to position [295, 0]
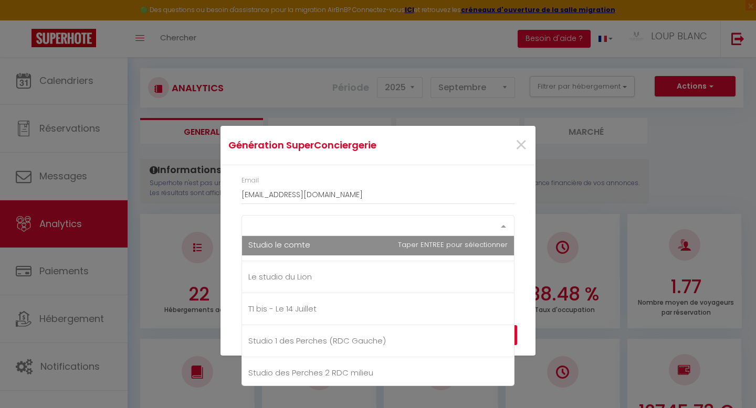
click at [332, 250] on span "Studio le comte" at bounding box center [378, 245] width 272 height 21
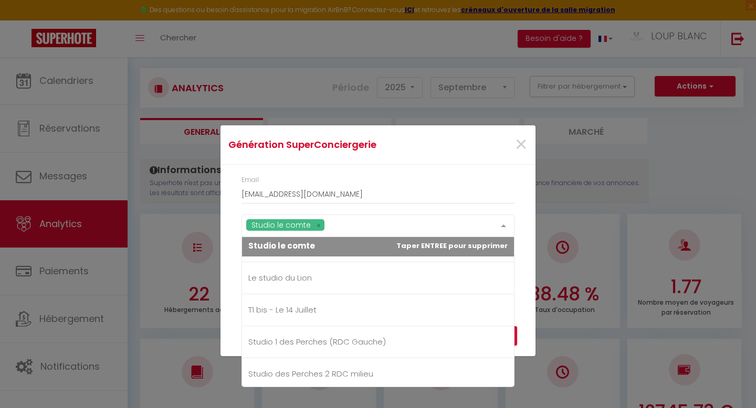
click at [515, 202] on div "Email loupblancconciergerie@gmail.com" at bounding box center [378, 194] width 287 height 39
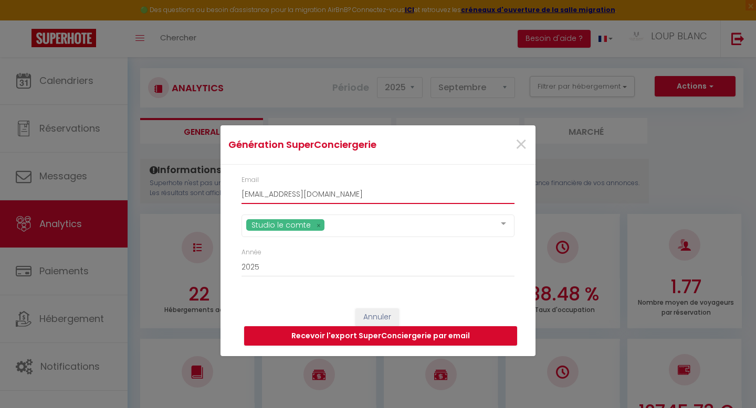
click at [348, 196] on input "[EMAIL_ADDRESS][DOMAIN_NAME]" at bounding box center [377, 194] width 273 height 19
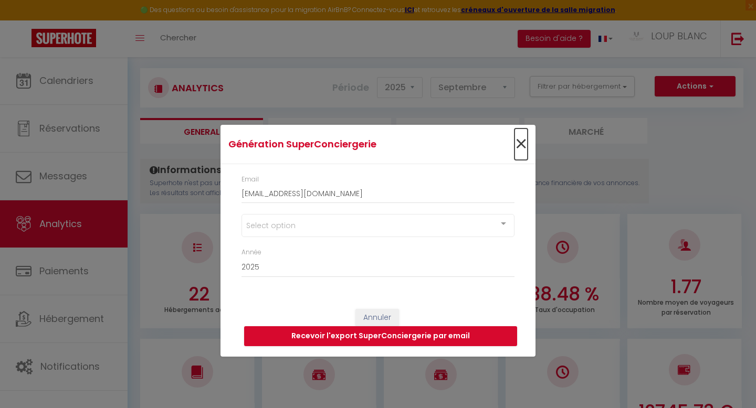
click at [523, 141] on span "×" at bounding box center [520, 144] width 13 height 31
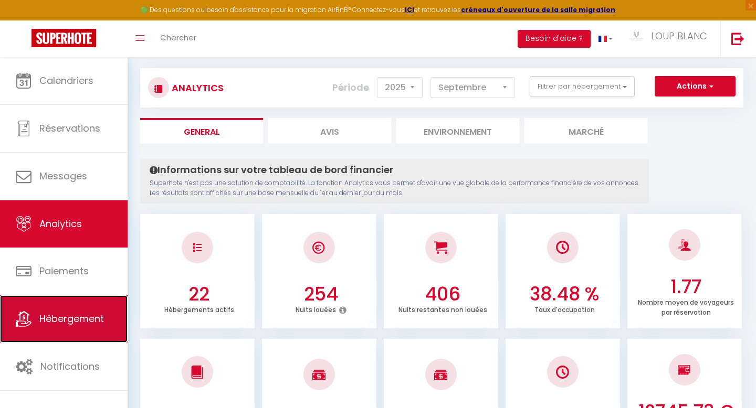
click at [94, 315] on span "Hébergement" at bounding box center [71, 318] width 65 height 13
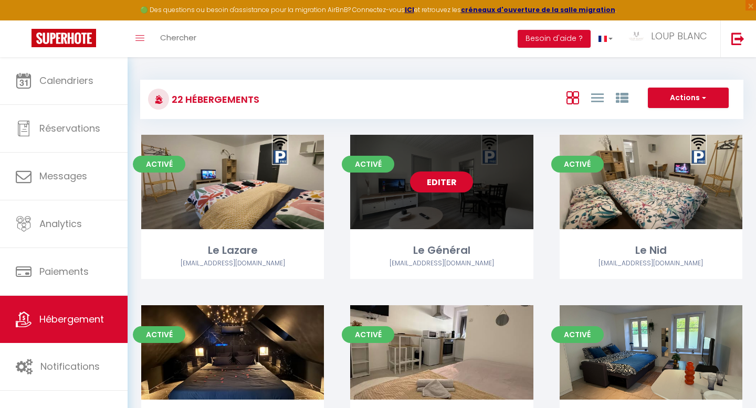
click at [446, 181] on link "Editer" at bounding box center [441, 182] width 63 height 21
select select "3"
select select "2"
select select "1"
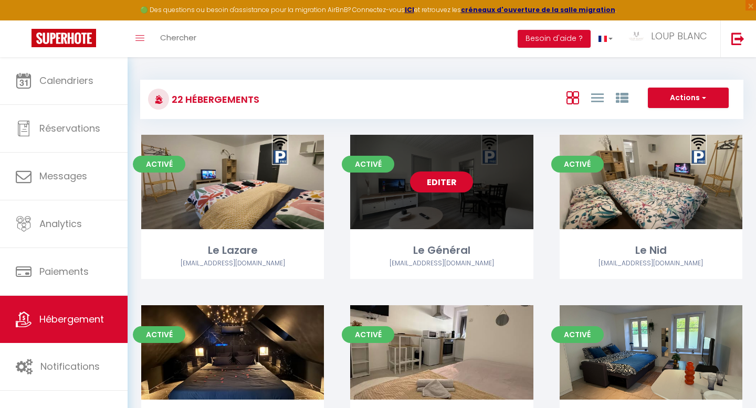
select select "28"
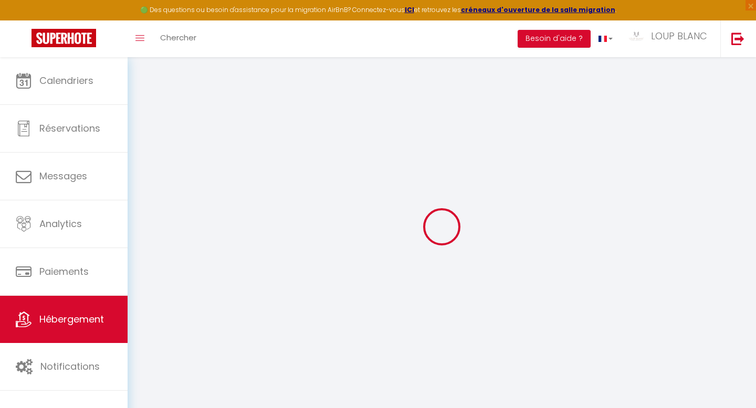
select select
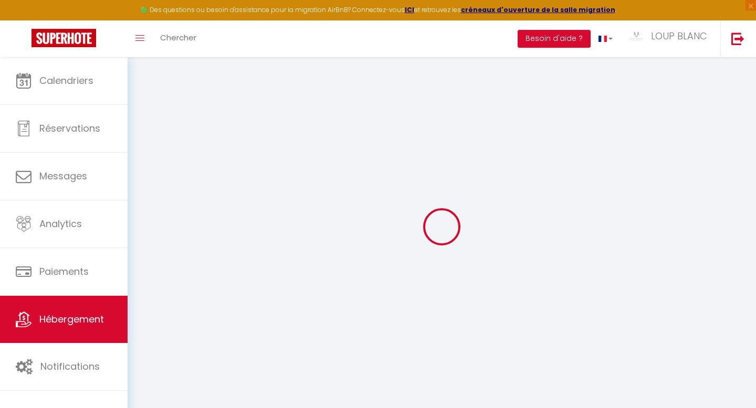
select select
checkbox input "false"
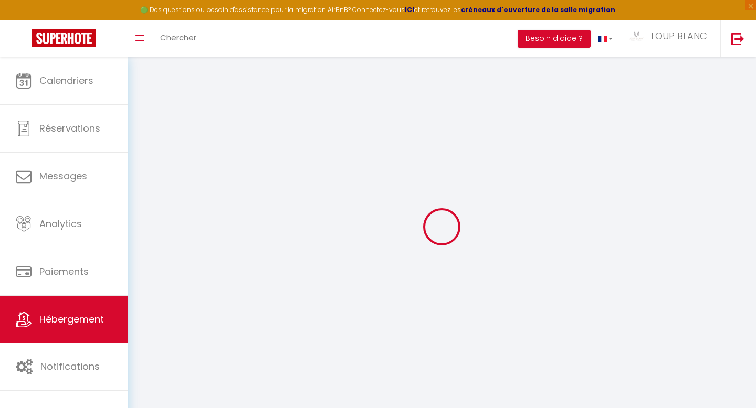
select select
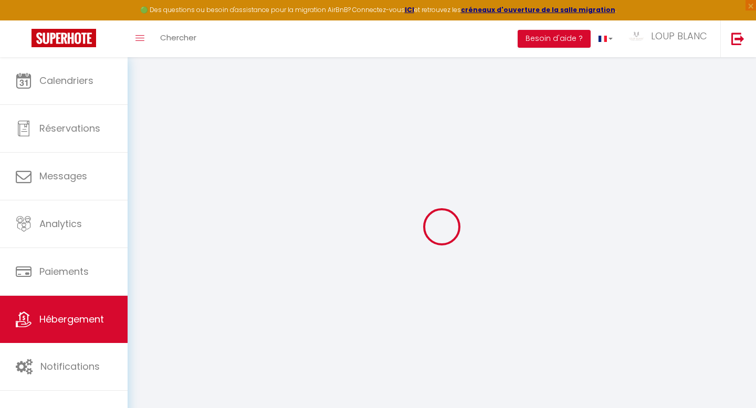
select select
checkbox input "false"
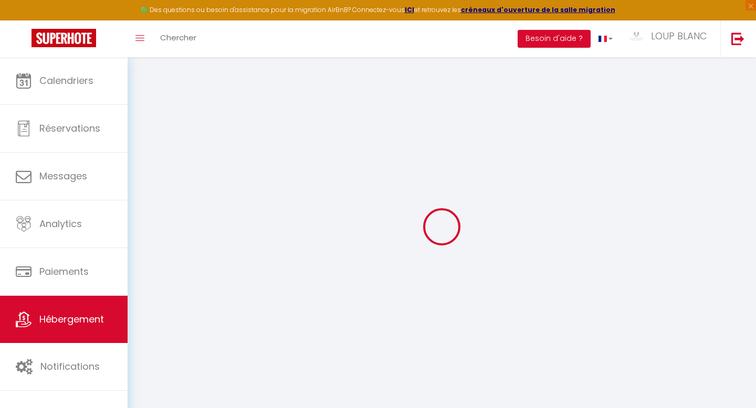
checkbox input "false"
select select
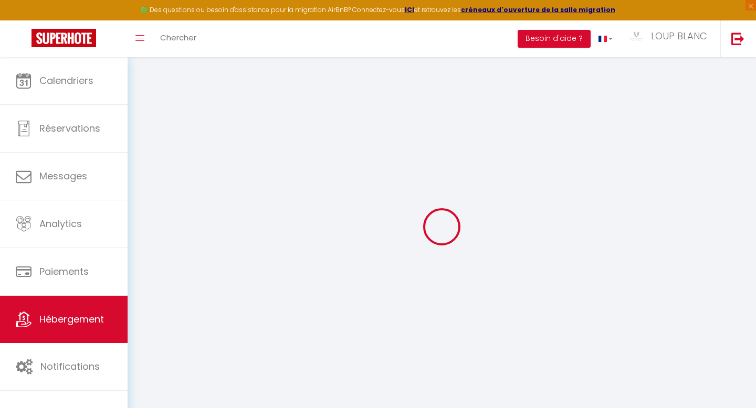
select select
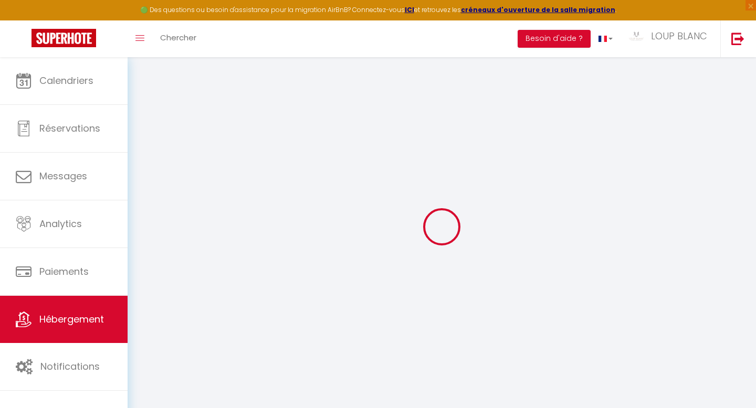
checkbox input "false"
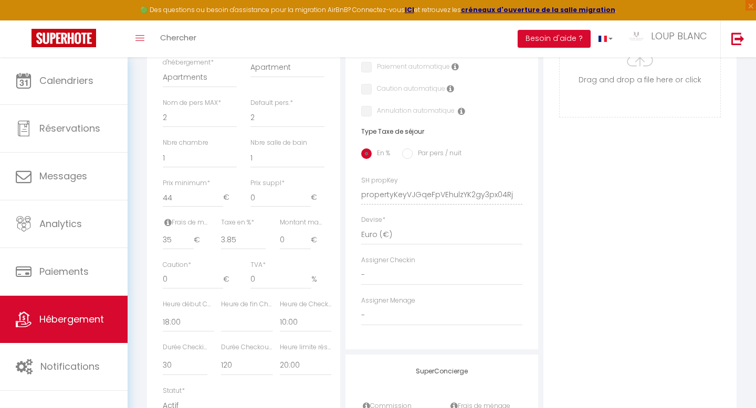
scroll to position [435, 0]
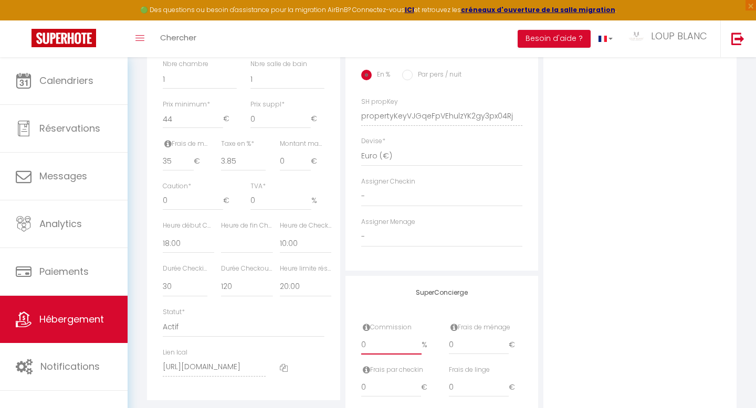
click at [397, 350] on input "0" at bounding box center [391, 345] width 61 height 19
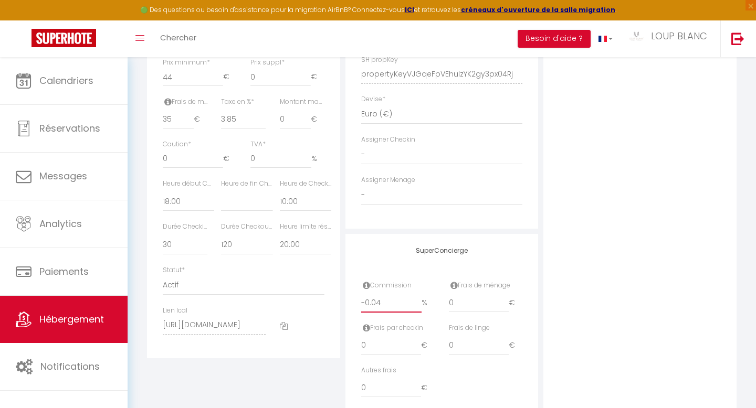
scroll to position [478, 0]
click at [367, 289] on icon at bounding box center [366, 285] width 7 height 8
click at [364, 266] on div "SuperConcierge Commission -0.04 % Frais de ménage 0 € Frais par checkin 0 € Fra…" at bounding box center [441, 327] width 193 height 187
click at [388, 301] on input "-0.04" at bounding box center [391, 302] width 61 height 19
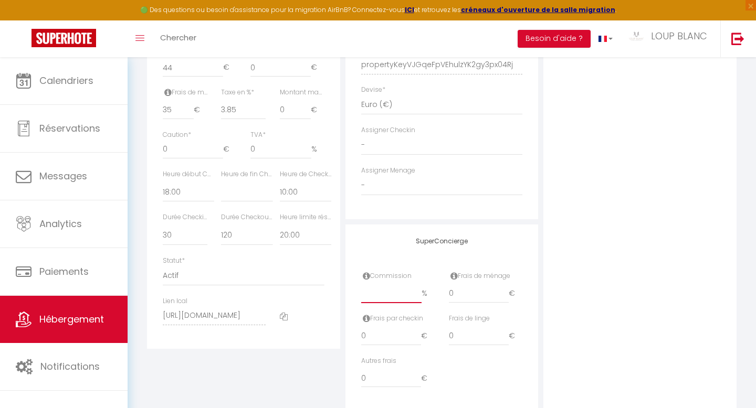
scroll to position [468, 0]
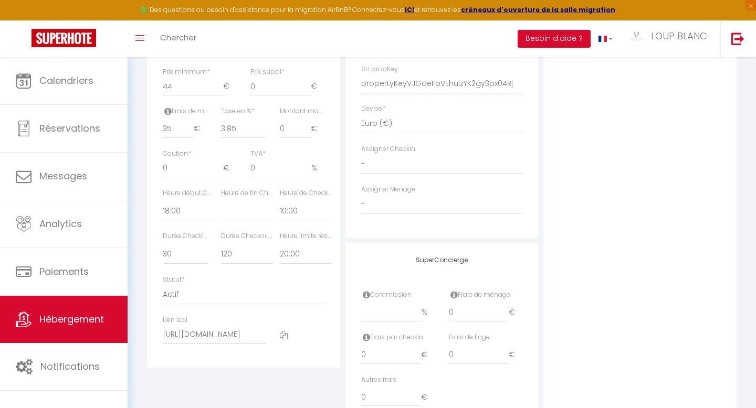
click at [185, 152] on label "Caution *" at bounding box center [177, 154] width 28 height 10
click at [185, 159] on input "0" at bounding box center [193, 168] width 60 height 19
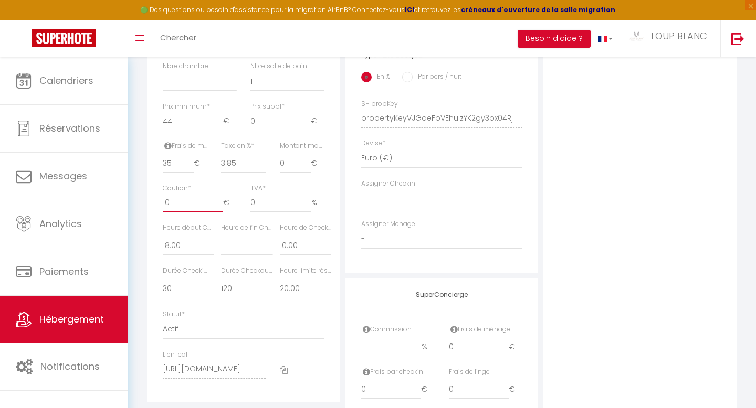
scroll to position [431, 0]
click at [206, 187] on div "Caution * €" at bounding box center [200, 200] width 74 height 29
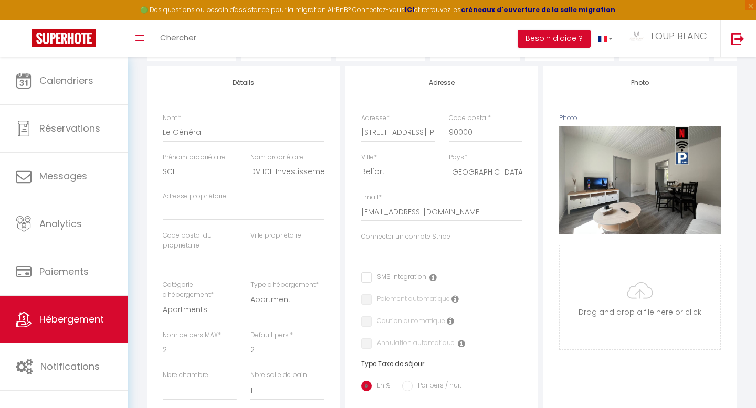
scroll to position [0, 0]
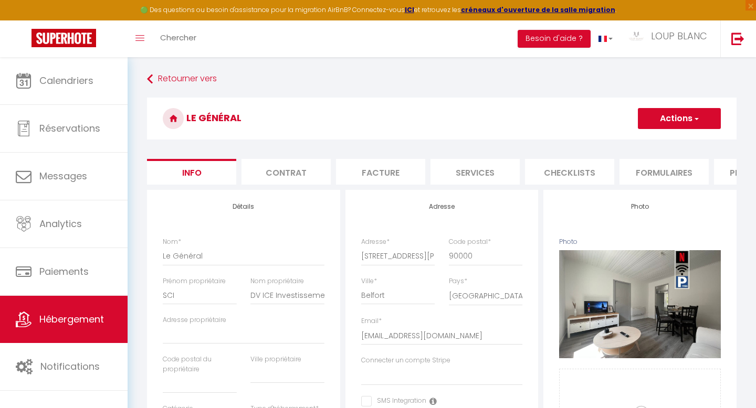
click at [300, 176] on li "Contrat" at bounding box center [285, 172] width 89 height 26
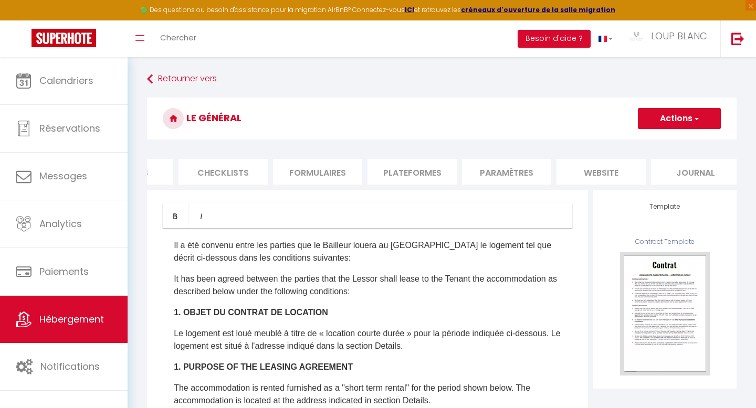
scroll to position [0, 348]
click at [592, 168] on li "website" at bounding box center [598, 172] width 89 height 26
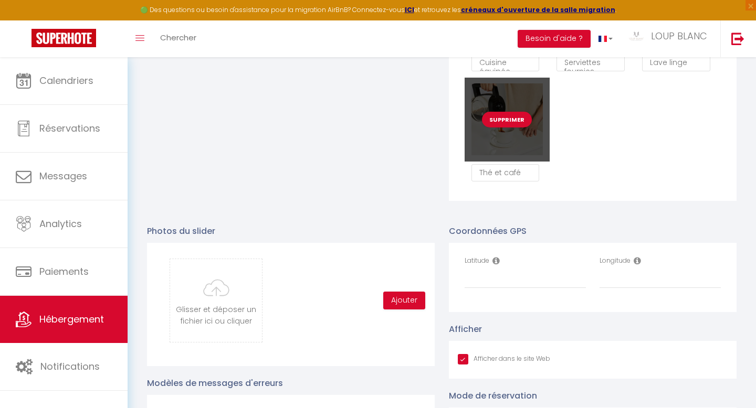
scroll to position [954, 0]
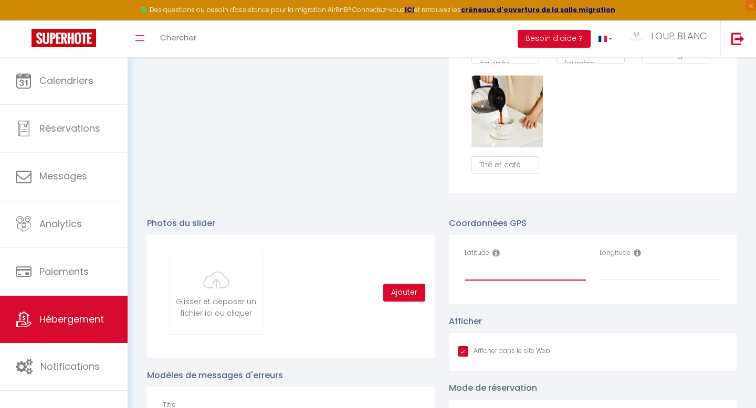
click at [523, 274] on input "Latitude" at bounding box center [524, 271] width 121 height 19
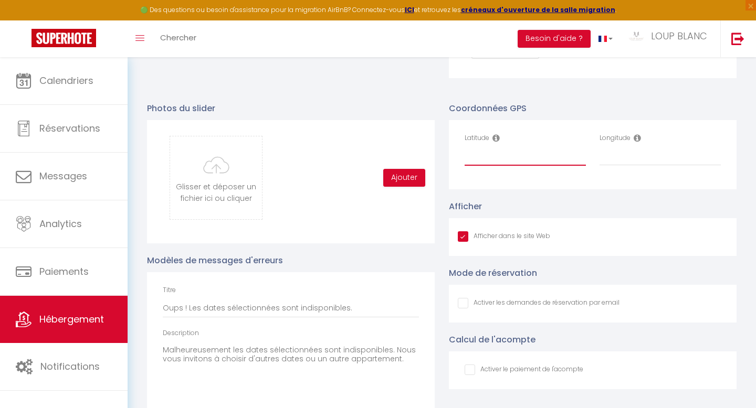
scroll to position [1137, 0]
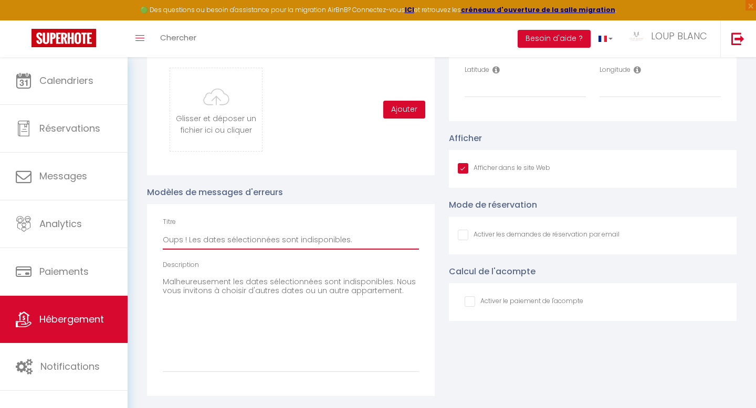
click at [329, 246] on input "Oups ! Les dates sélectionnées sont indisponibles." at bounding box center [291, 240] width 256 height 19
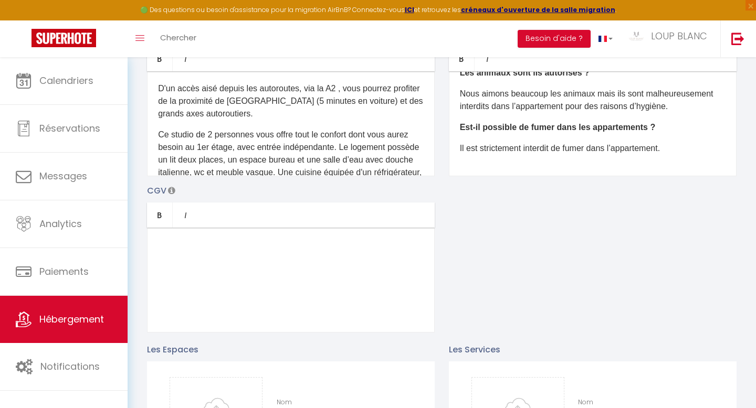
scroll to position [174, 0]
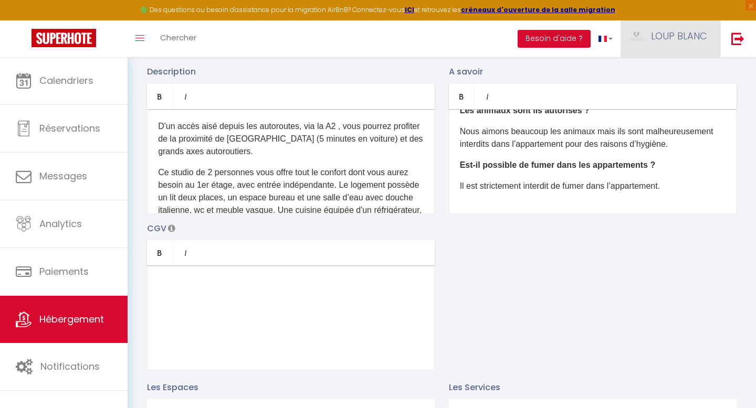
click at [677, 38] on span "LOUP BLANC" at bounding box center [679, 35] width 56 height 13
click at [676, 77] on link "Paramètres" at bounding box center [678, 73] width 78 height 18
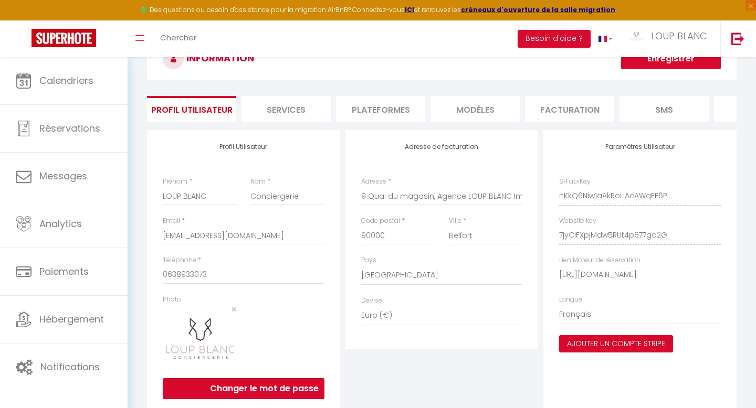
scroll to position [44, 0]
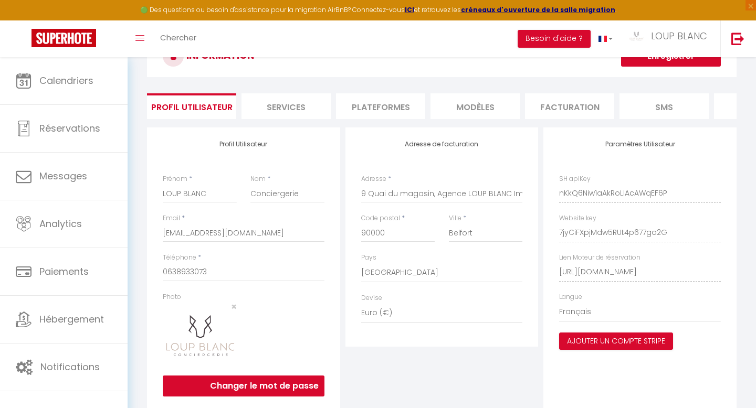
click at [507, 370] on div "Adresse de facturation Adresse * 9 Quai du magasin, Agence LOUP BLANC Immobilie…" at bounding box center [442, 269] width 198 height 282
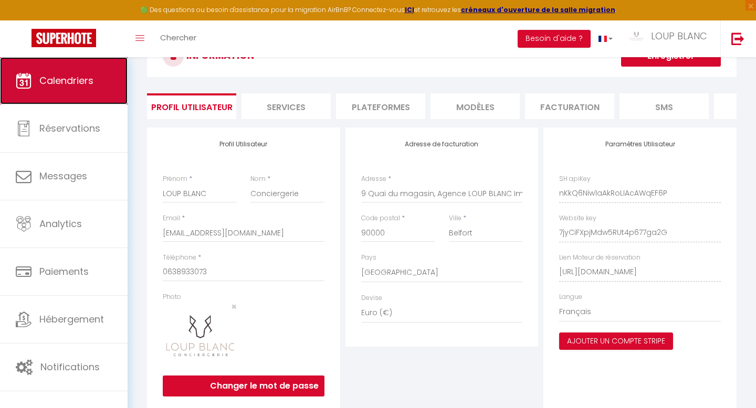
click at [76, 87] on span "Calendriers" at bounding box center [66, 80] width 54 height 13
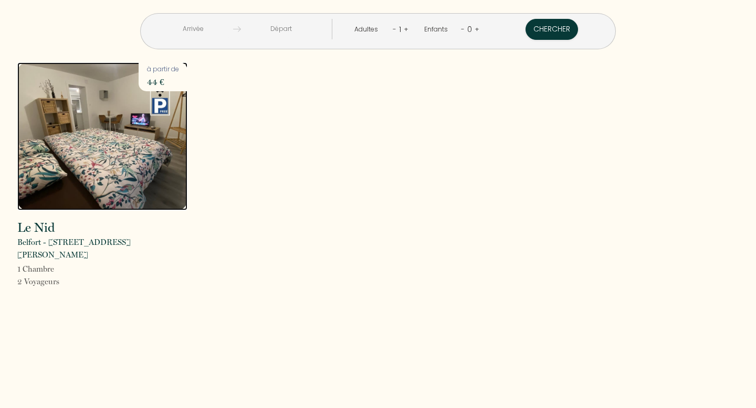
click at [124, 161] on img at bounding box center [102, 136] width 170 height 148
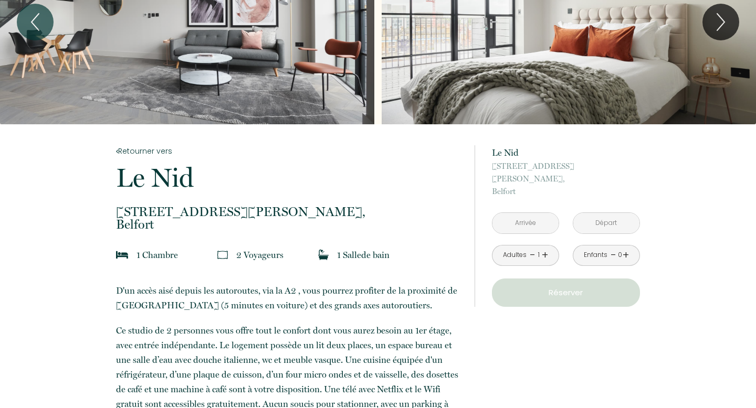
scroll to position [102, 0]
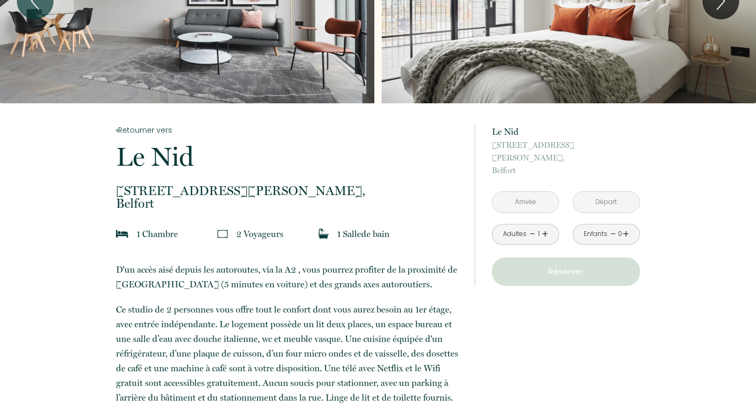
click at [570, 266] on p "Réserver" at bounding box center [565, 272] width 141 height 13
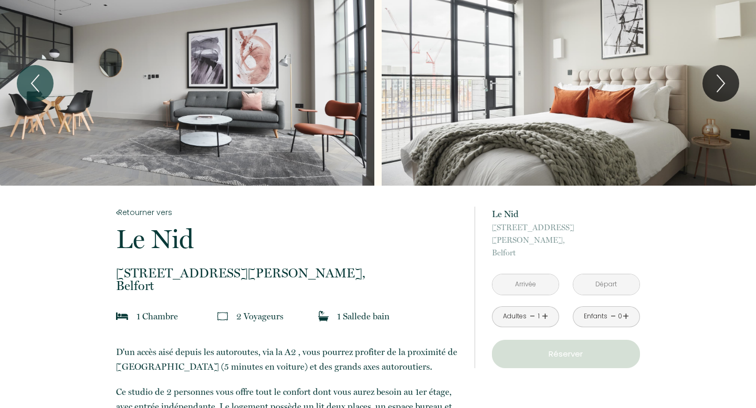
scroll to position [0, 0]
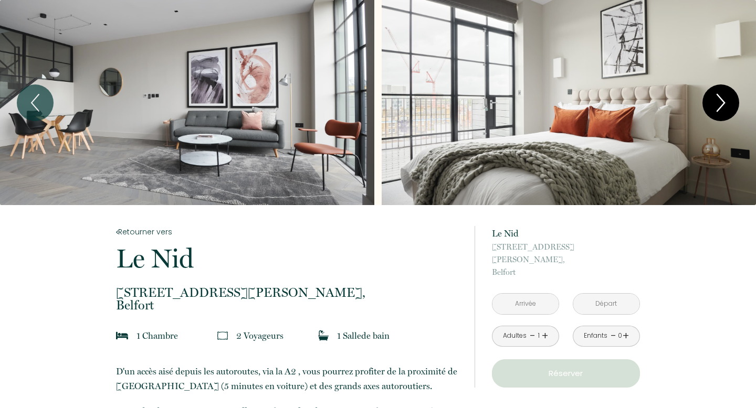
click at [724, 99] on icon "Next" at bounding box center [721, 102] width 22 height 31
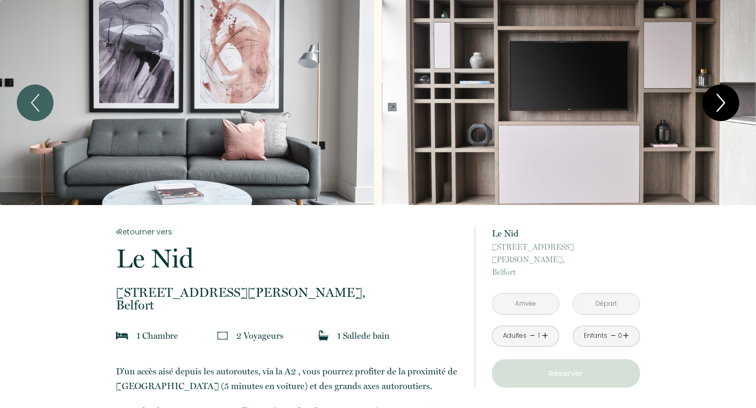
click at [724, 99] on icon "Next" at bounding box center [721, 102] width 22 height 31
